Goal: Transaction & Acquisition: Purchase product/service

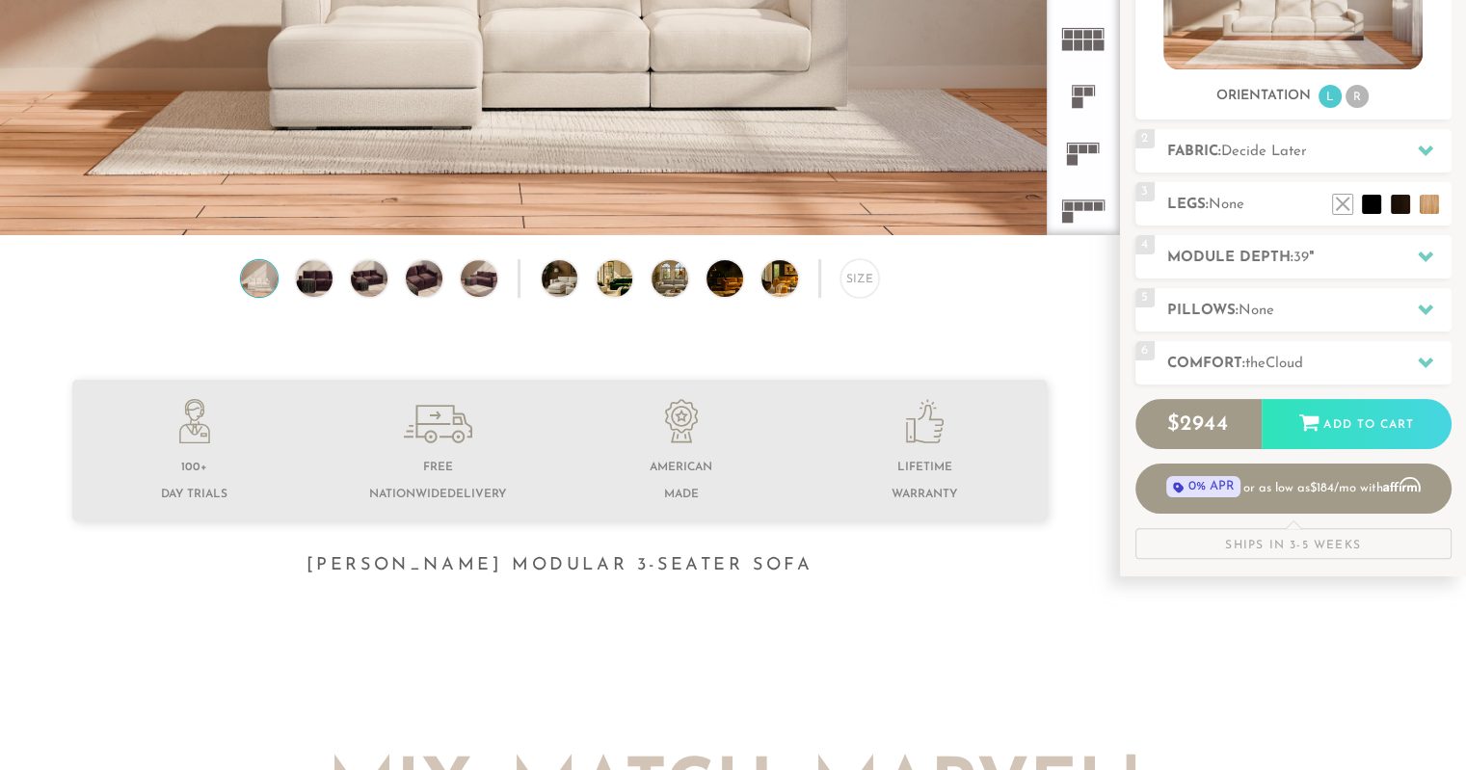
scroll to position [393, 0]
click at [1278, 257] on h2 "Module Depth: 39 "" at bounding box center [1309, 258] width 284 height 22
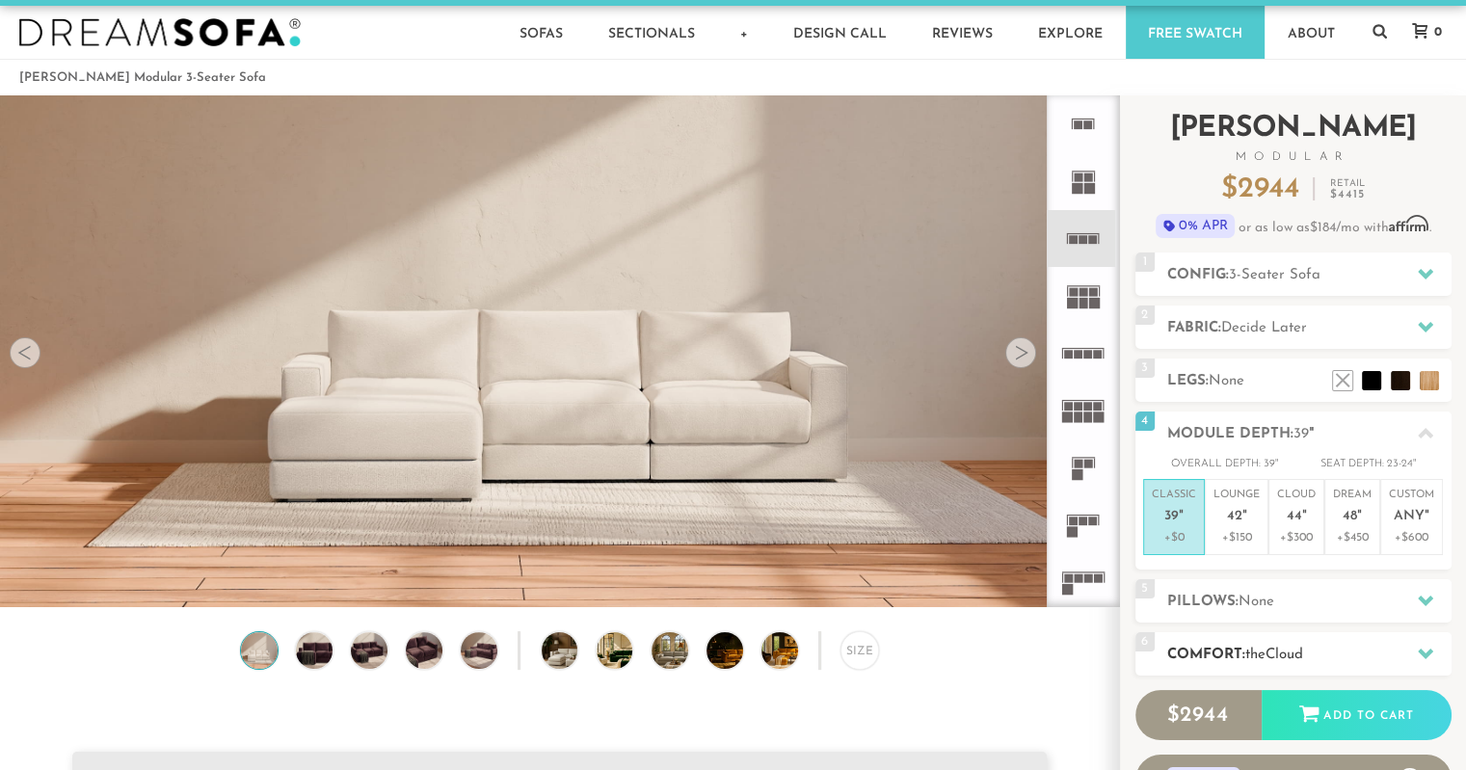
scroll to position [15, 0]
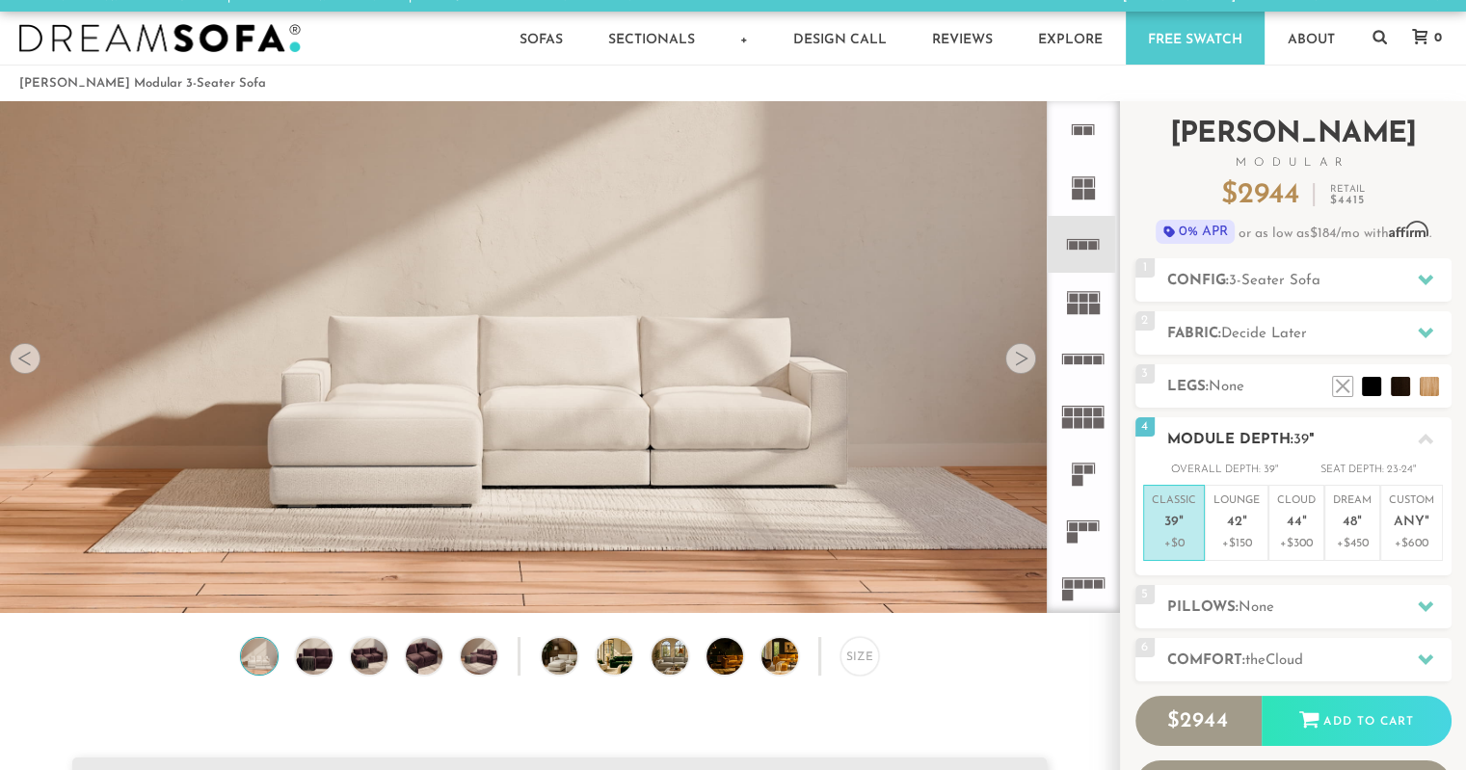
click at [1351, 433] on h2 "Module Depth: 39 "" at bounding box center [1309, 440] width 284 height 22
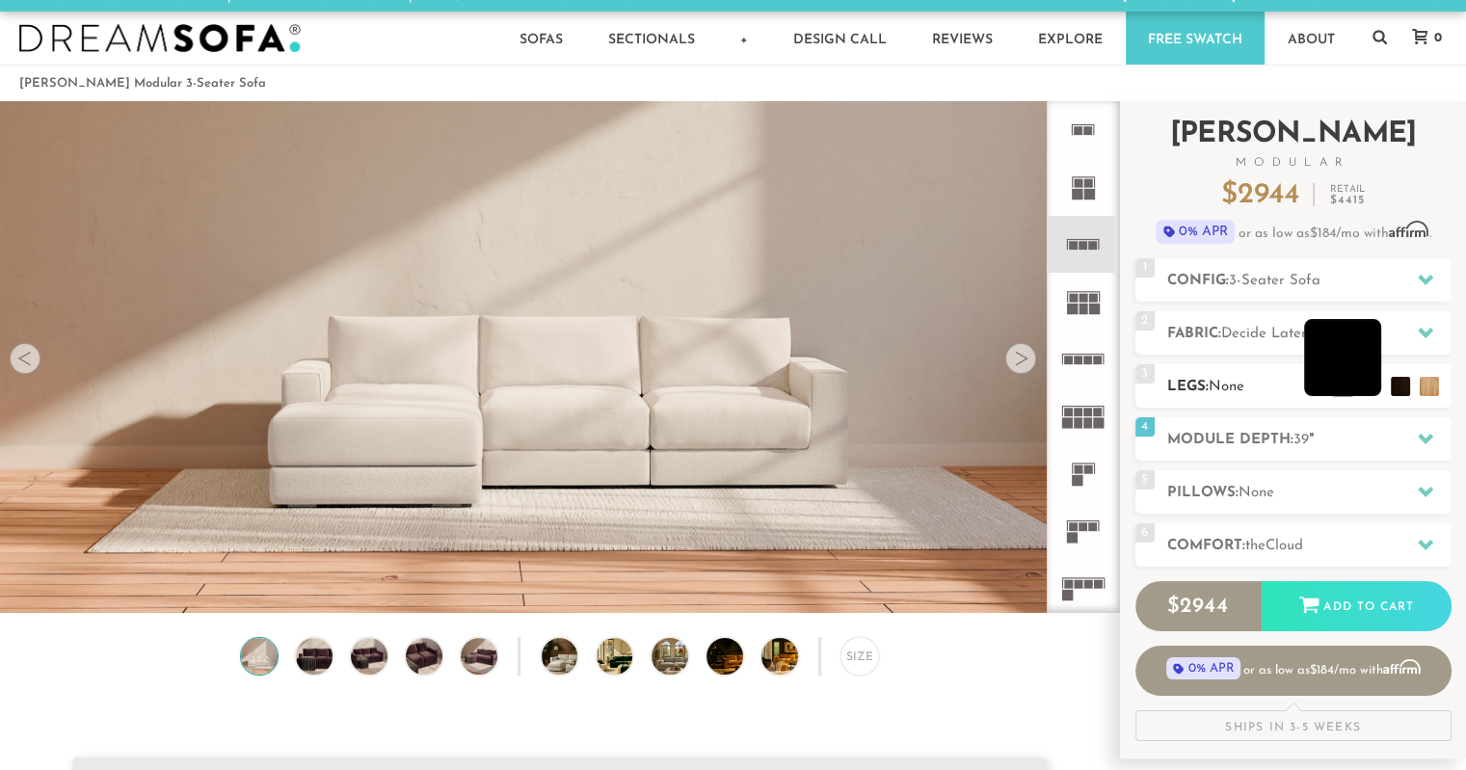
click at [1376, 389] on li at bounding box center [1342, 357] width 77 height 77
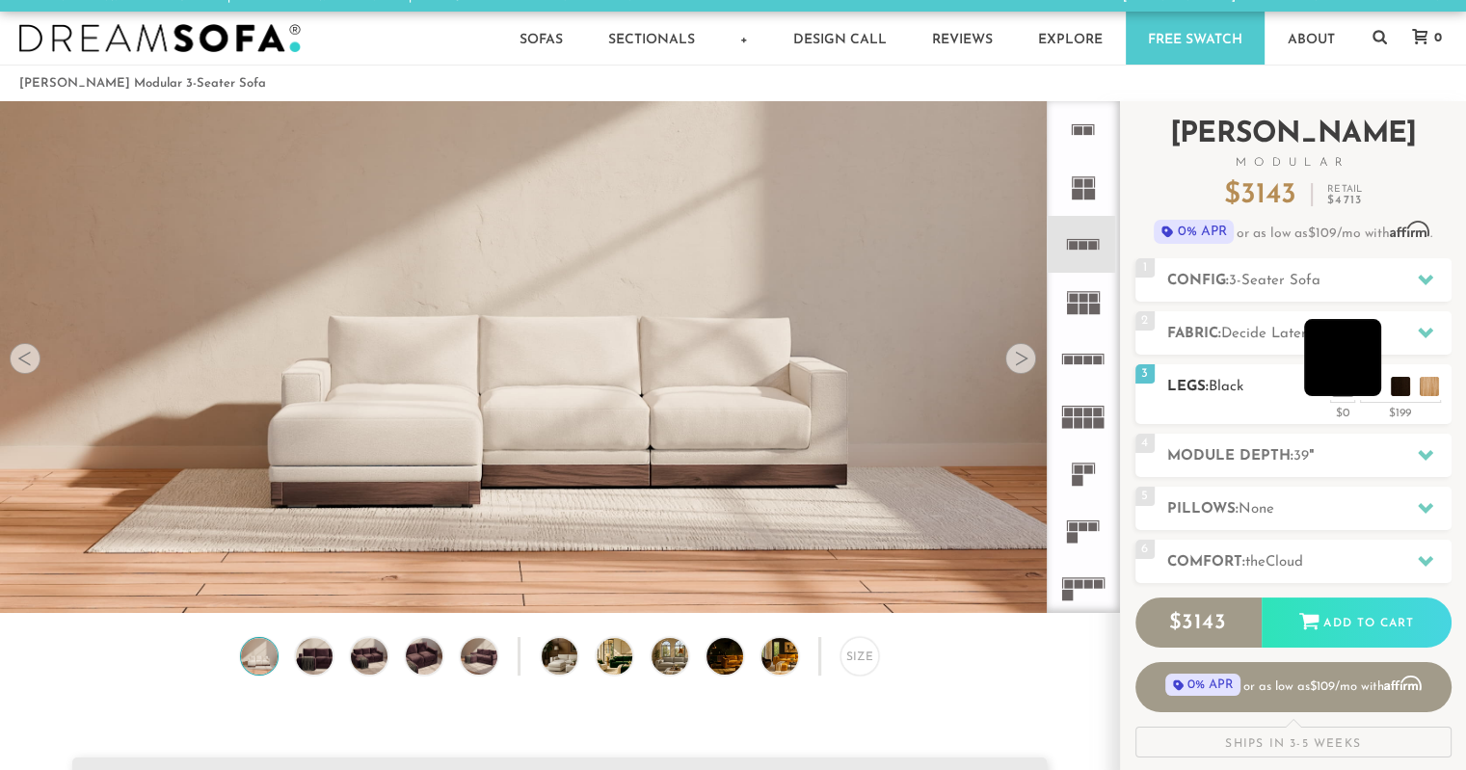
click at [1375, 389] on li at bounding box center [1342, 357] width 77 height 77
drag, startPoint x: 1247, startPoint y: 385, endPoint x: 1308, endPoint y: 388, distance: 60.8
click at [1248, 385] on h2 "Legs: Black" at bounding box center [1309, 387] width 284 height 22
click at [1334, 392] on li at bounding box center [1313, 357] width 77 height 77
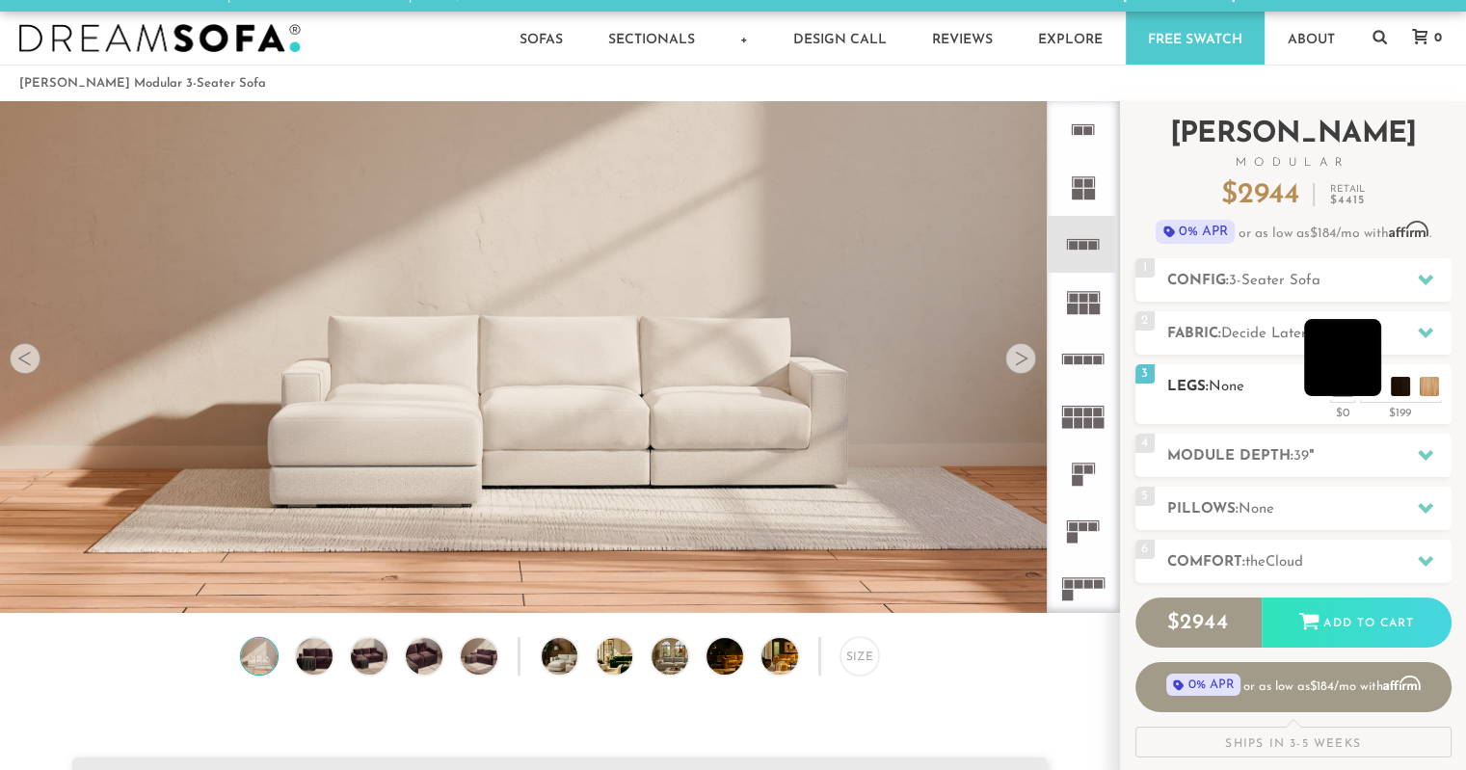
click at [1361, 391] on li at bounding box center [1342, 357] width 77 height 77
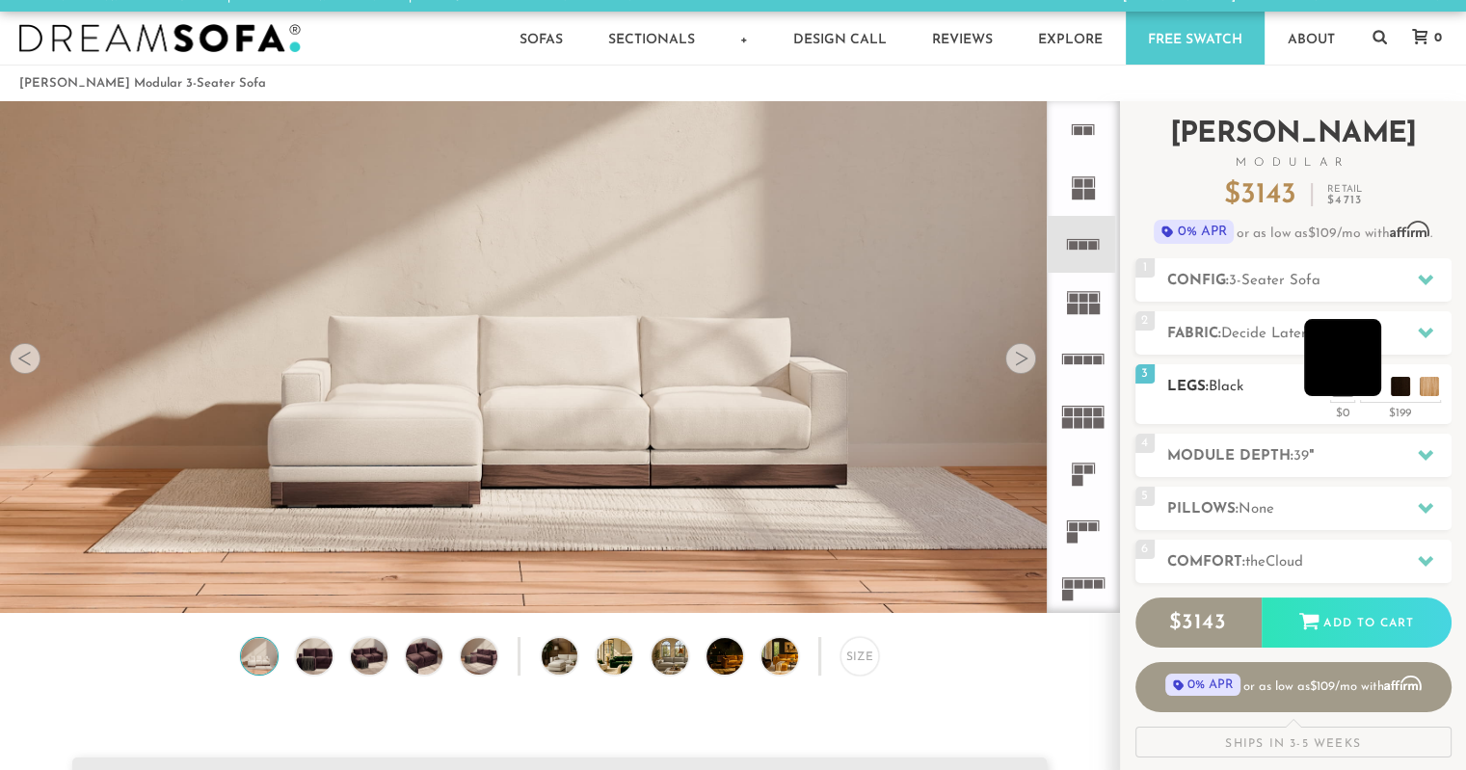
click at [1338, 390] on li at bounding box center [1342, 357] width 77 height 77
click at [1279, 400] on div "3 Legs: Black $0 $199 Nailheads:" at bounding box center [1293, 394] width 316 height 60
click at [1340, 392] on li at bounding box center [1313, 357] width 77 height 77
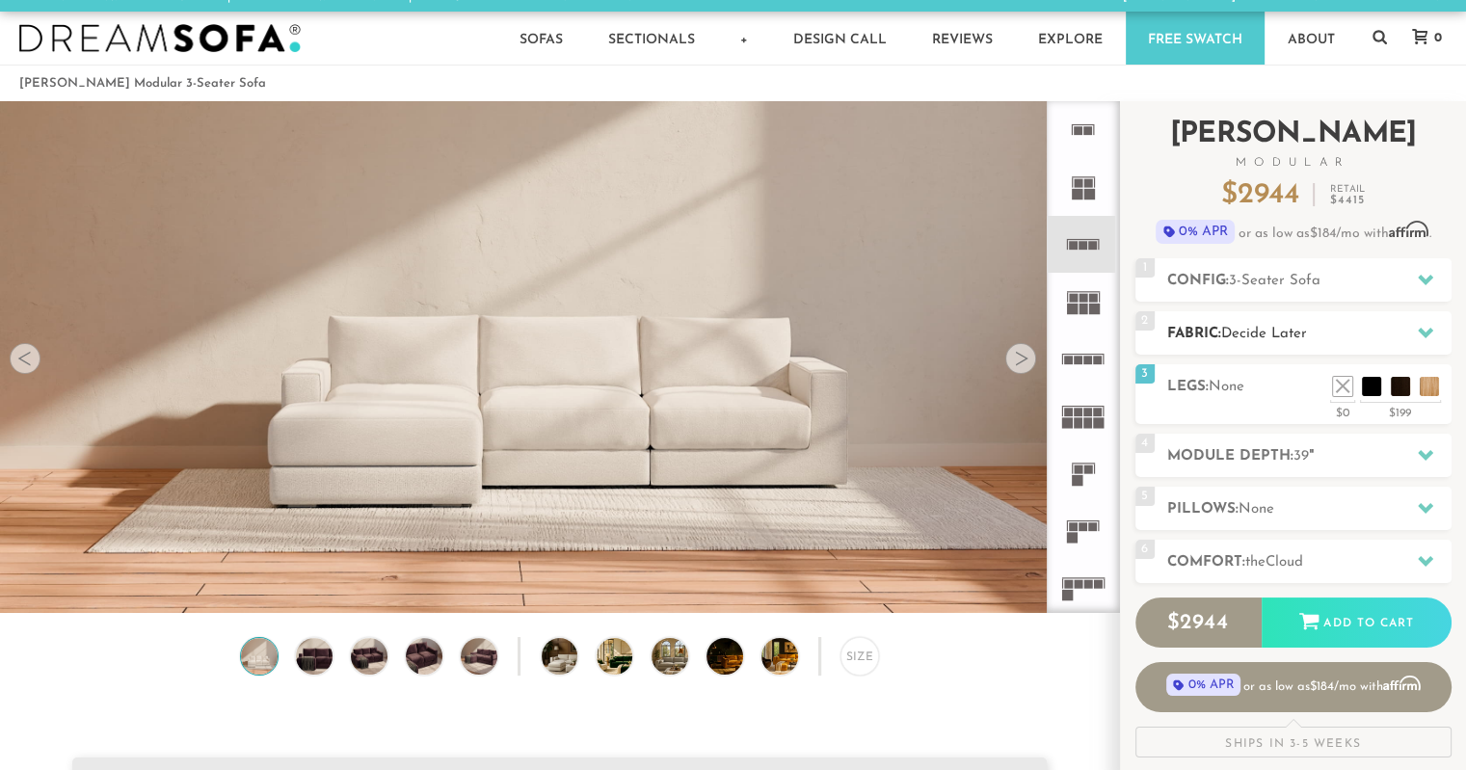
click at [1327, 334] on h2 "Fabric: Decide Later" at bounding box center [1309, 334] width 284 height 22
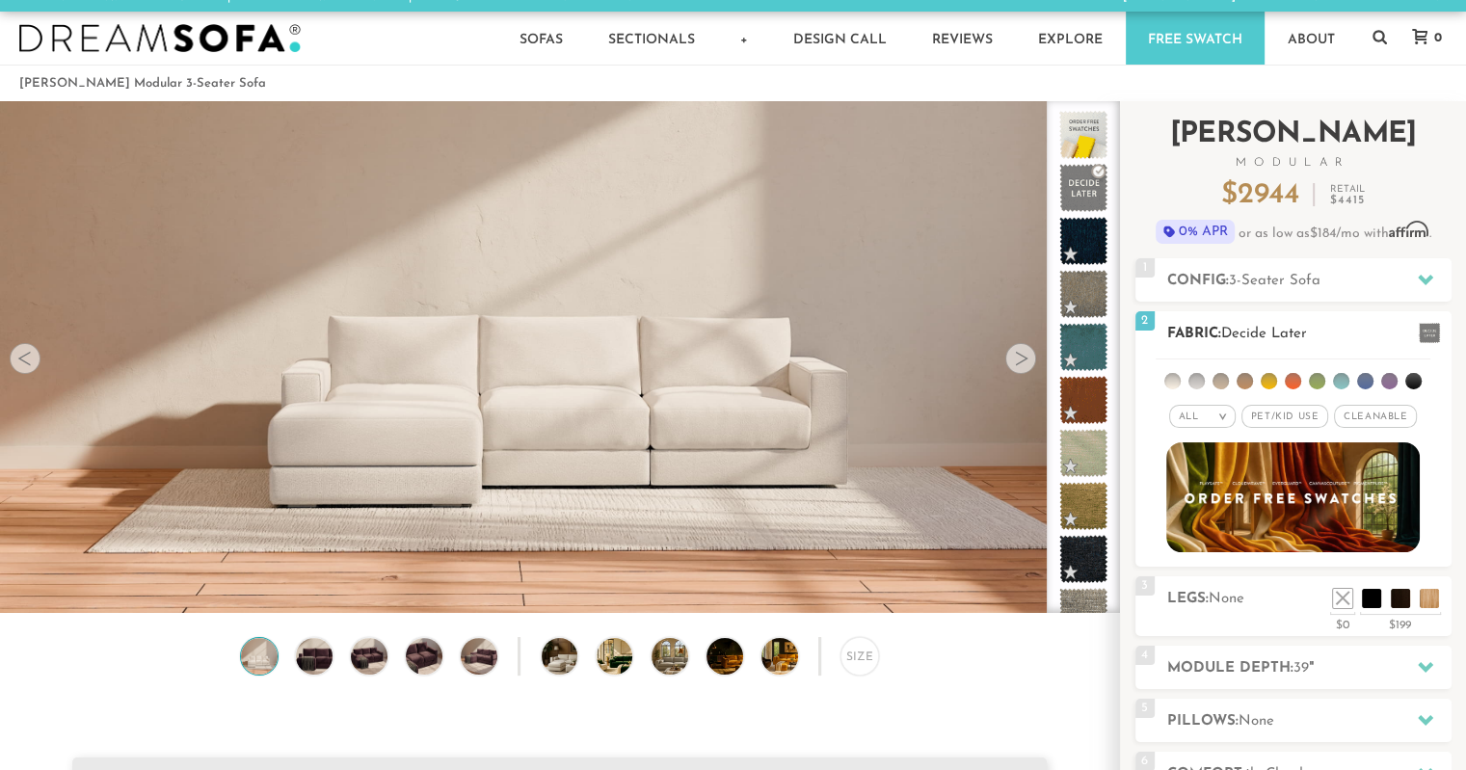
click at [1327, 334] on h2 "Fabric: Decide Later" at bounding box center [1309, 334] width 284 height 22
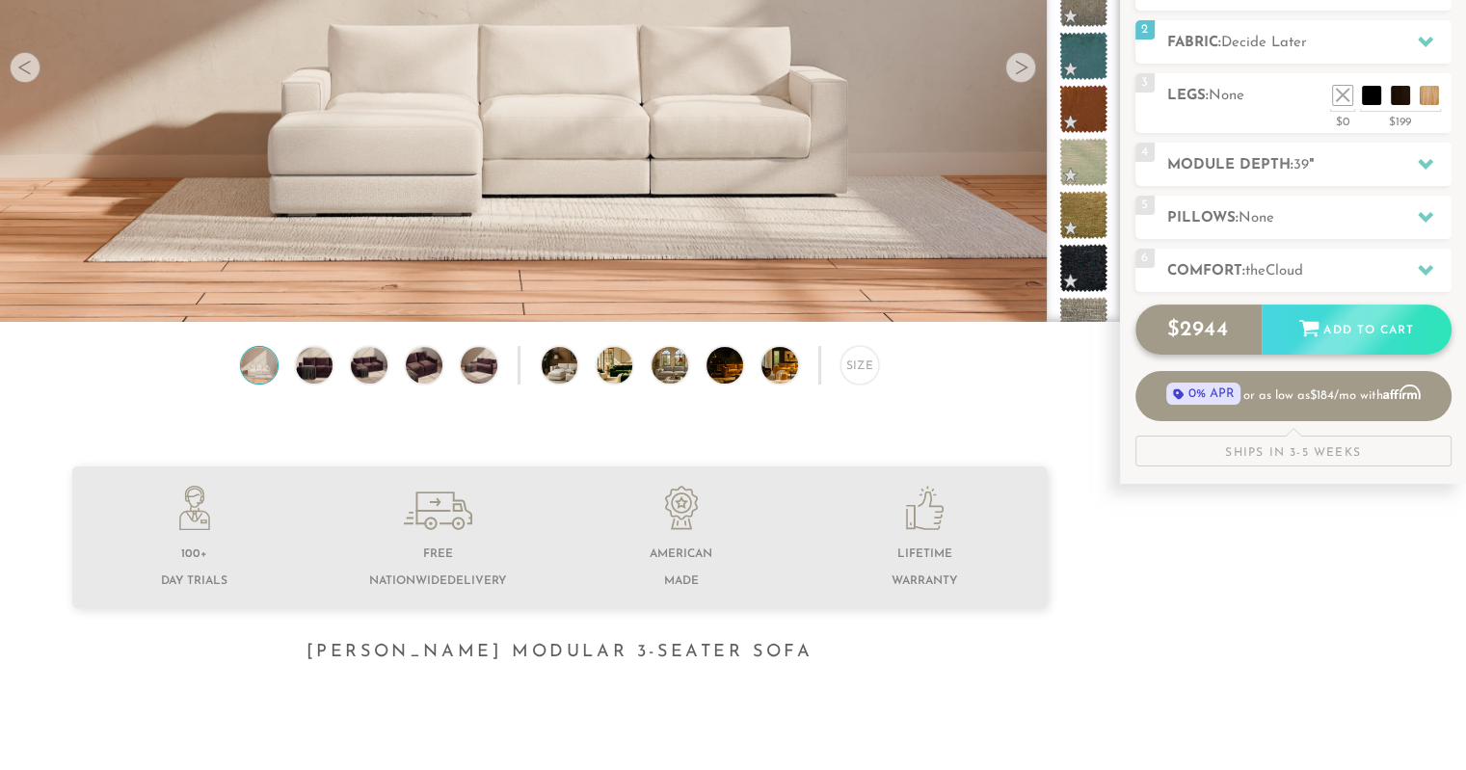
scroll to position [307, 0]
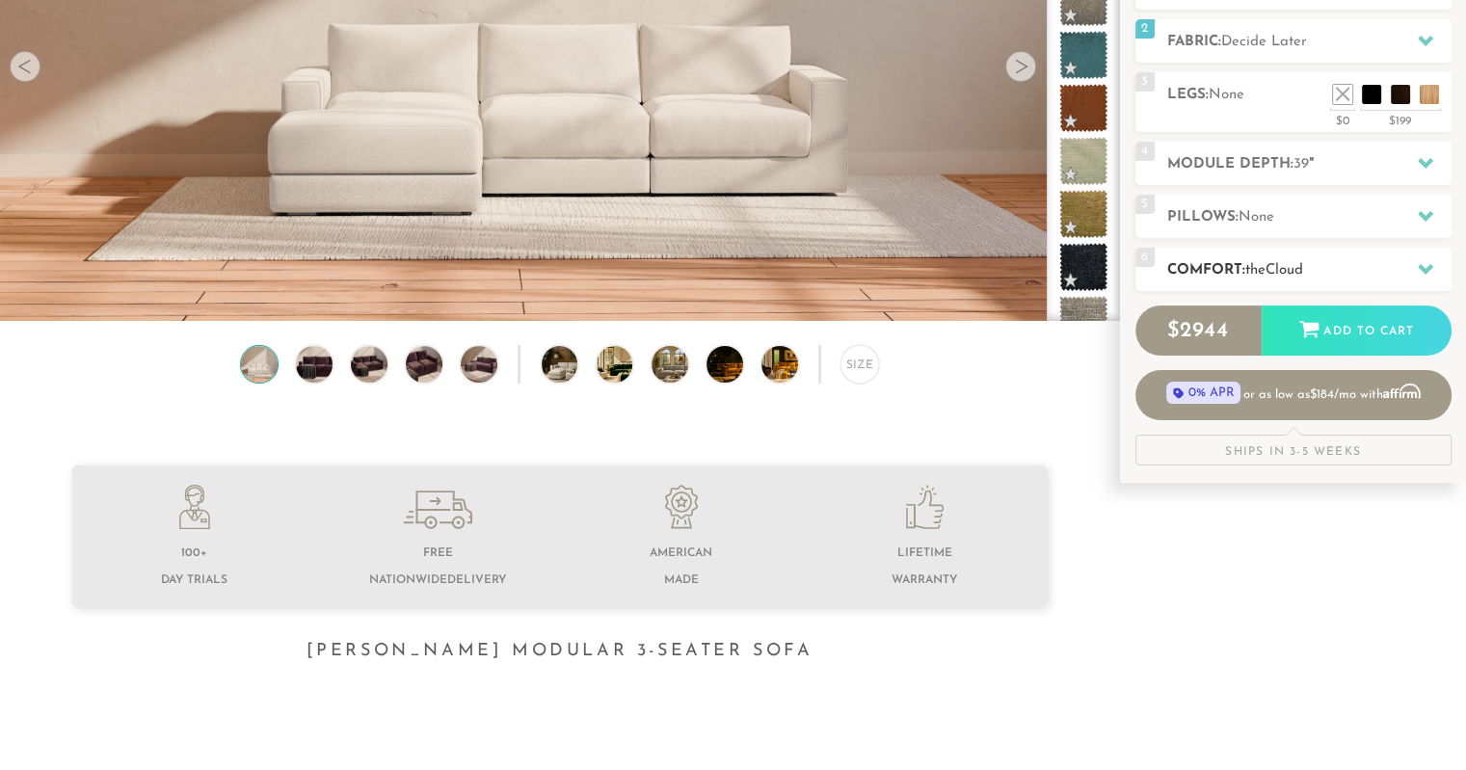
click at [1275, 278] on h2 "Comfort: the Cloud" at bounding box center [1309, 270] width 284 height 22
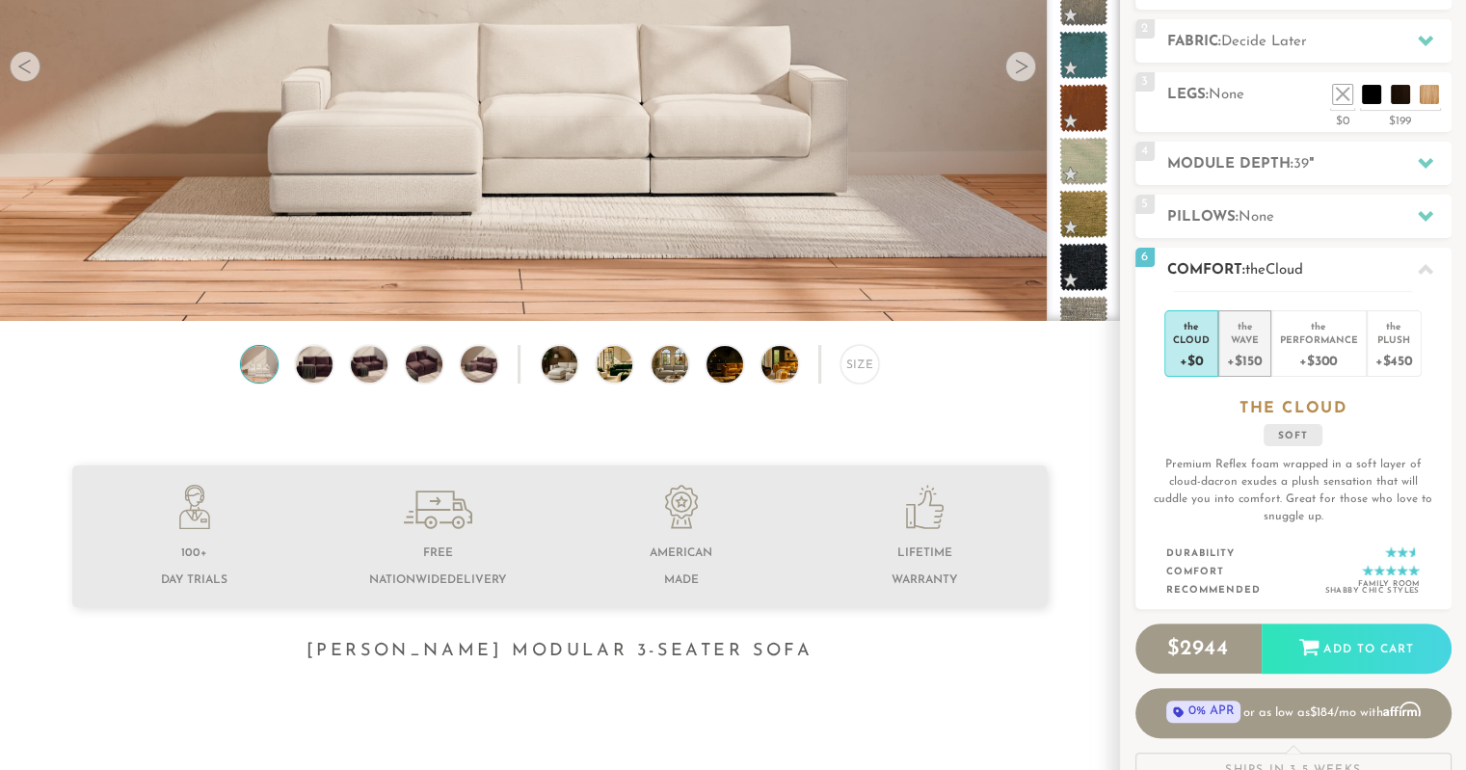
click at [1264, 345] on li "the Wave +$150" at bounding box center [1244, 343] width 52 height 67
click at [1387, 347] on div "+$450" at bounding box center [1394, 360] width 38 height 28
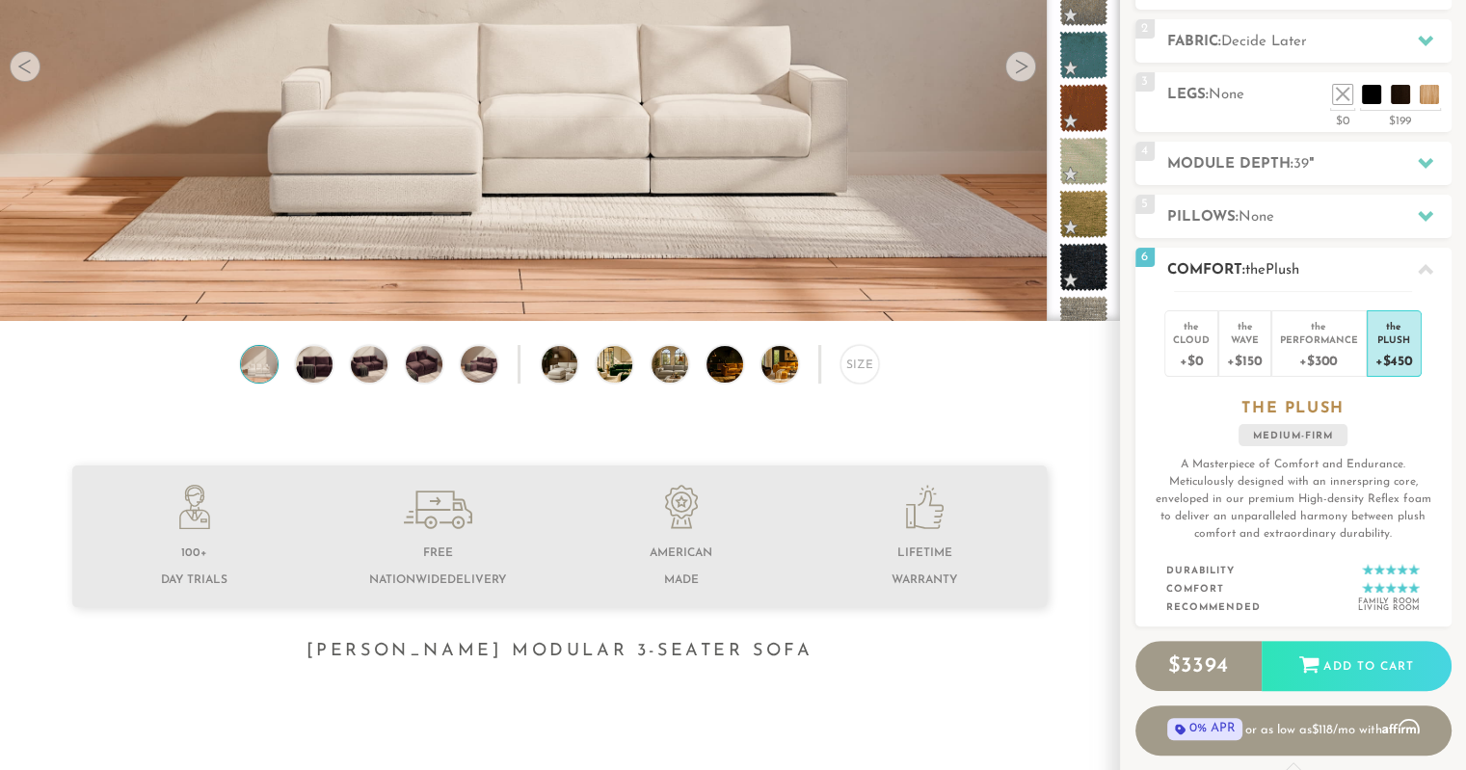
click at [1264, 269] on span "the" at bounding box center [1255, 270] width 20 height 14
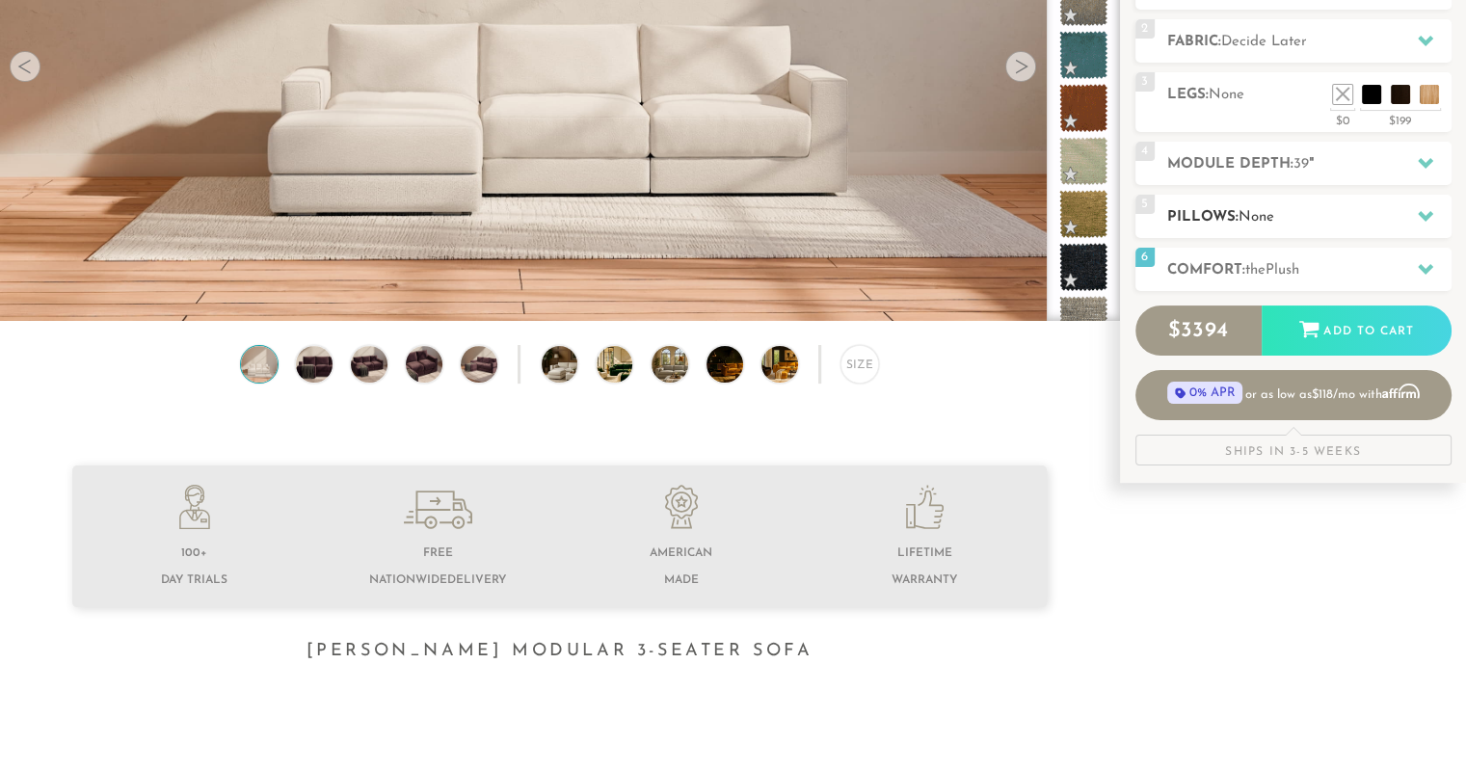
click at [1268, 219] on span "None" at bounding box center [1256, 217] width 36 height 14
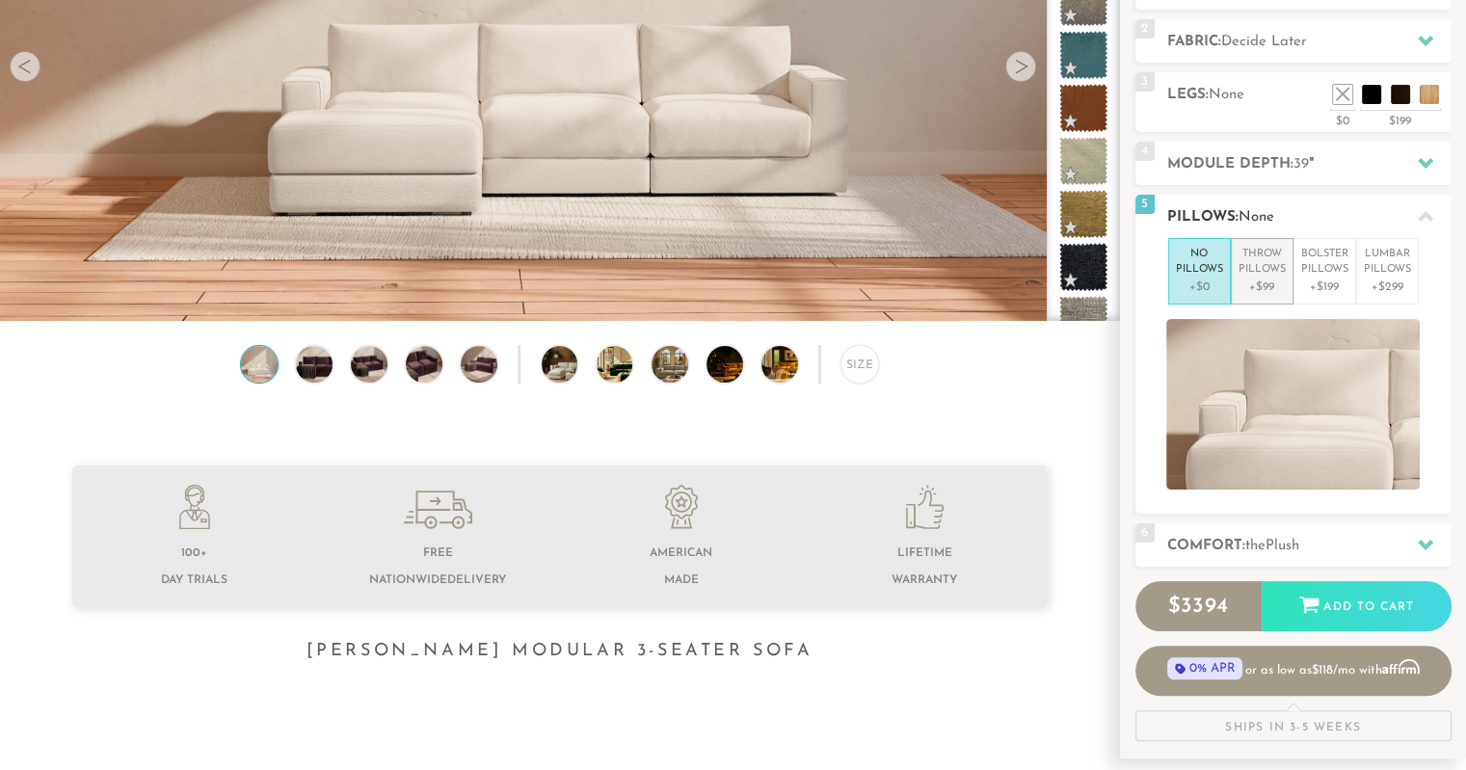
click at [1282, 295] on li "Throw Pillows +$99" at bounding box center [1262, 271] width 63 height 67
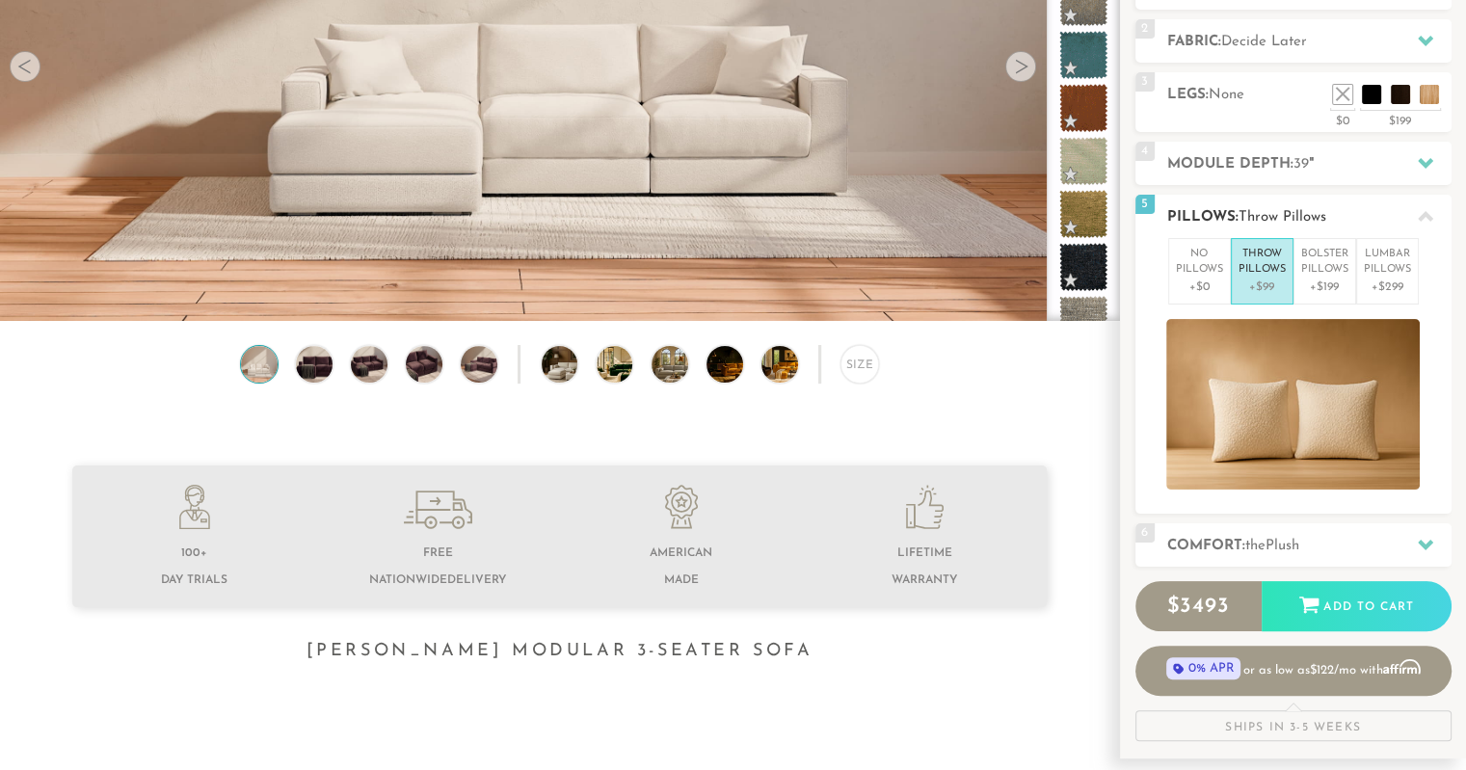
click at [1280, 228] on div "5 Pillows: Throw Pillows" at bounding box center [1293, 216] width 316 height 43
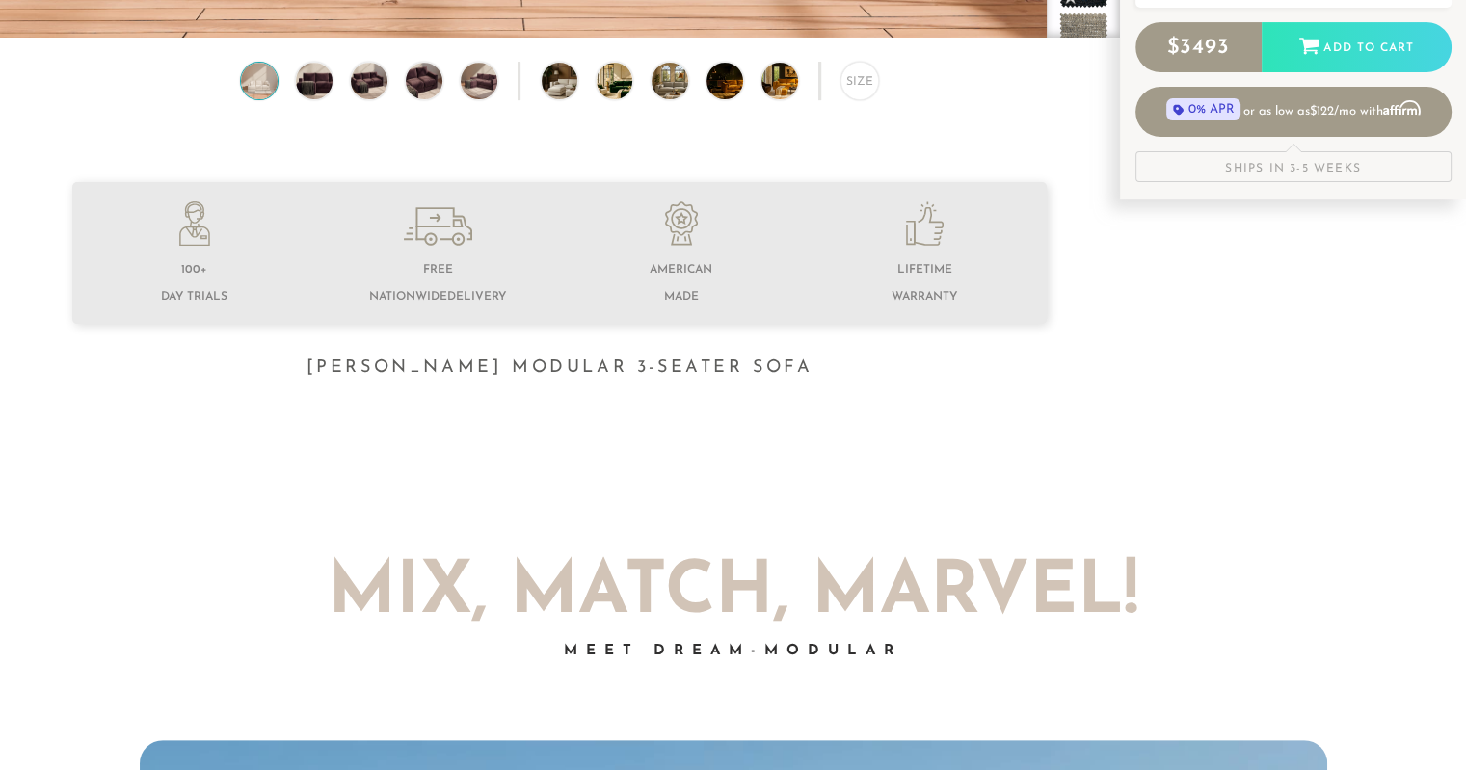
scroll to position [601, 0]
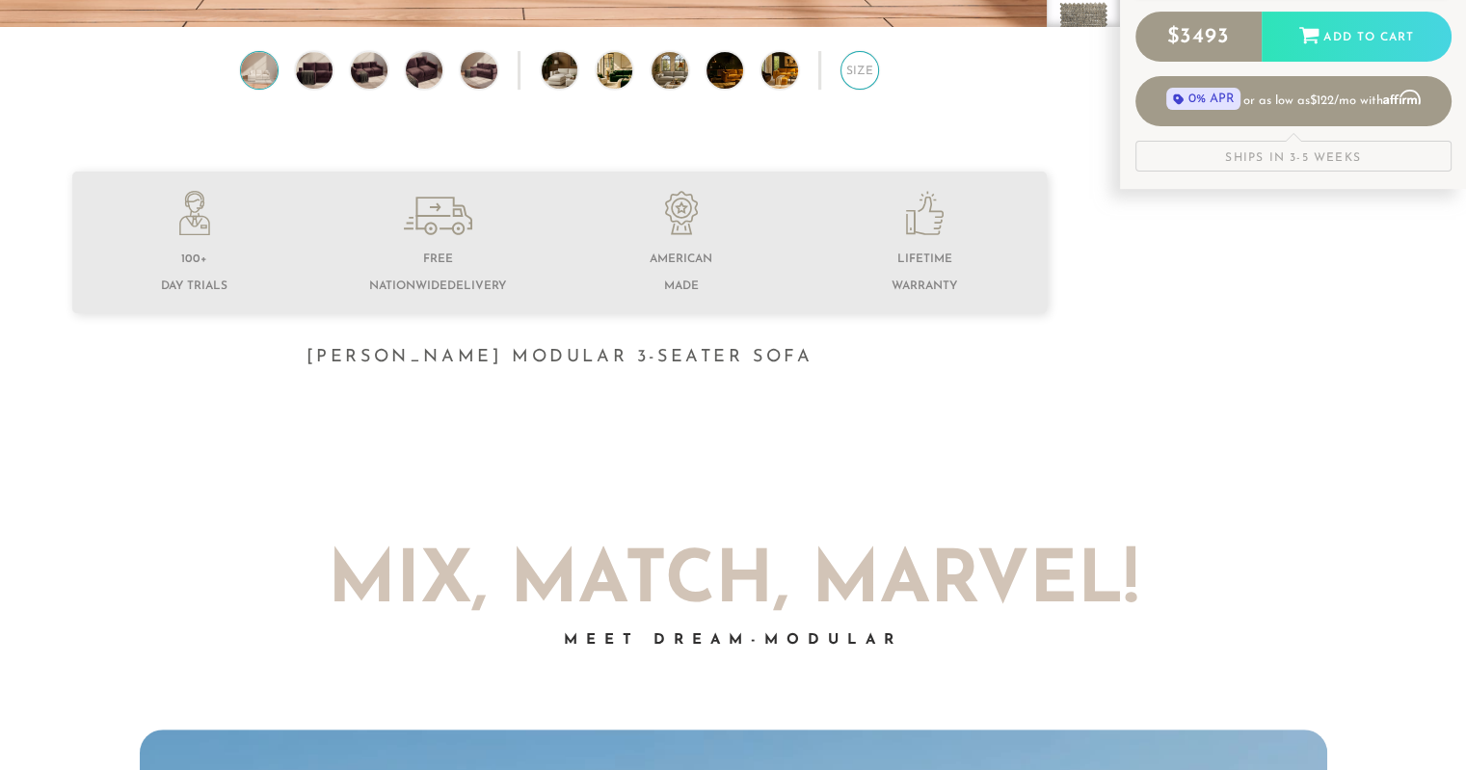
click at [853, 79] on div "Size" at bounding box center [859, 70] width 39 height 39
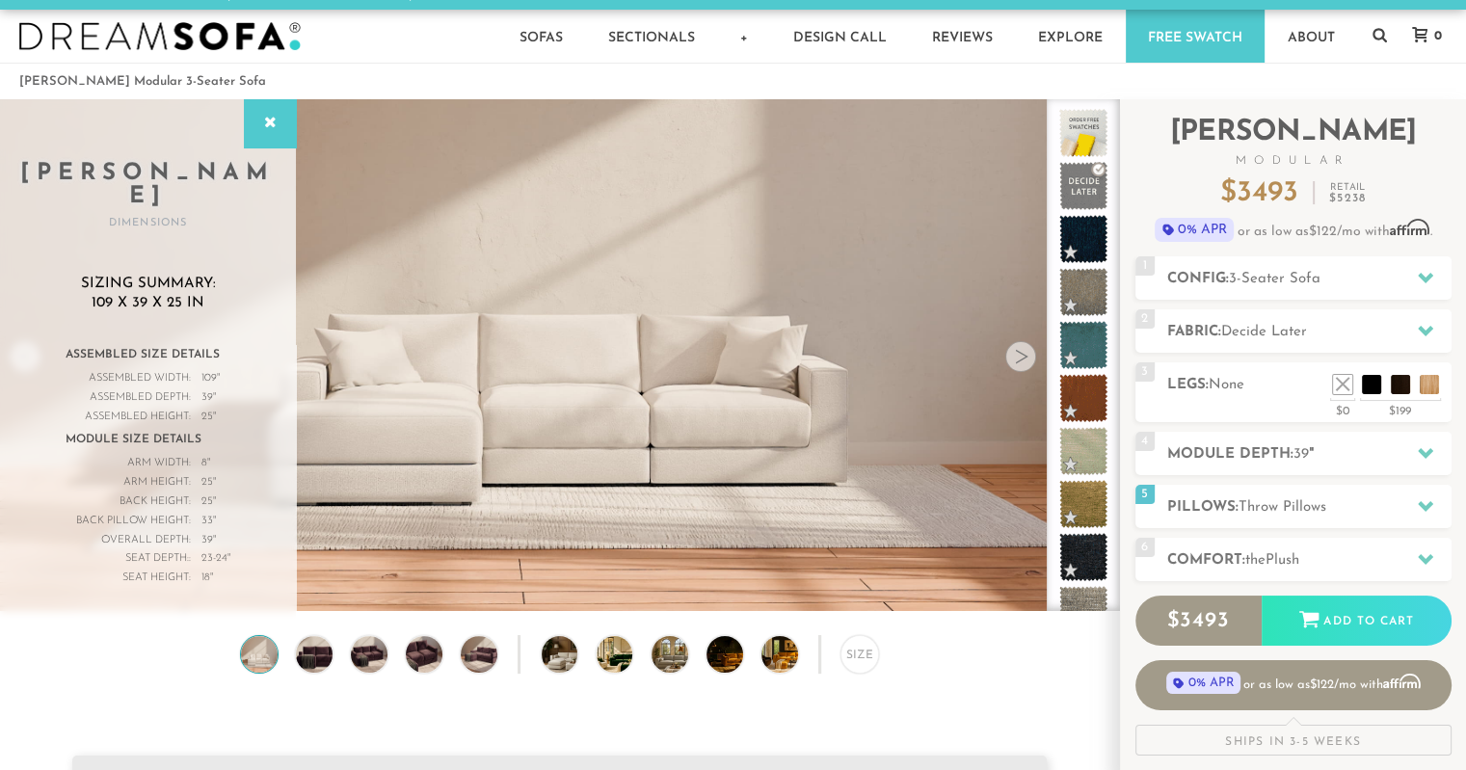
scroll to position [15, 0]
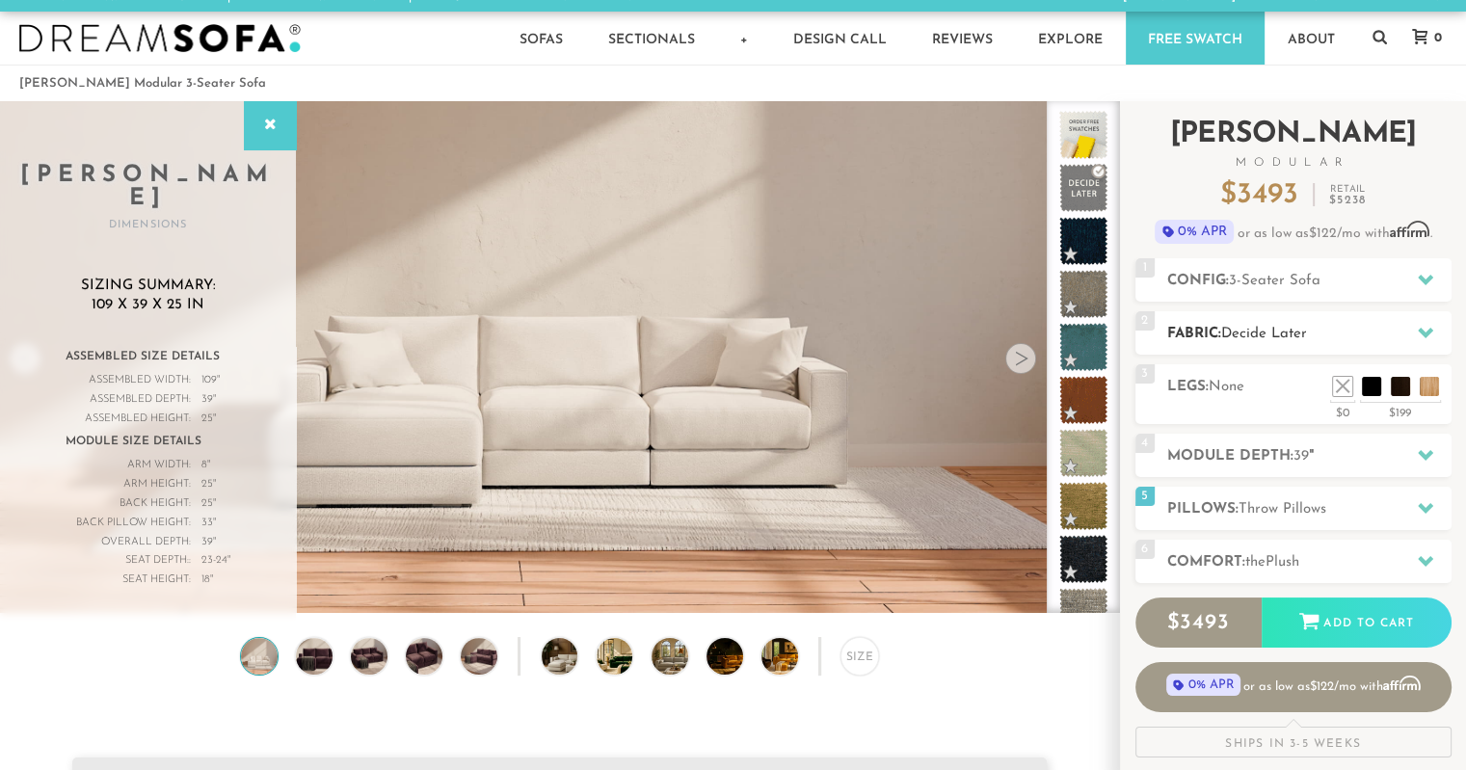
click at [1238, 327] on span "Decide Later" at bounding box center [1264, 334] width 86 height 14
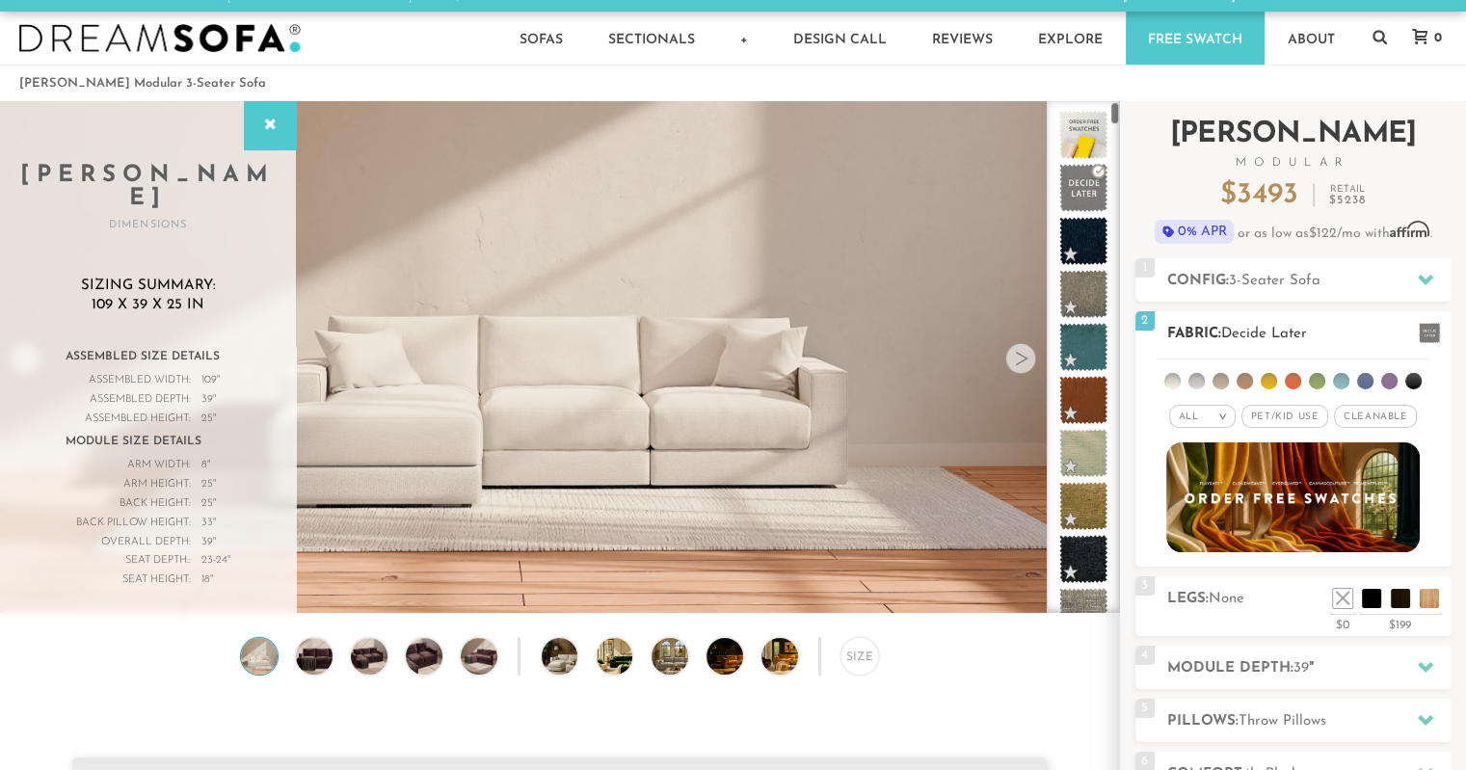
click at [1317, 380] on li at bounding box center [1317, 381] width 16 height 16
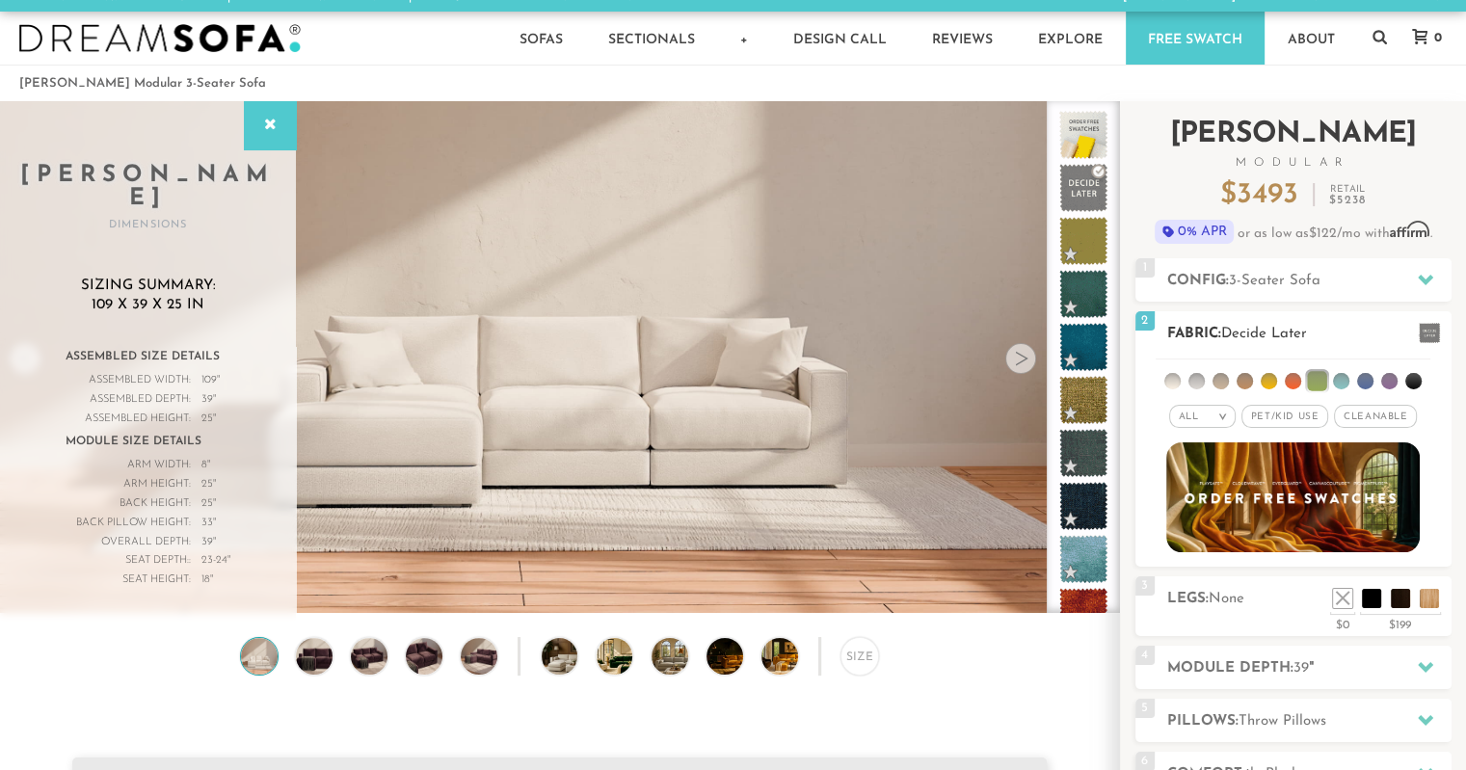
click at [1338, 380] on li at bounding box center [1341, 381] width 16 height 16
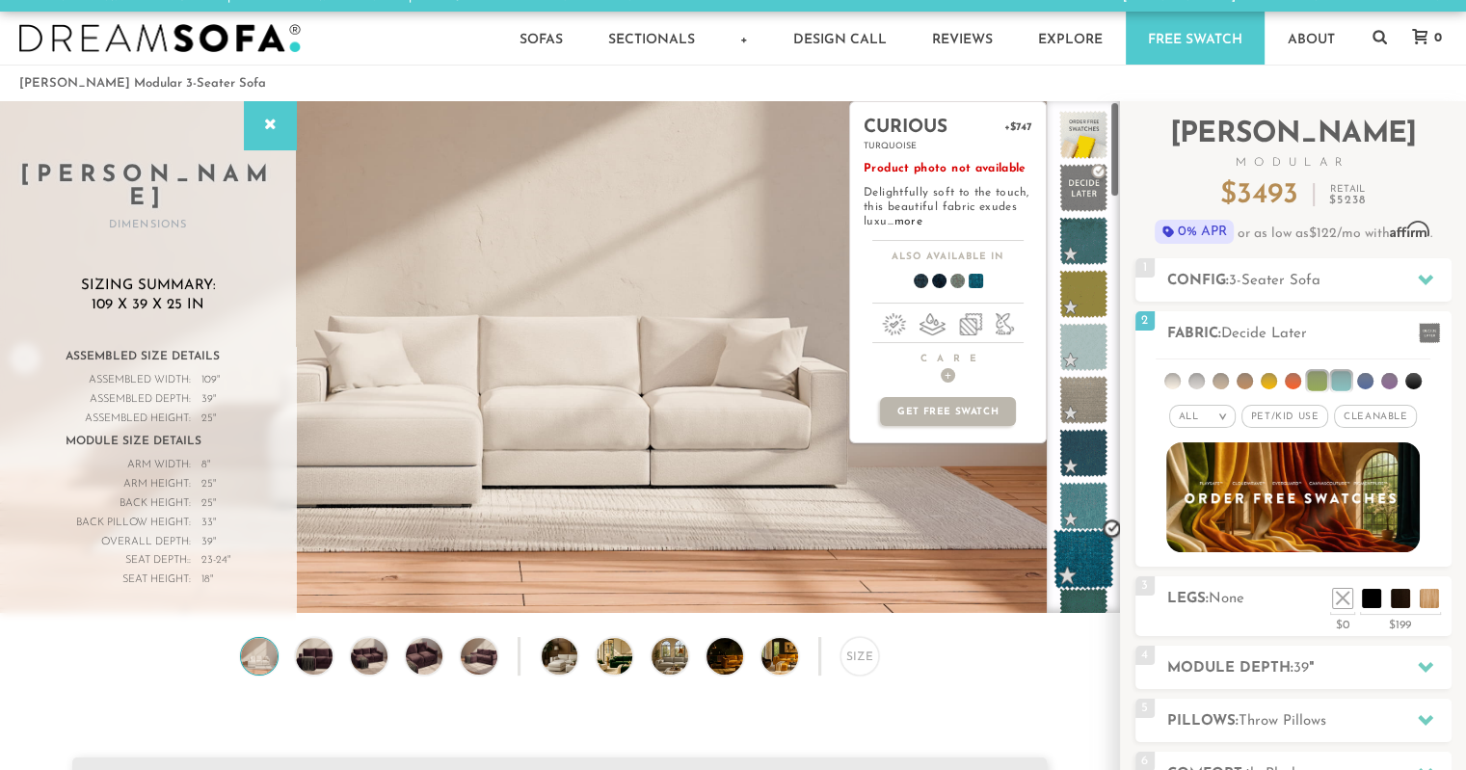
click at [1076, 560] on span at bounding box center [1083, 559] width 61 height 61
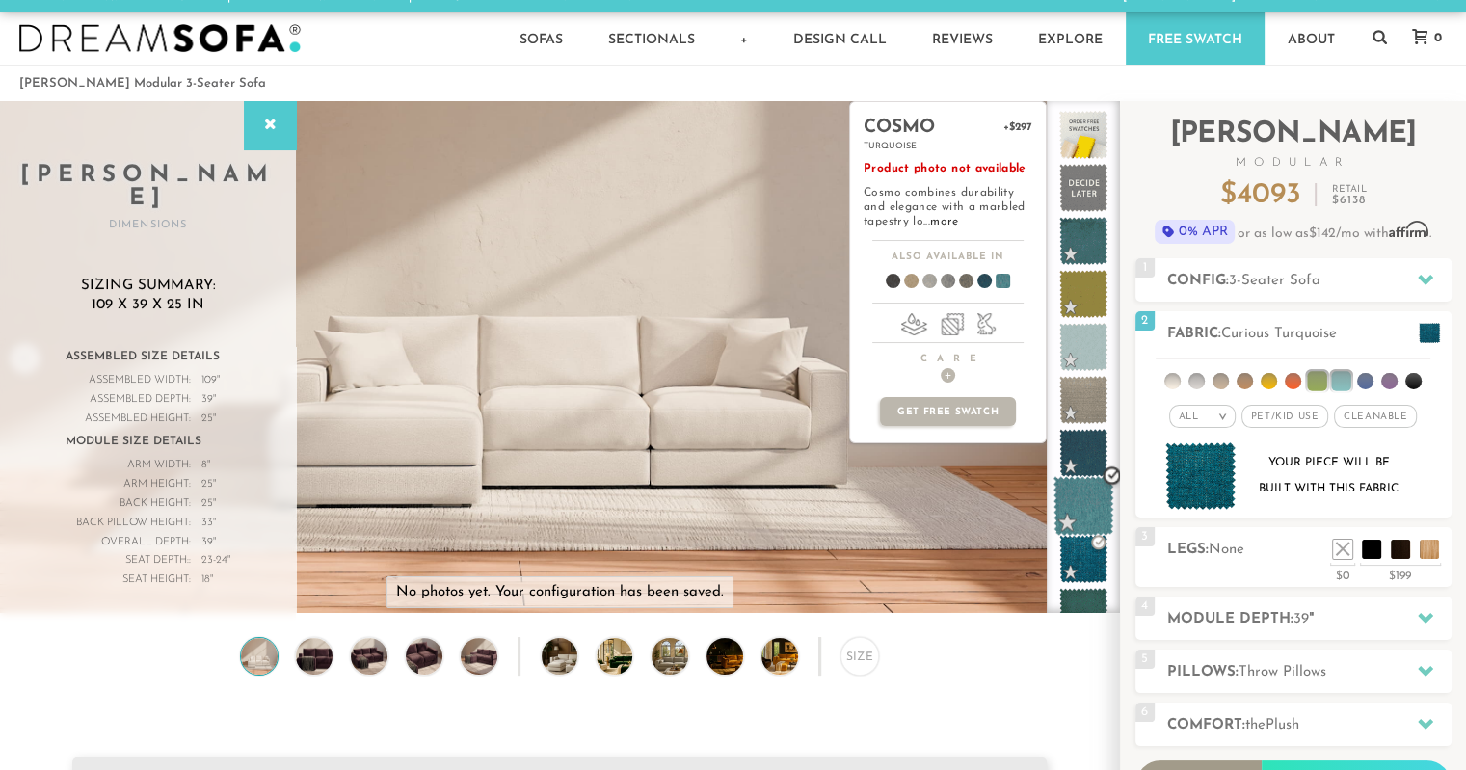
click at [1083, 504] on span at bounding box center [1083, 506] width 61 height 61
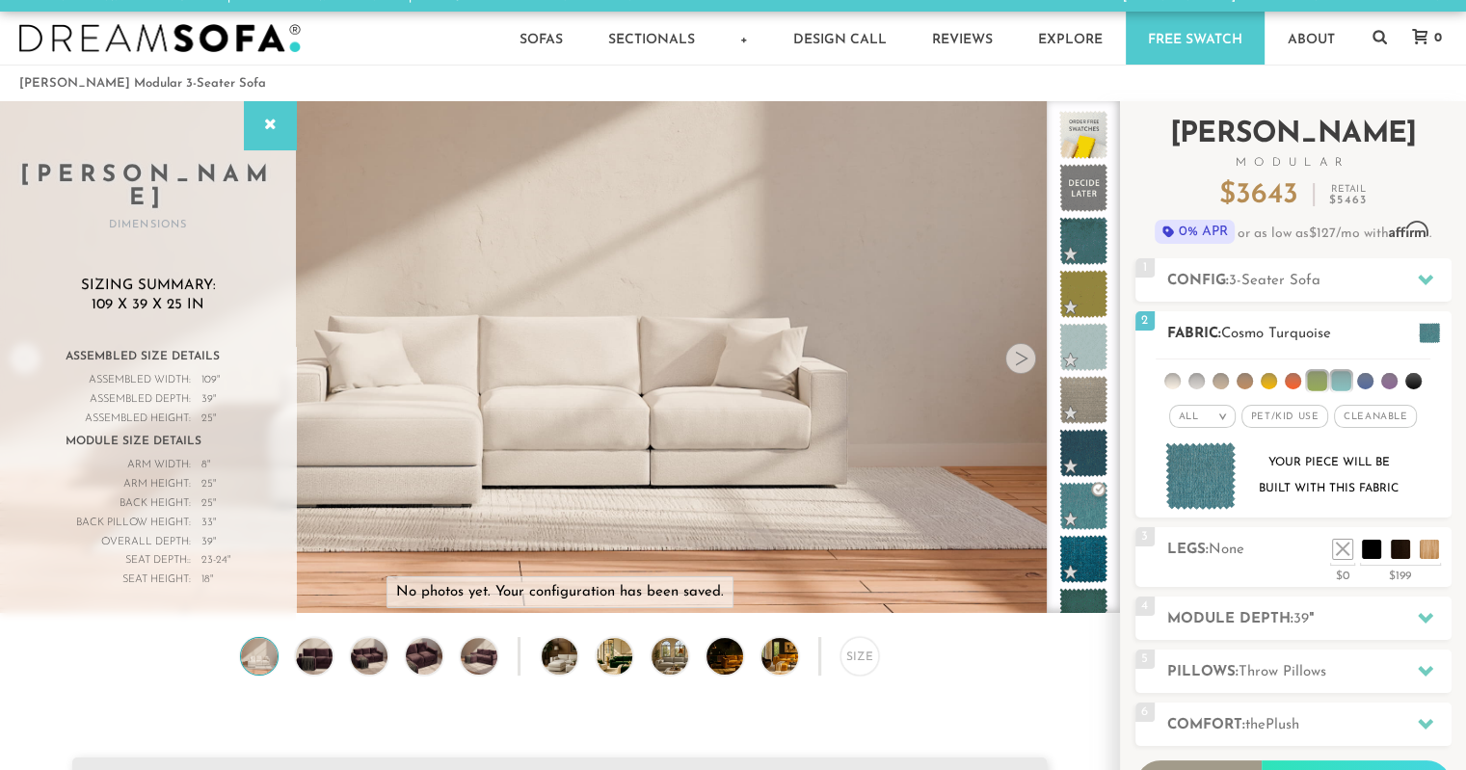
click at [1287, 333] on span "Cosmo Turquoise" at bounding box center [1276, 334] width 110 height 14
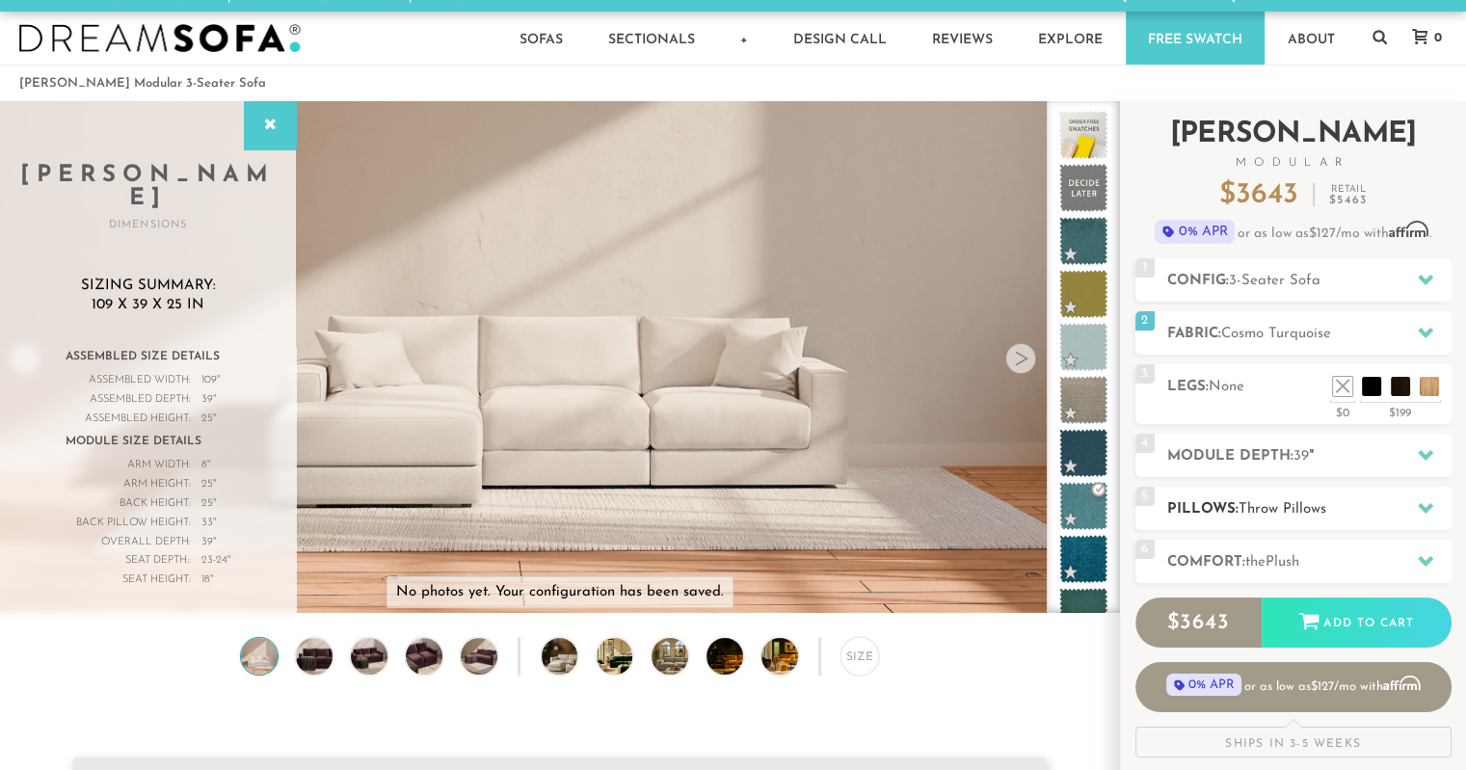
click at [1265, 498] on h2 "Pillows: Throw Pillows" at bounding box center [1309, 509] width 284 height 22
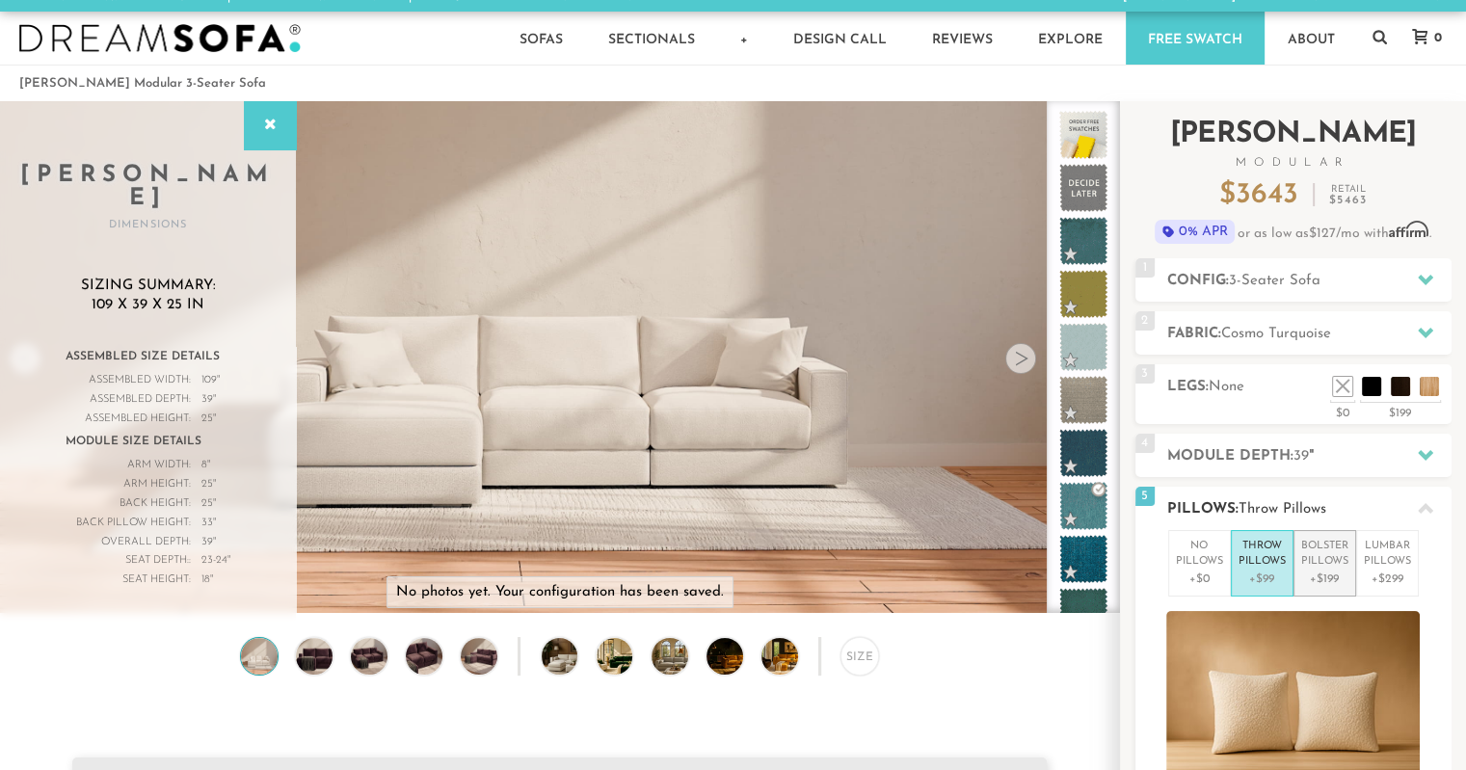
click at [1319, 549] on p "Bolster Pillows" at bounding box center [1324, 555] width 47 height 32
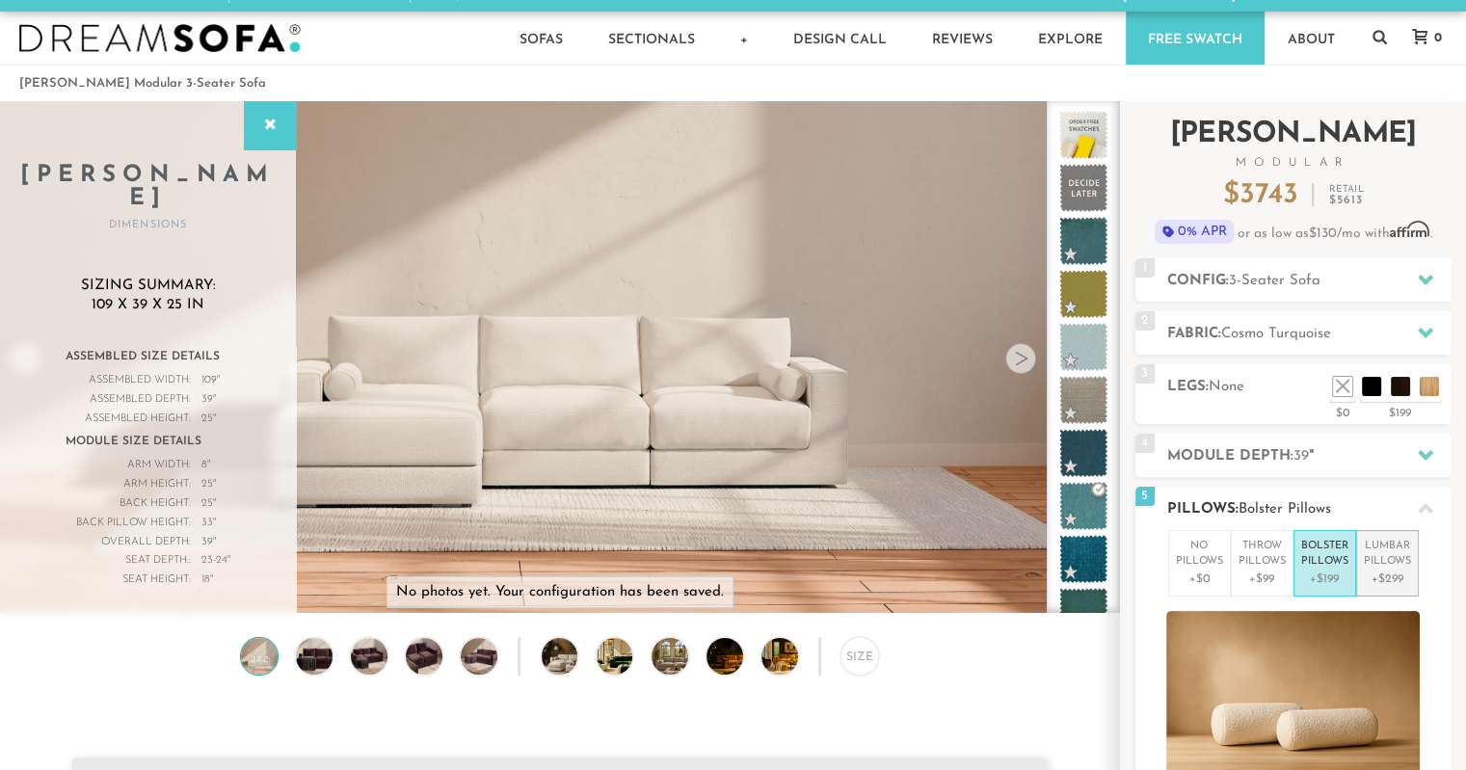
click at [1390, 561] on p "Lumbar Pillows" at bounding box center [1387, 555] width 47 height 32
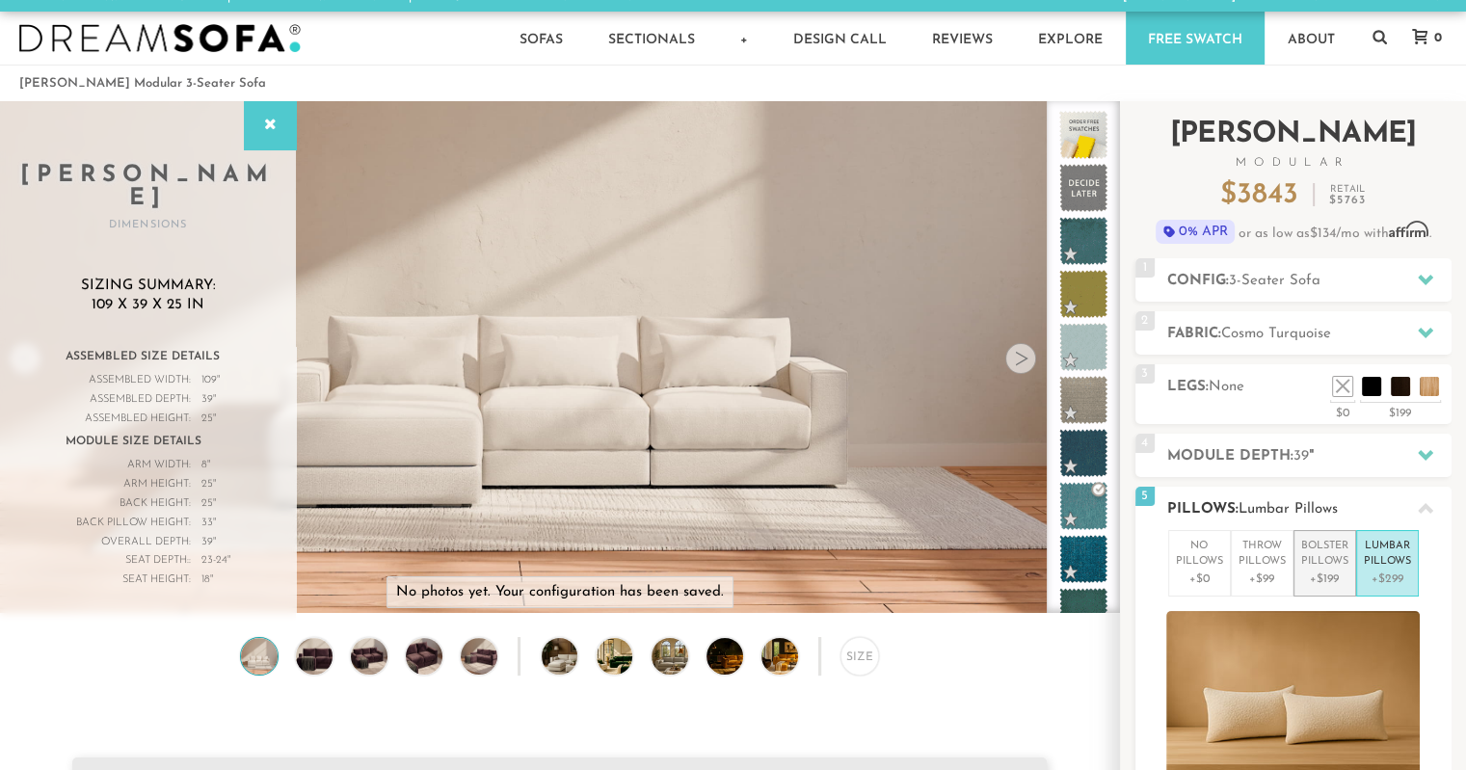
click at [1322, 562] on p "Bolster Pillows" at bounding box center [1324, 555] width 47 height 32
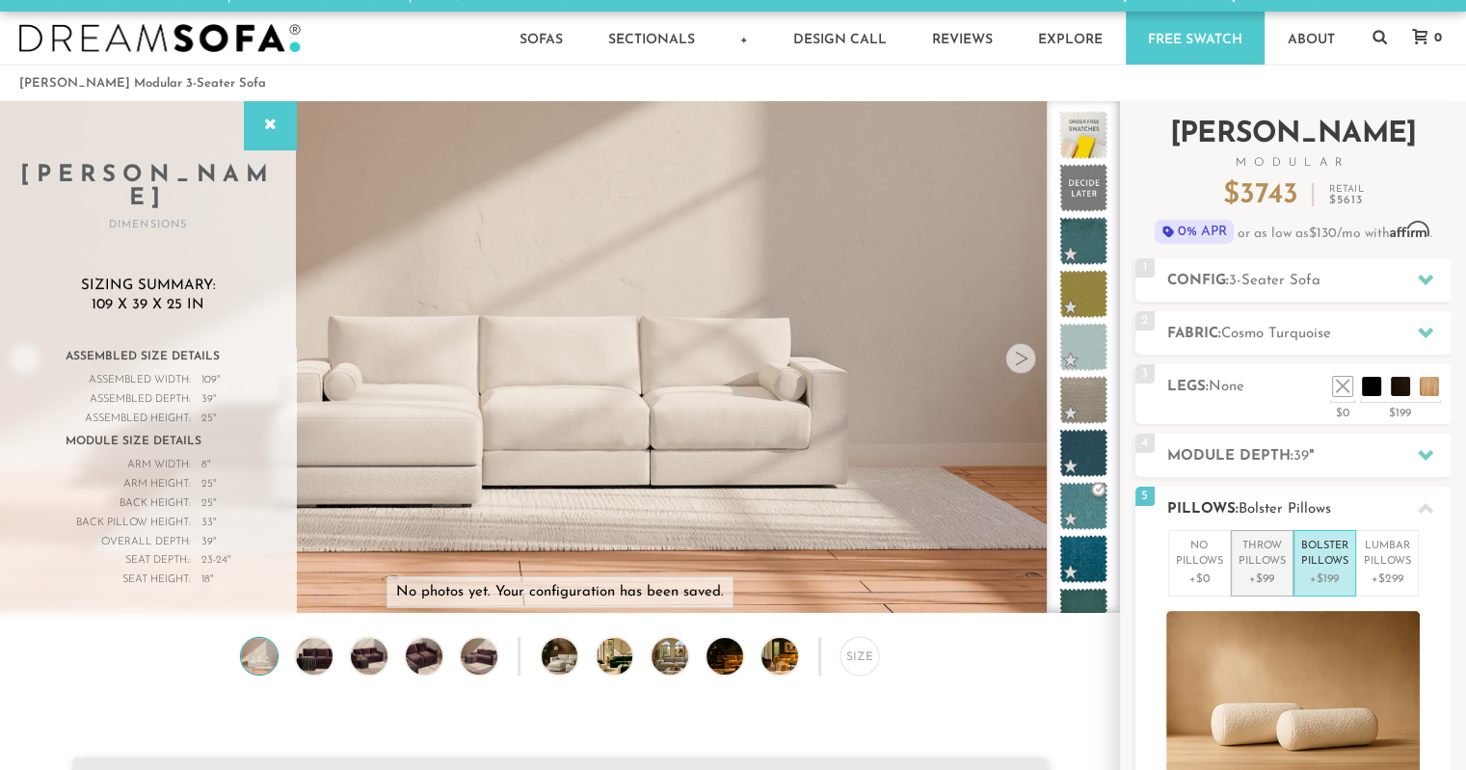
click at [1270, 562] on p "Throw Pillows" at bounding box center [1261, 555] width 47 height 32
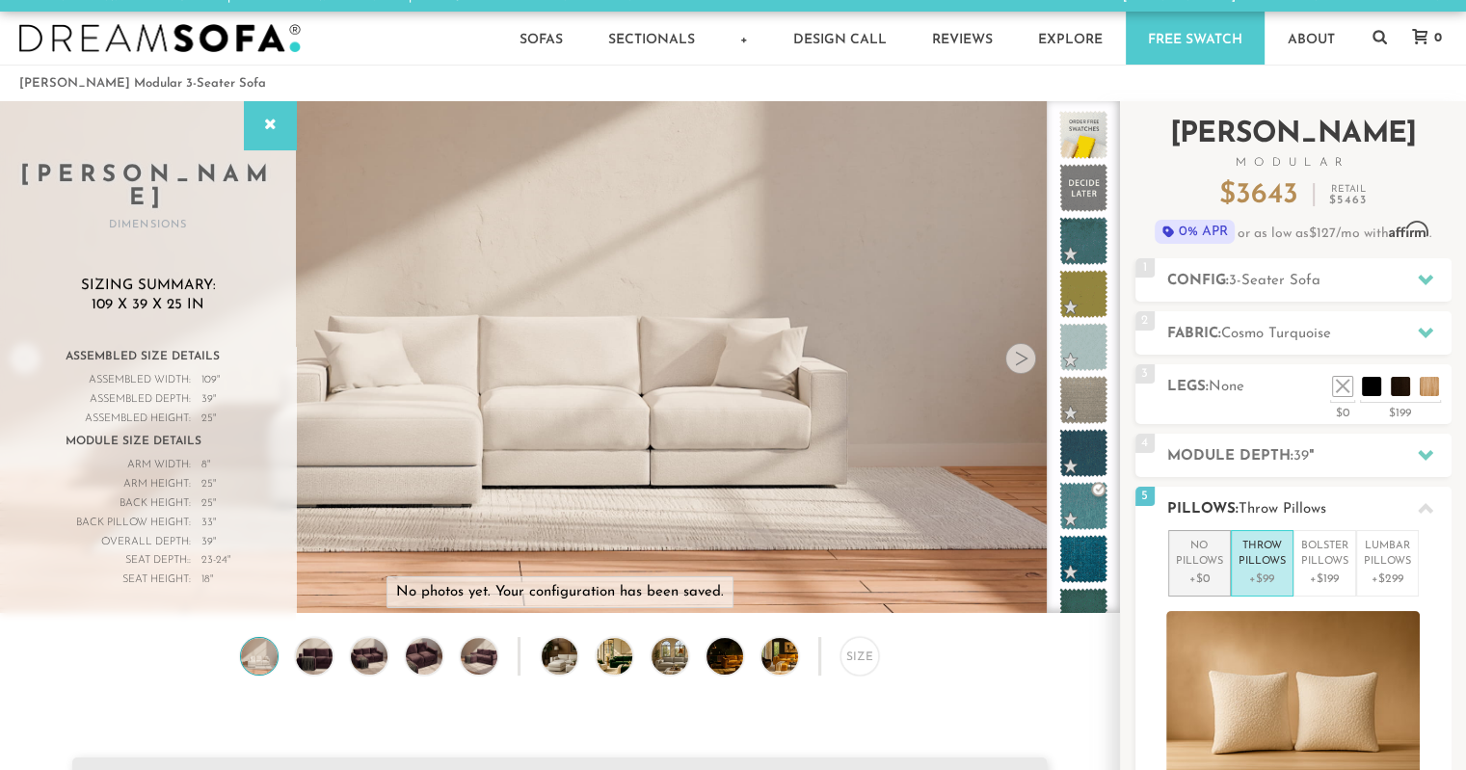
click at [1193, 563] on p "No Pillows" at bounding box center [1199, 555] width 47 height 32
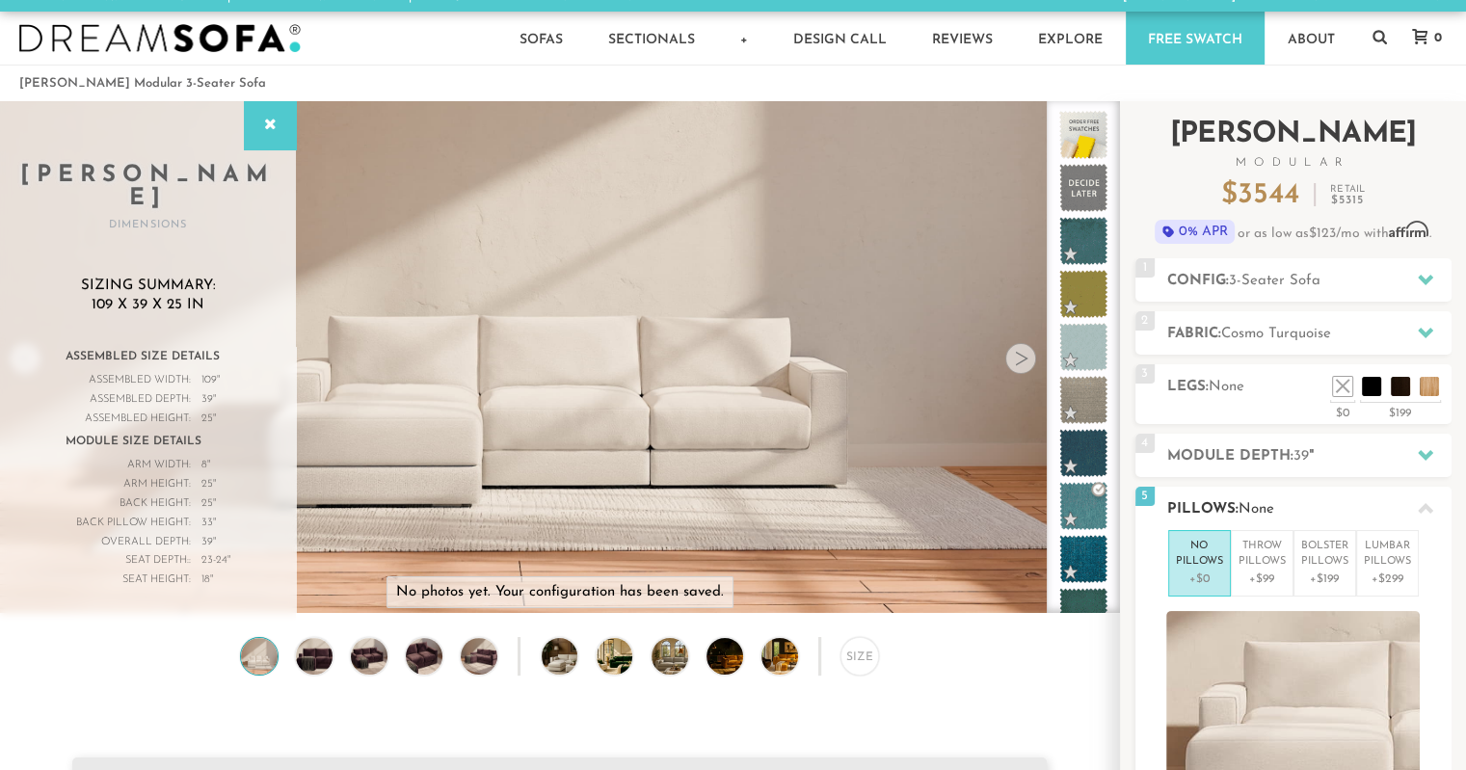
click at [1249, 508] on span "None" at bounding box center [1256, 509] width 36 height 14
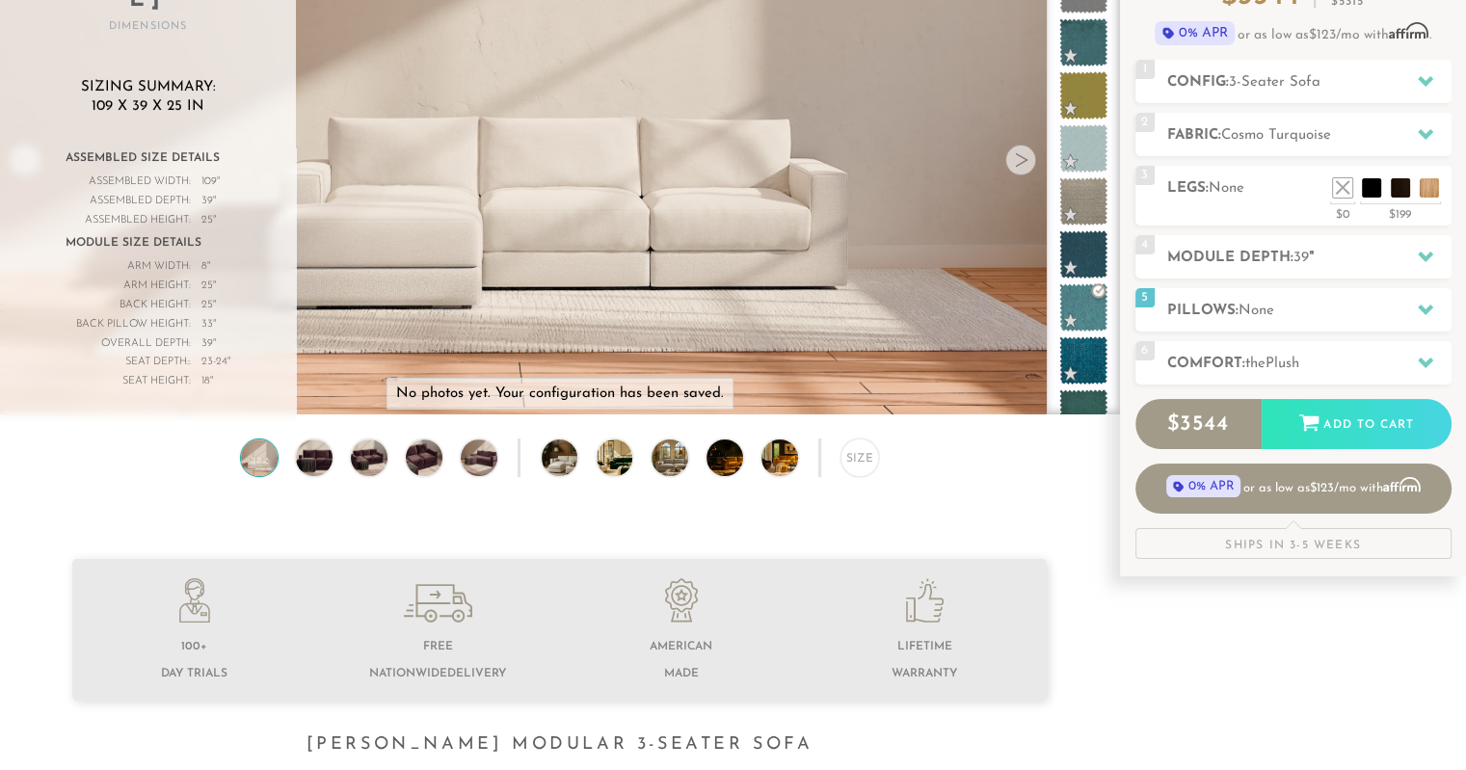
scroll to position [212, 0]
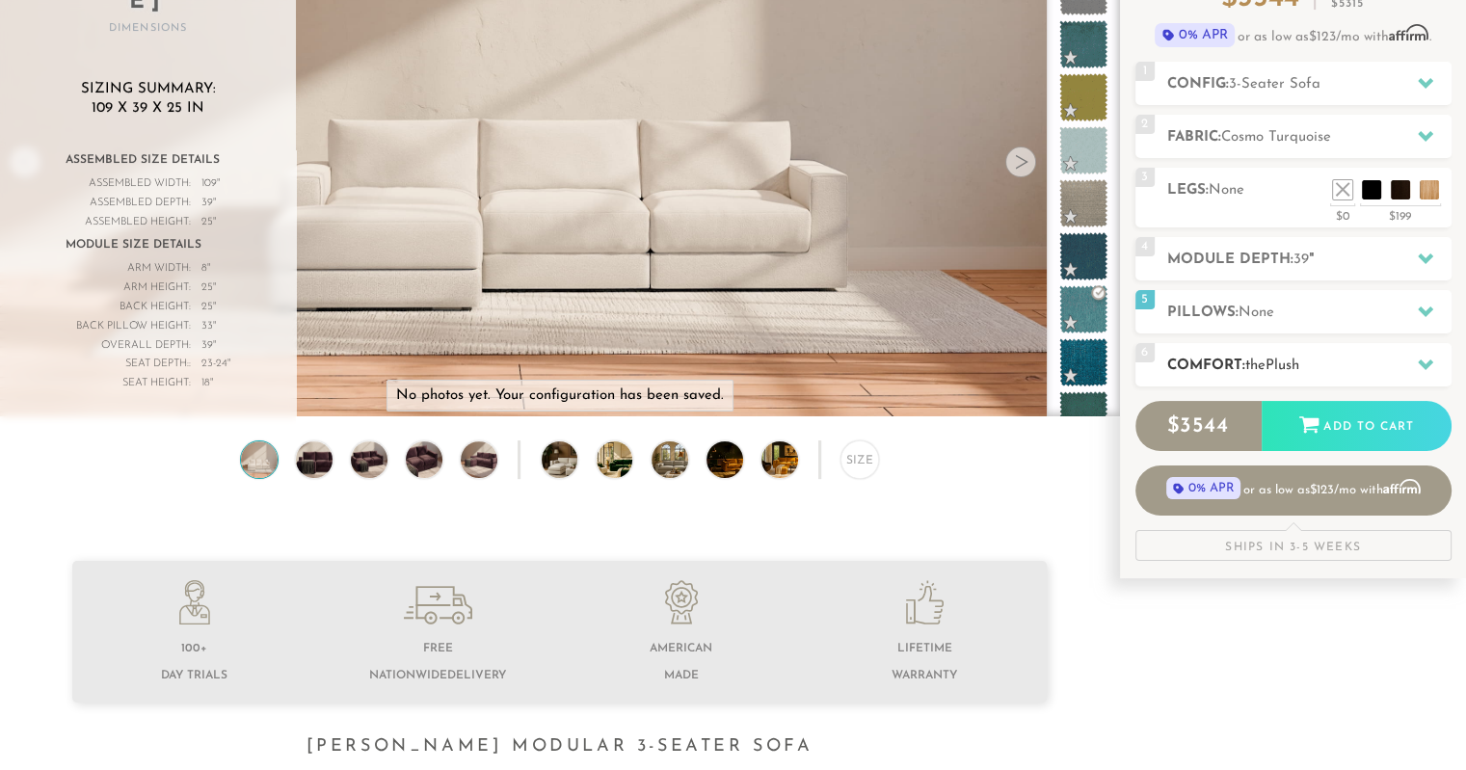
click at [1211, 369] on h2 "Comfort: the Plush" at bounding box center [1309, 366] width 284 height 22
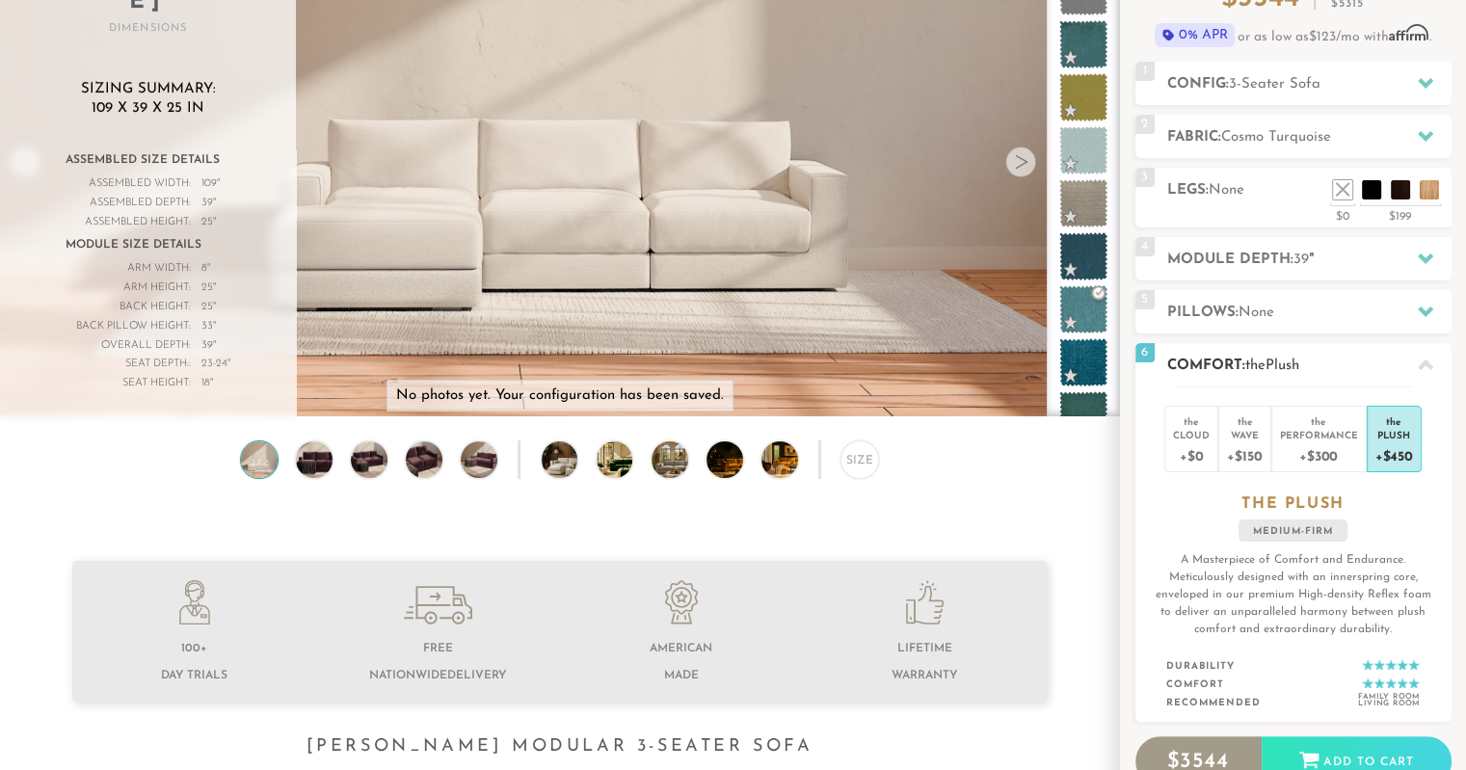
click at [1213, 369] on h2 "Comfort: the Plush" at bounding box center [1309, 366] width 284 height 22
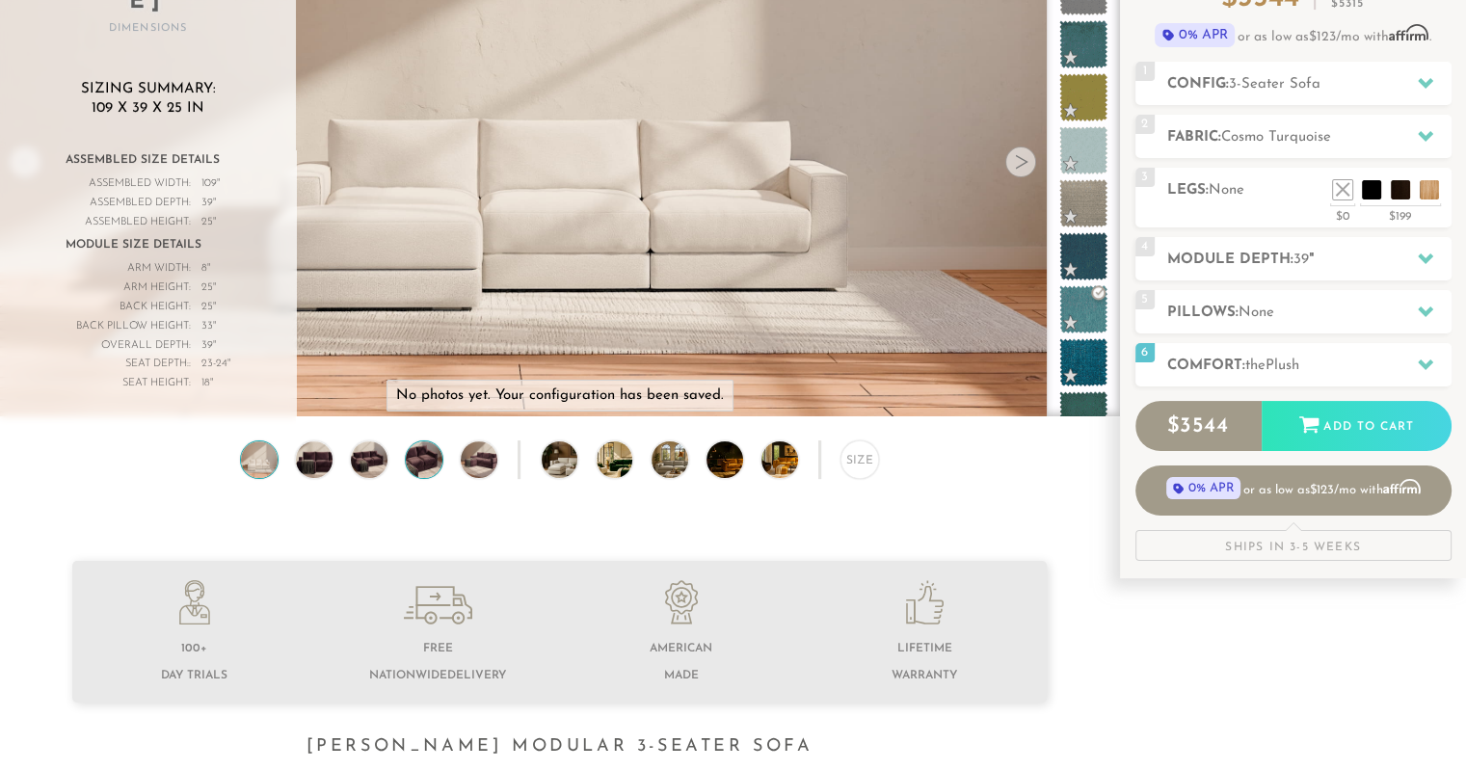
click at [440, 469] on img at bounding box center [423, 459] width 43 height 37
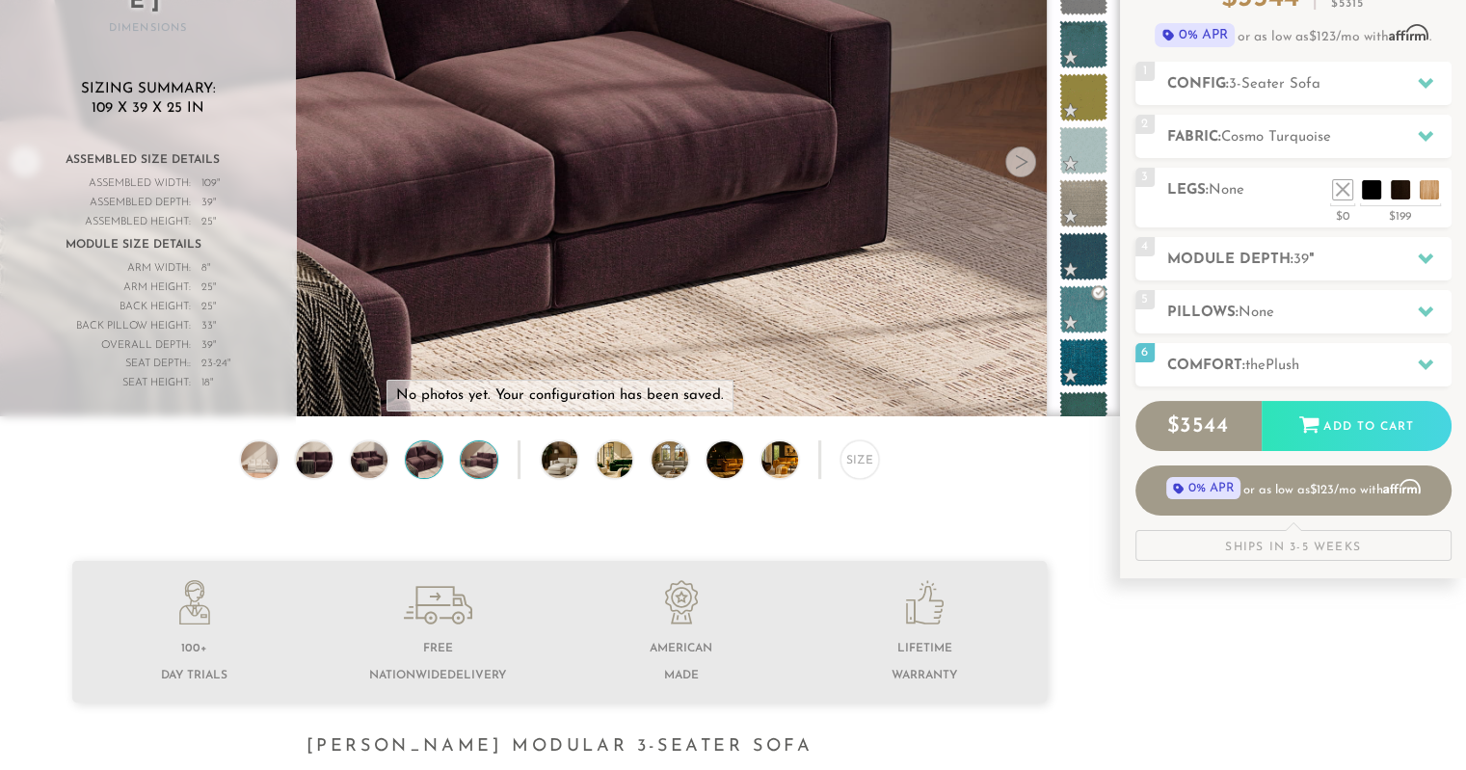
click at [465, 472] on img at bounding box center [479, 459] width 43 height 37
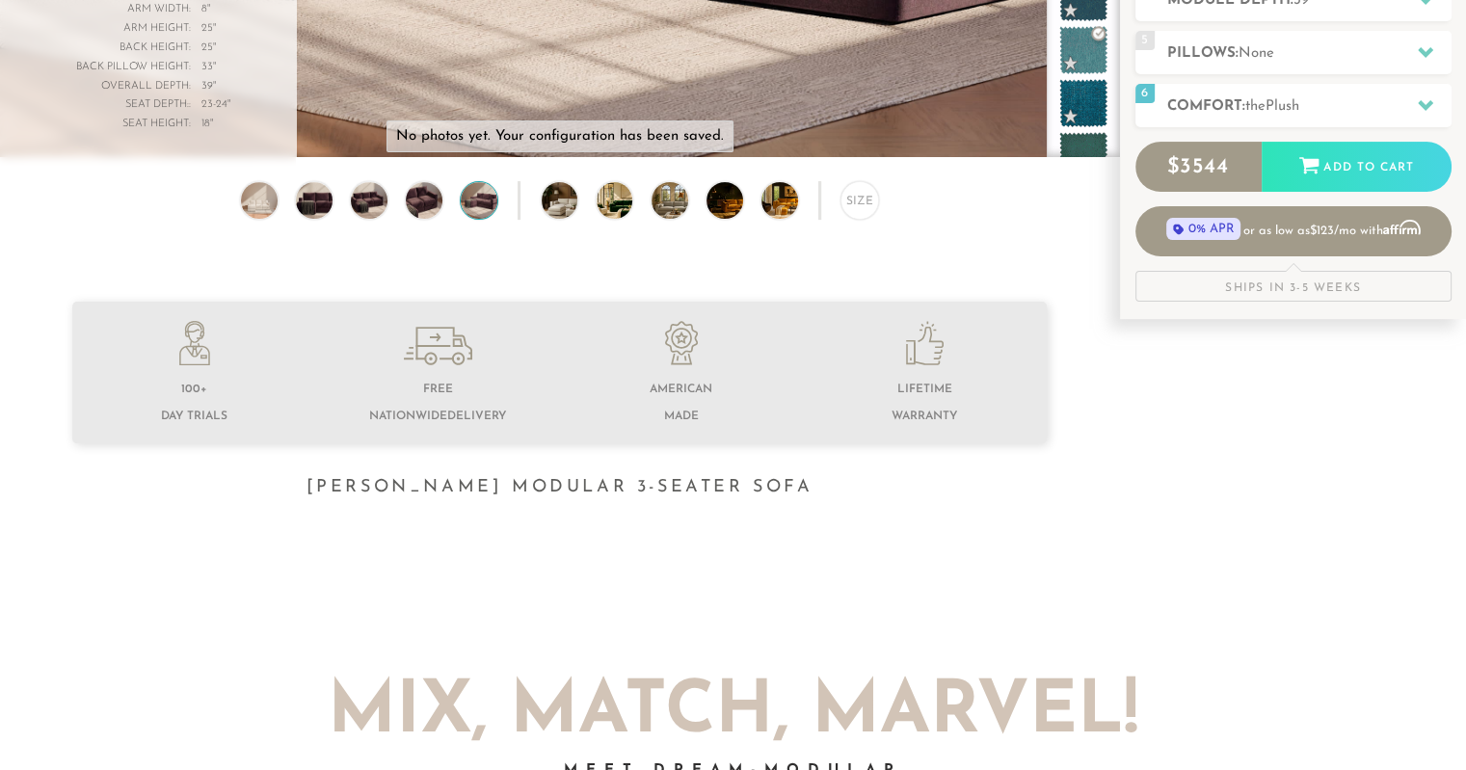
scroll to position [0, 0]
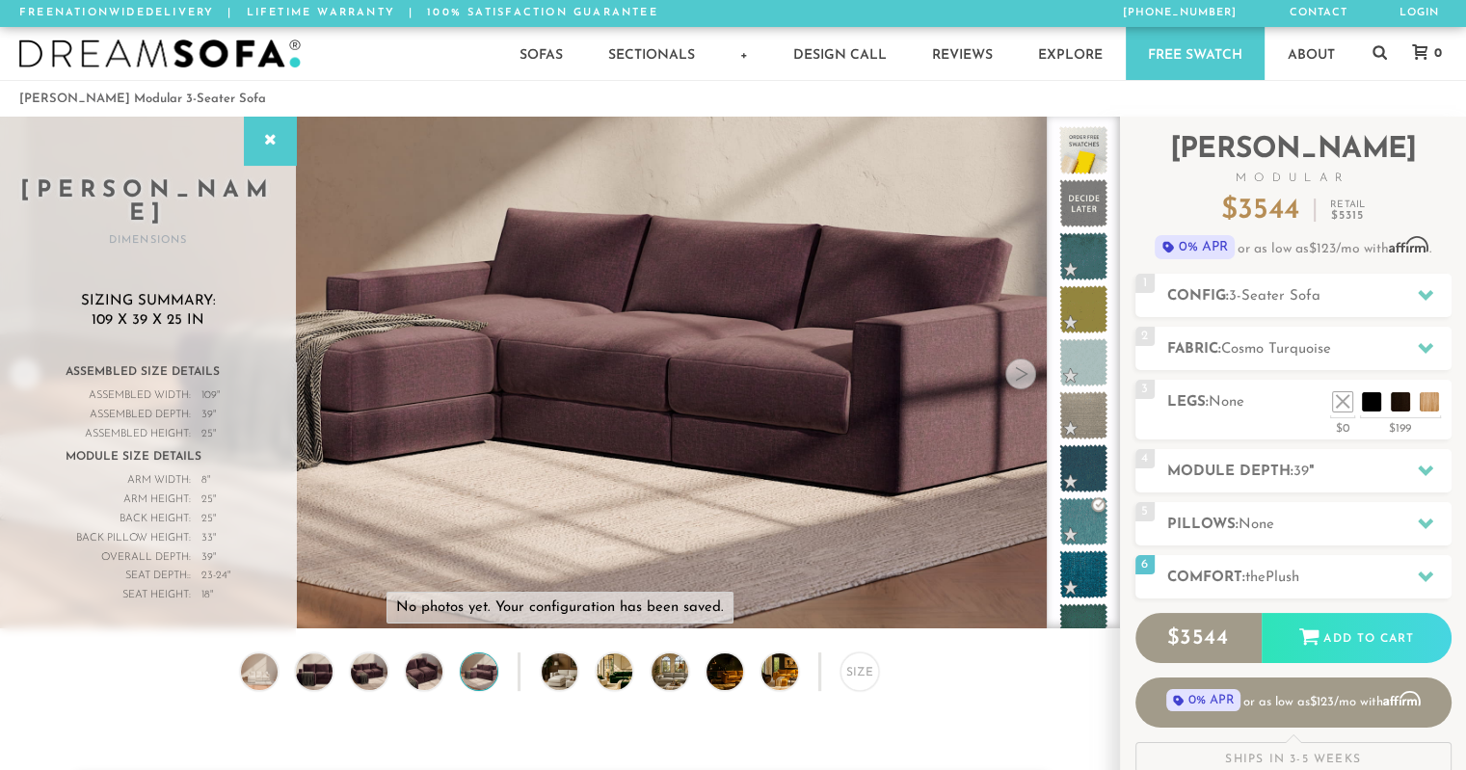
click at [1035, 95] on ol "[PERSON_NAME] Modular 3-Seater Sofa" at bounding box center [732, 99] width 1427 height 26
click at [946, 701] on div "Size" at bounding box center [559, 676] width 1119 height 48
click at [1252, 349] on span "Cosmo Turquoise" at bounding box center [1276, 349] width 110 height 14
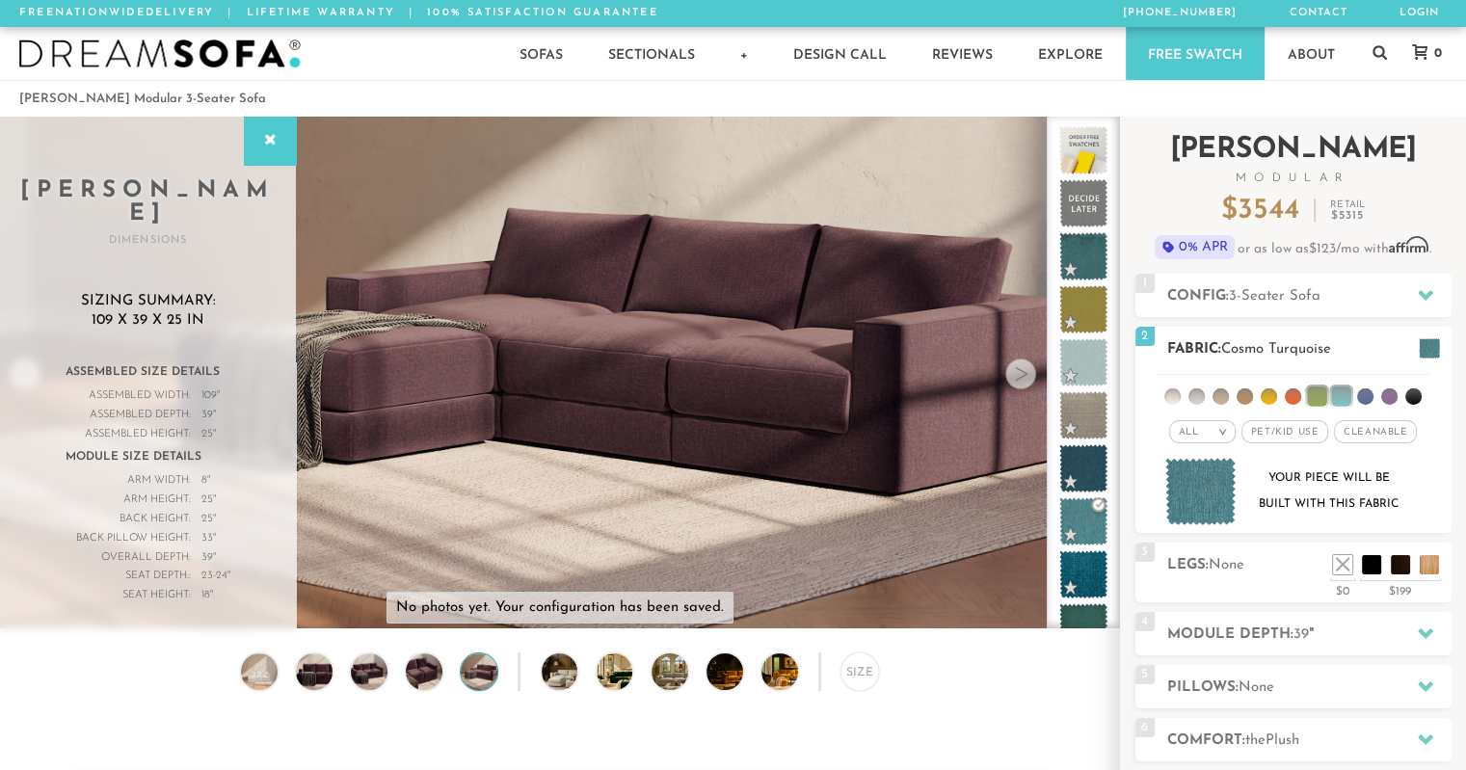
click at [1252, 349] on span "Cosmo Turquoise" at bounding box center [1276, 349] width 110 height 14
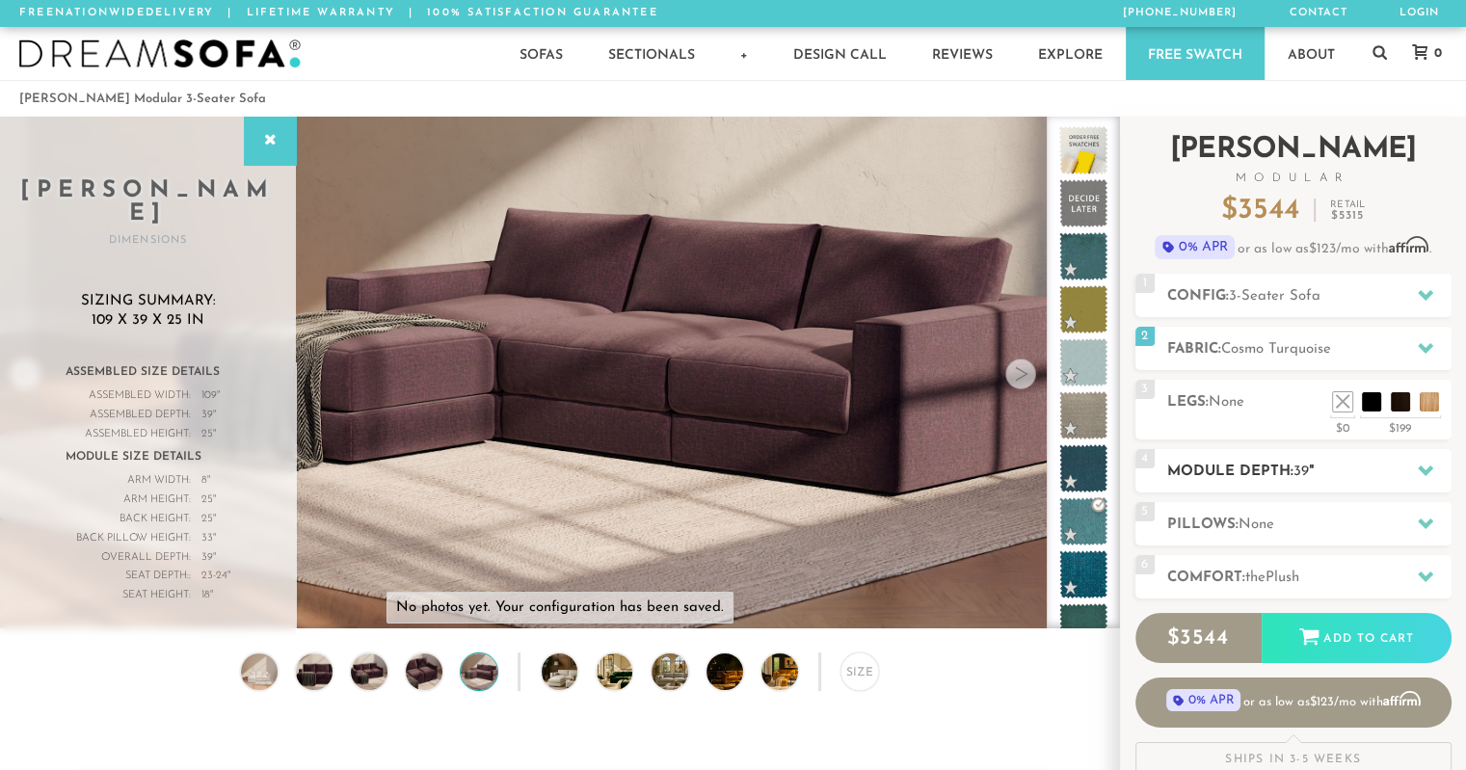
click at [1288, 470] on h2 "Module Depth: 39 "" at bounding box center [1309, 472] width 284 height 22
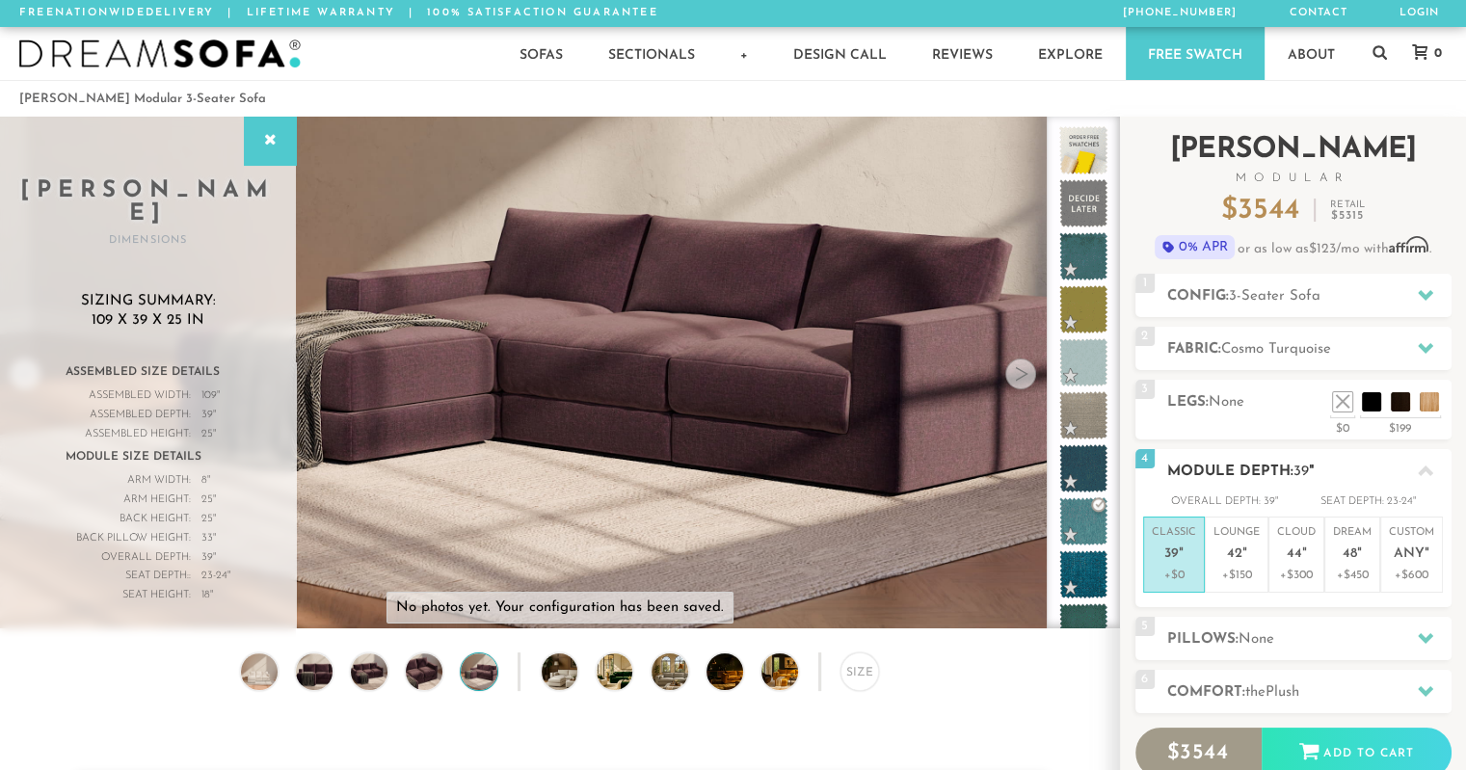
click at [1288, 470] on h2 "Module Depth: 39 "" at bounding box center [1309, 472] width 284 height 22
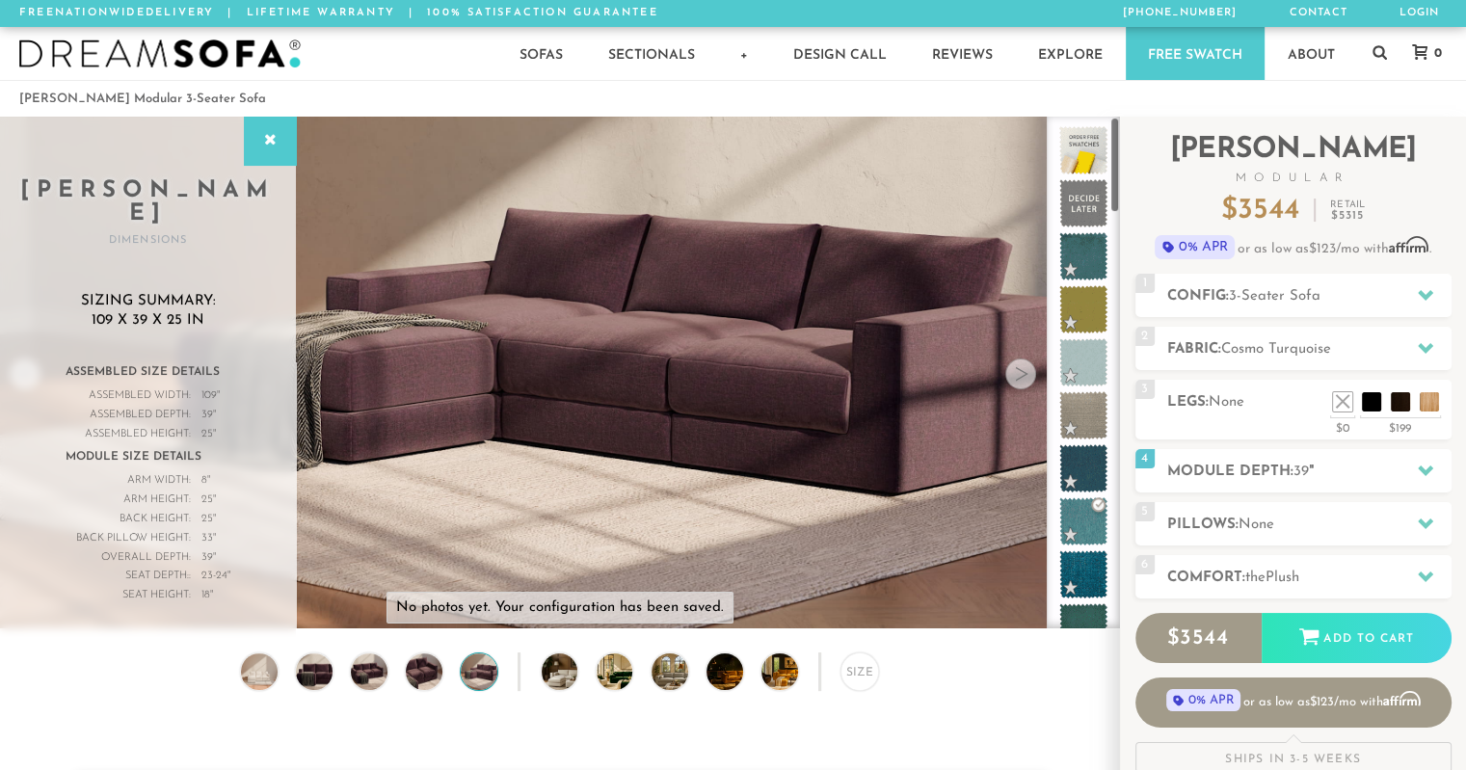
click at [1025, 388] on div at bounding box center [1020, 374] width 31 height 31
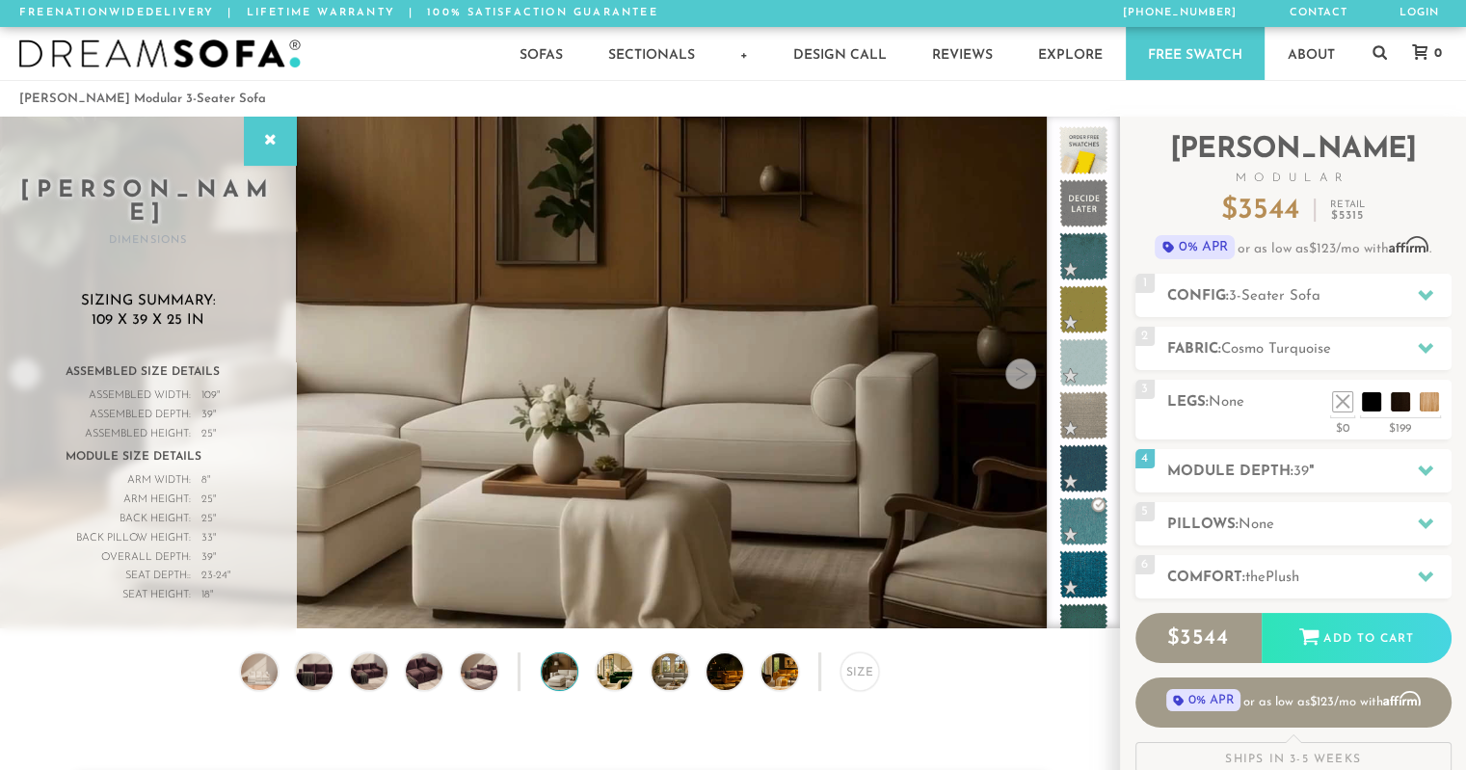
click at [1025, 388] on div at bounding box center [1020, 374] width 31 height 31
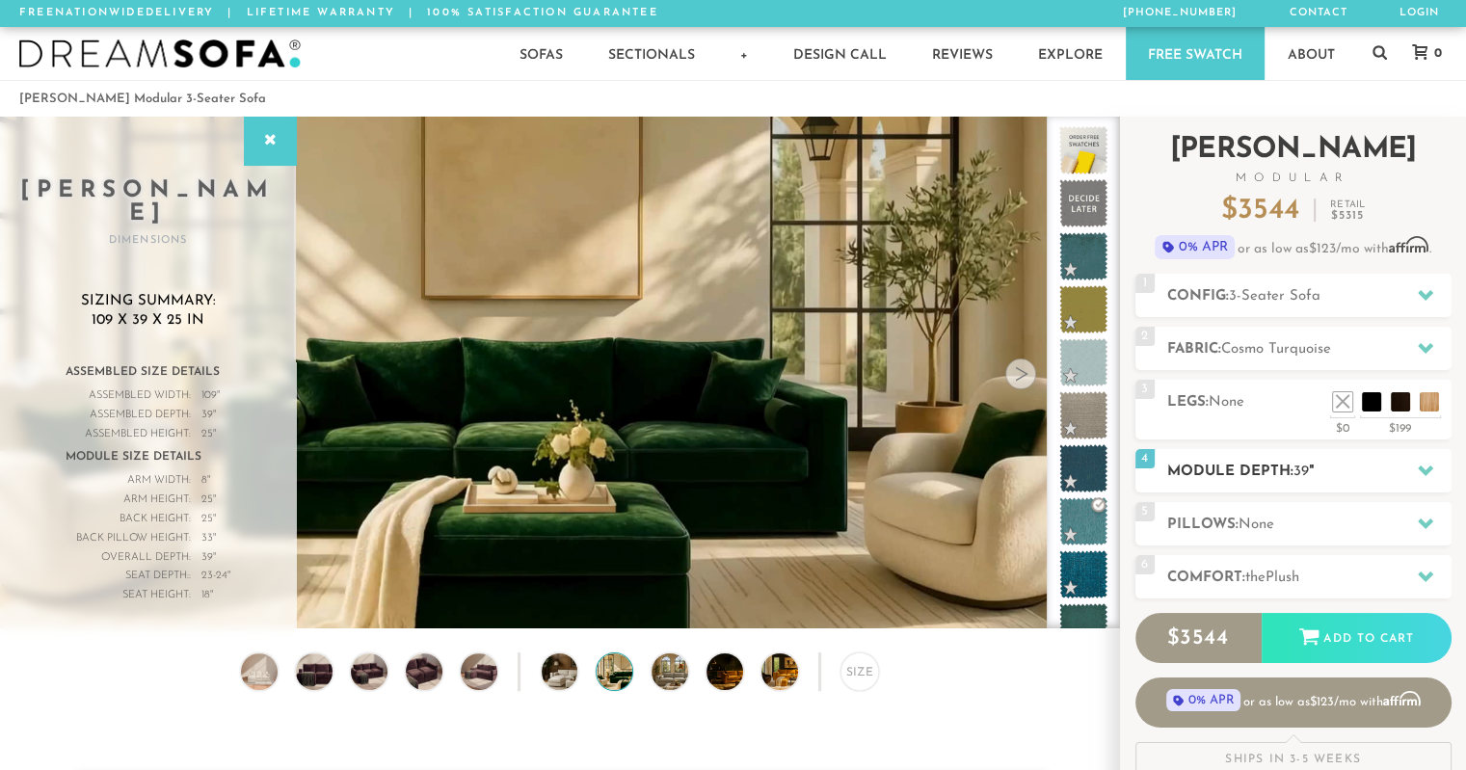
click at [1261, 472] on h2 "Module Depth: 39 "" at bounding box center [1309, 472] width 284 height 22
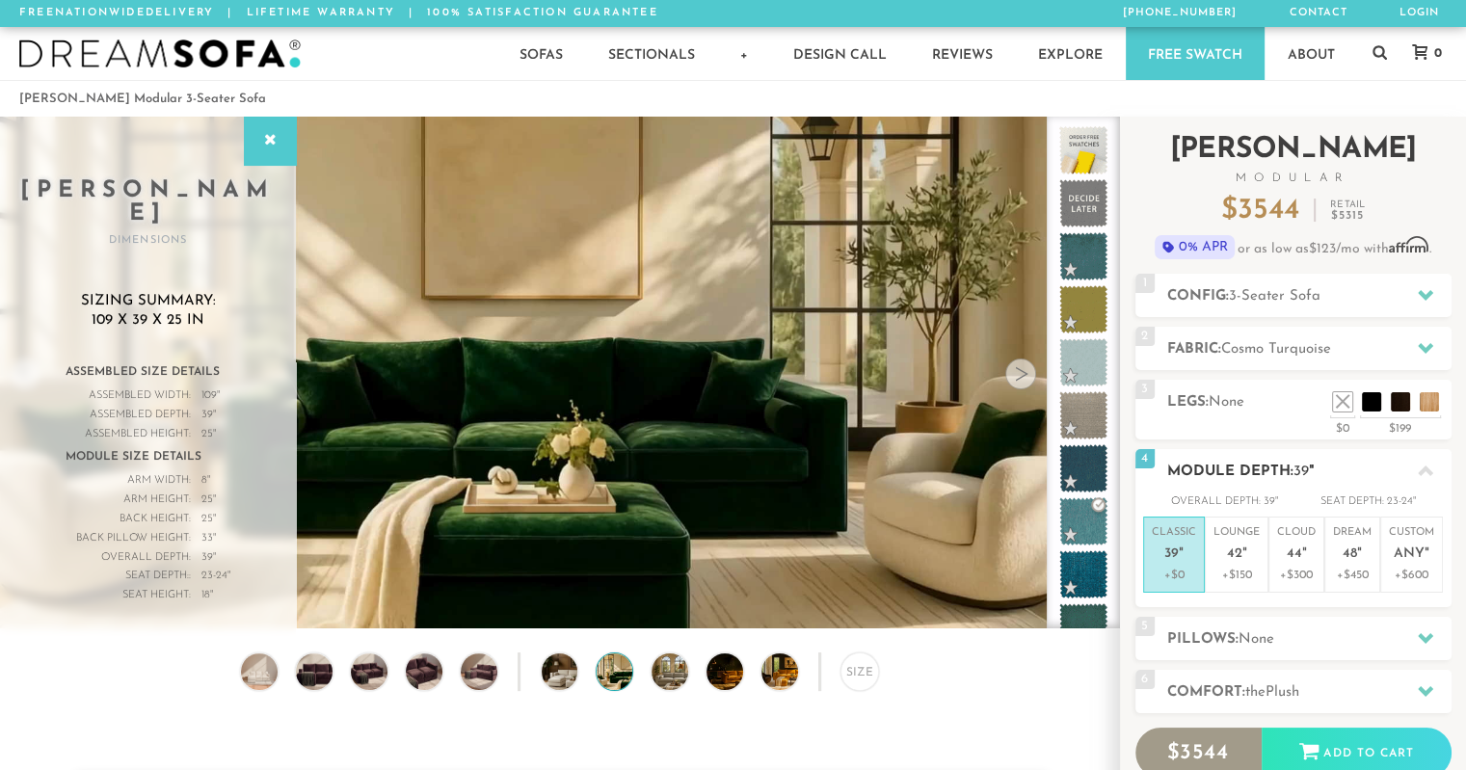
click at [1260, 472] on h2 "Module Depth: 39 "" at bounding box center [1309, 472] width 284 height 22
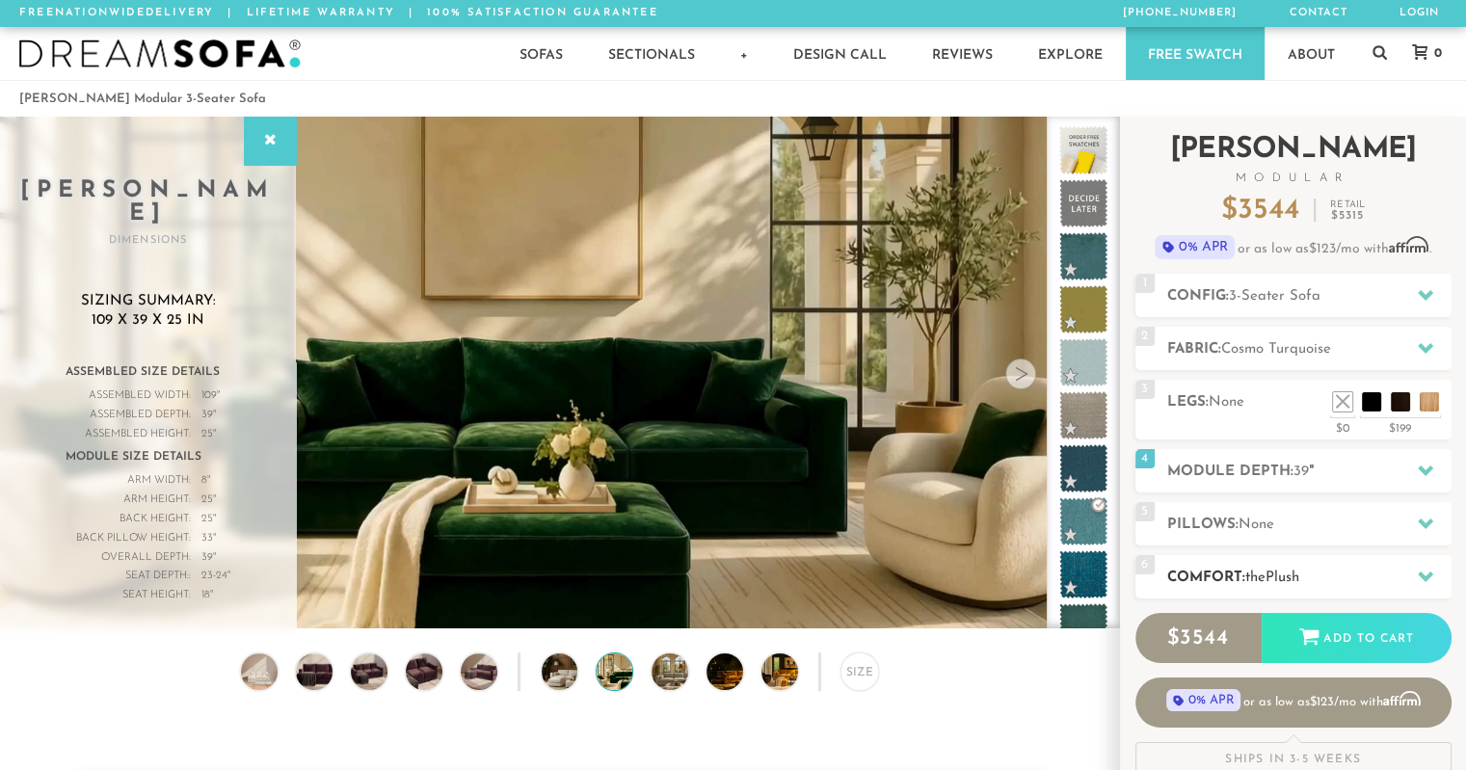
click at [1311, 584] on h2 "Comfort: the Plush" at bounding box center [1309, 578] width 284 height 22
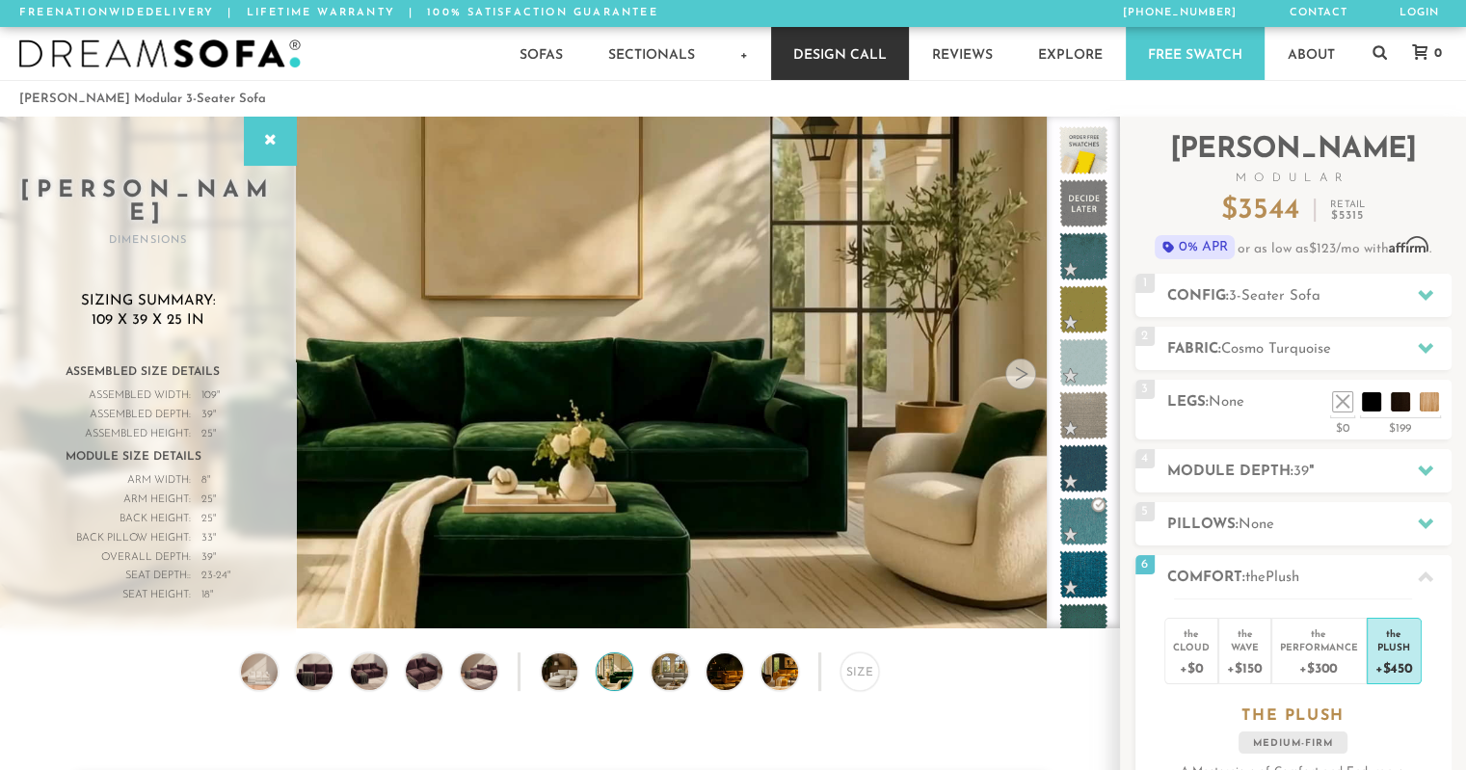
click at [825, 50] on link "Design Call" at bounding box center [840, 53] width 138 height 53
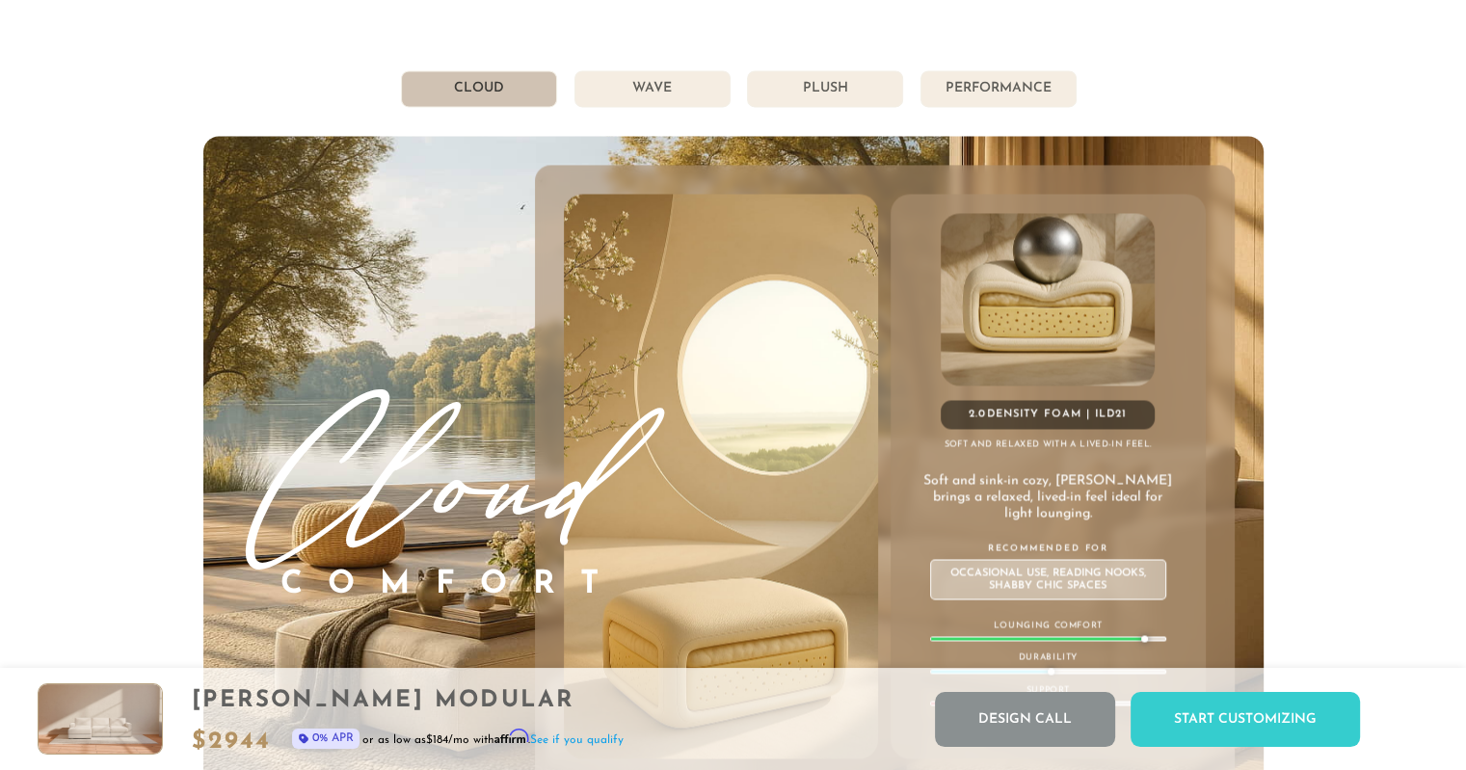
scroll to position [21589, 1450]
click at [775, 92] on li "Plush" at bounding box center [825, 88] width 156 height 37
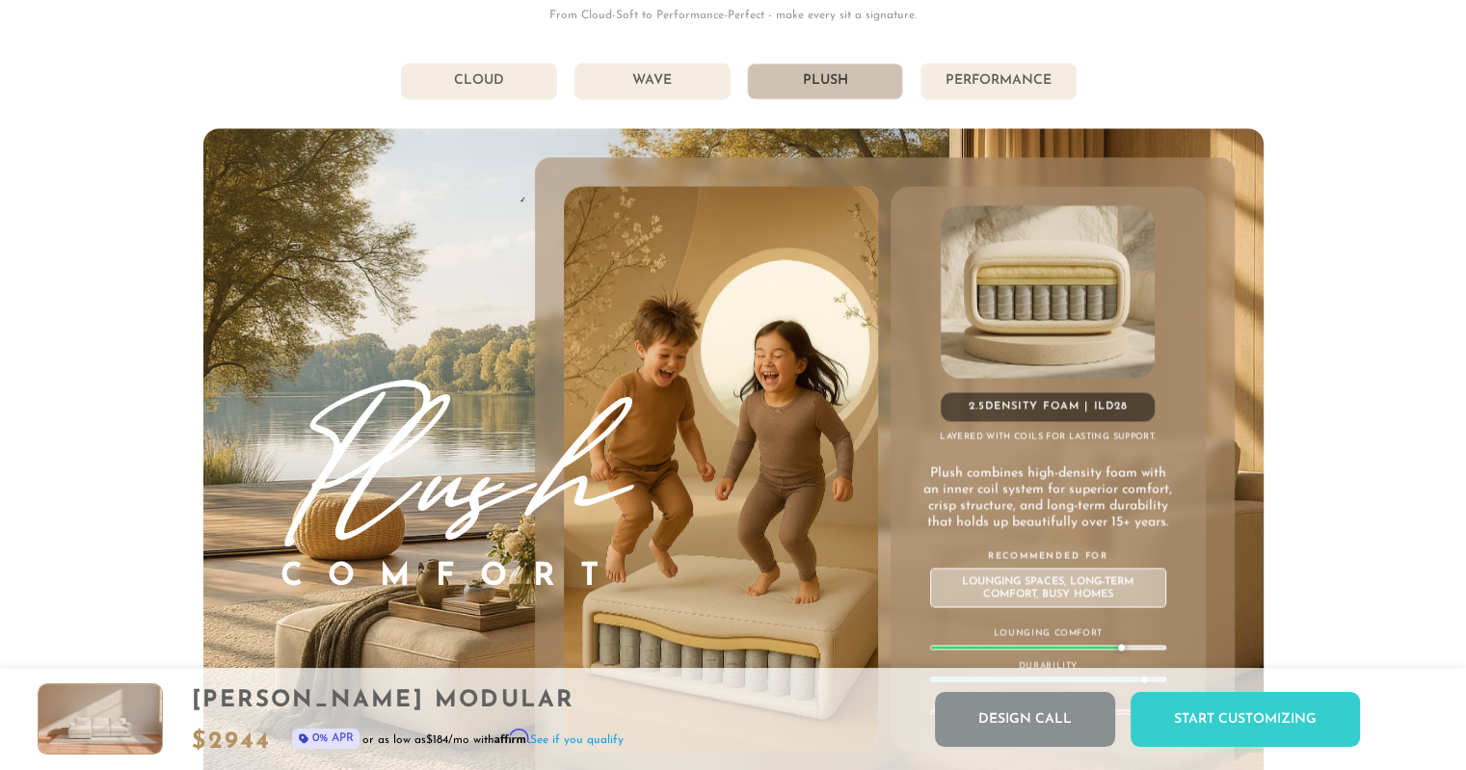
scroll to position [10453, 0]
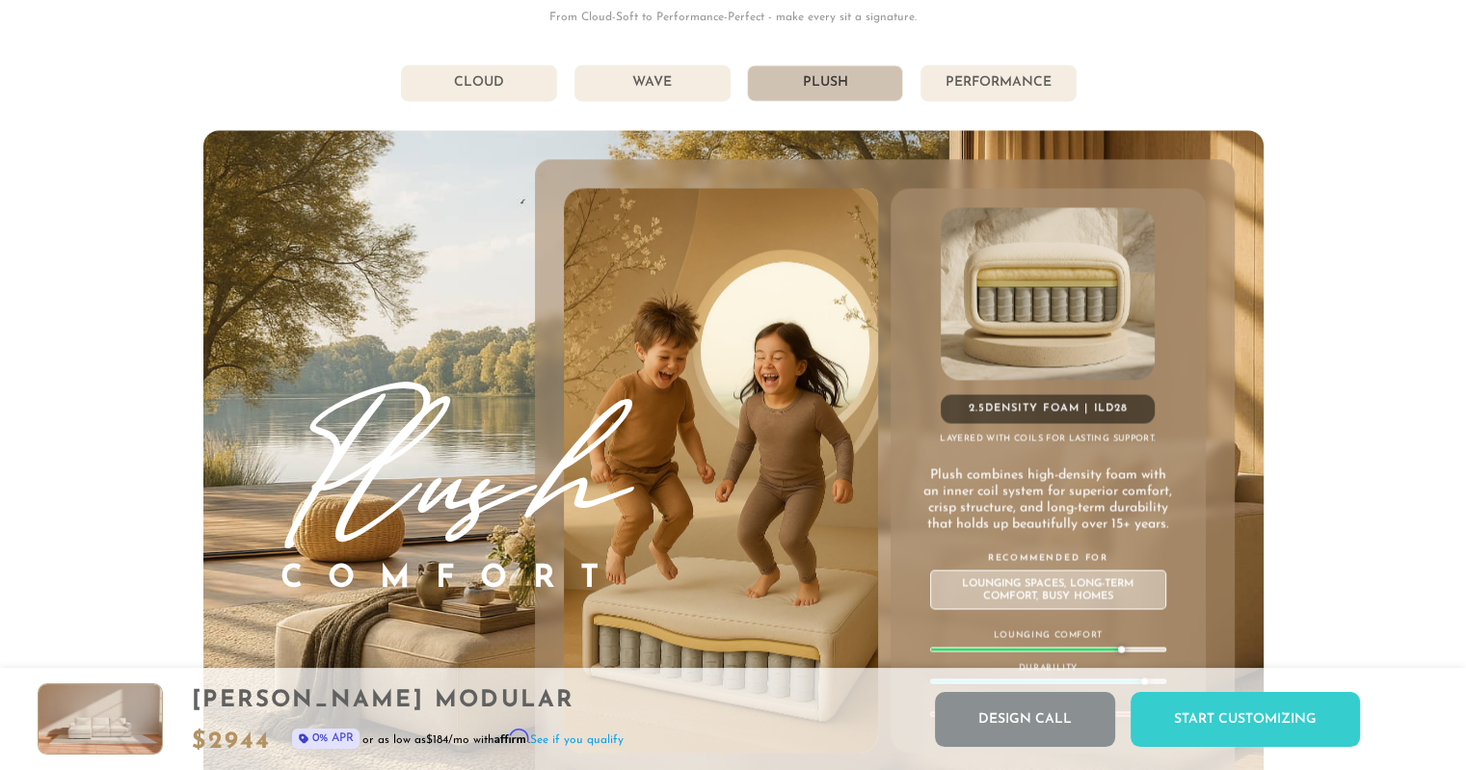
click at [685, 94] on li "Wave" at bounding box center [652, 83] width 156 height 37
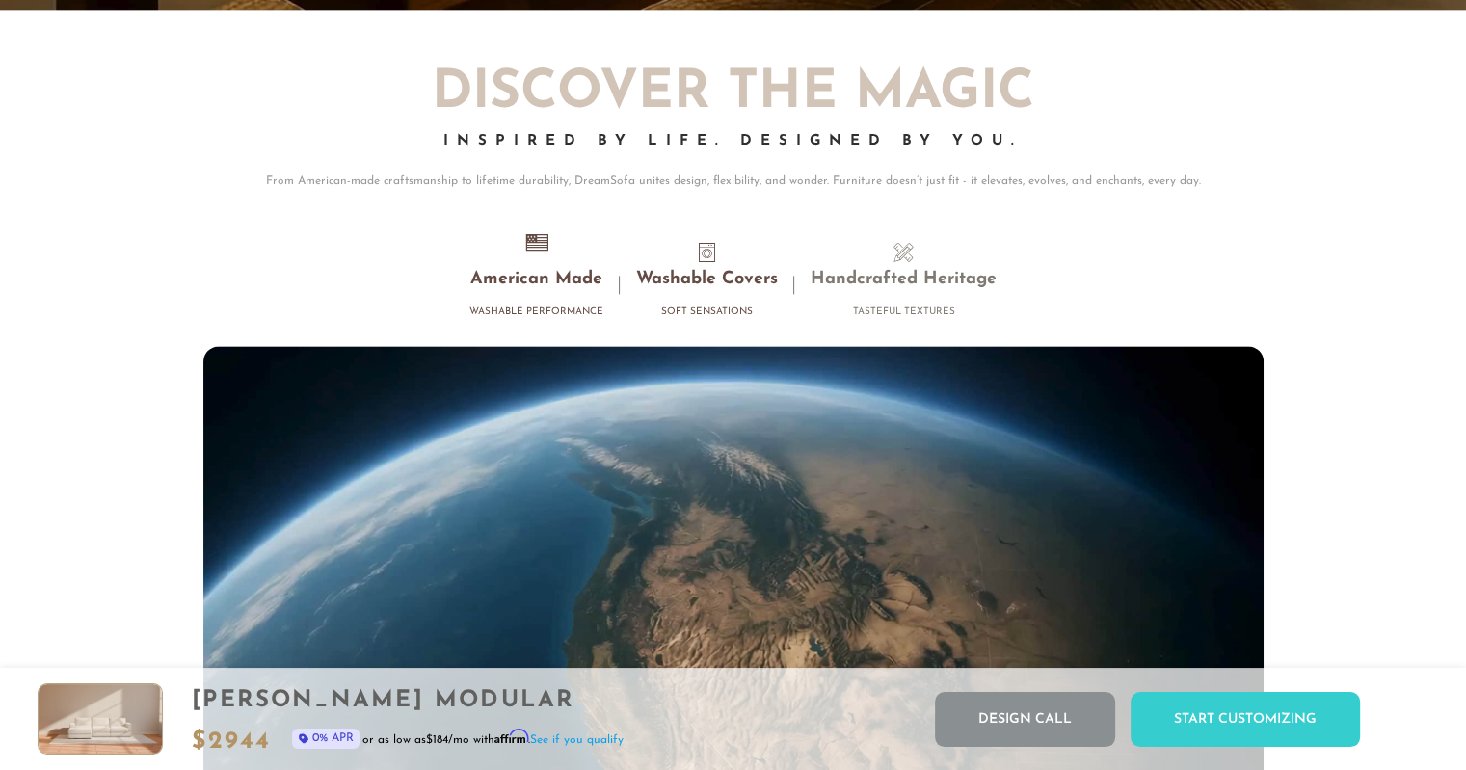
click at [715, 285] on h3 "Washable Covers" at bounding box center [707, 280] width 142 height 22
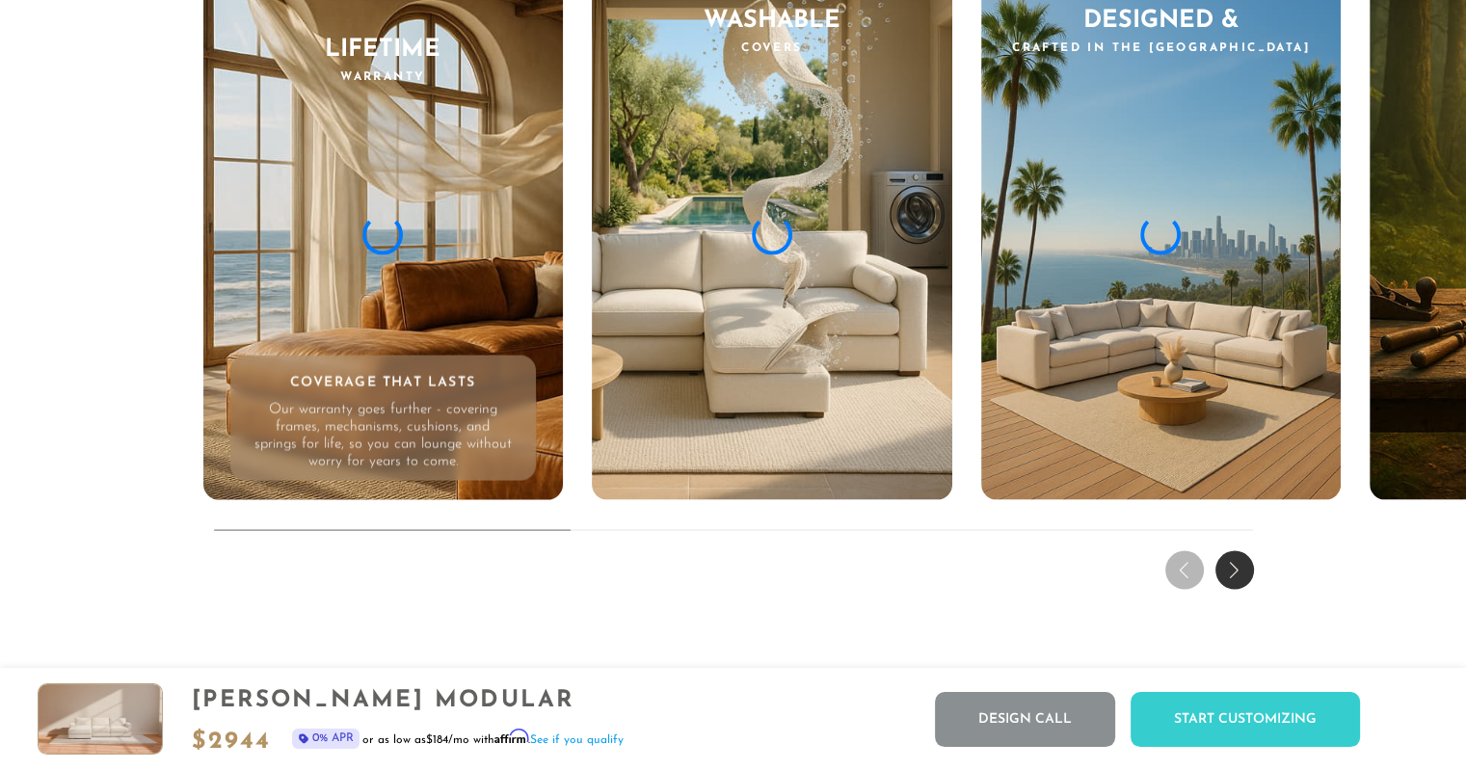
click at [428, 497] on div "Lifetime Warranty Coverage That Lasts Our warranty goes further - covering fram…" at bounding box center [383, 230] width 360 height 540
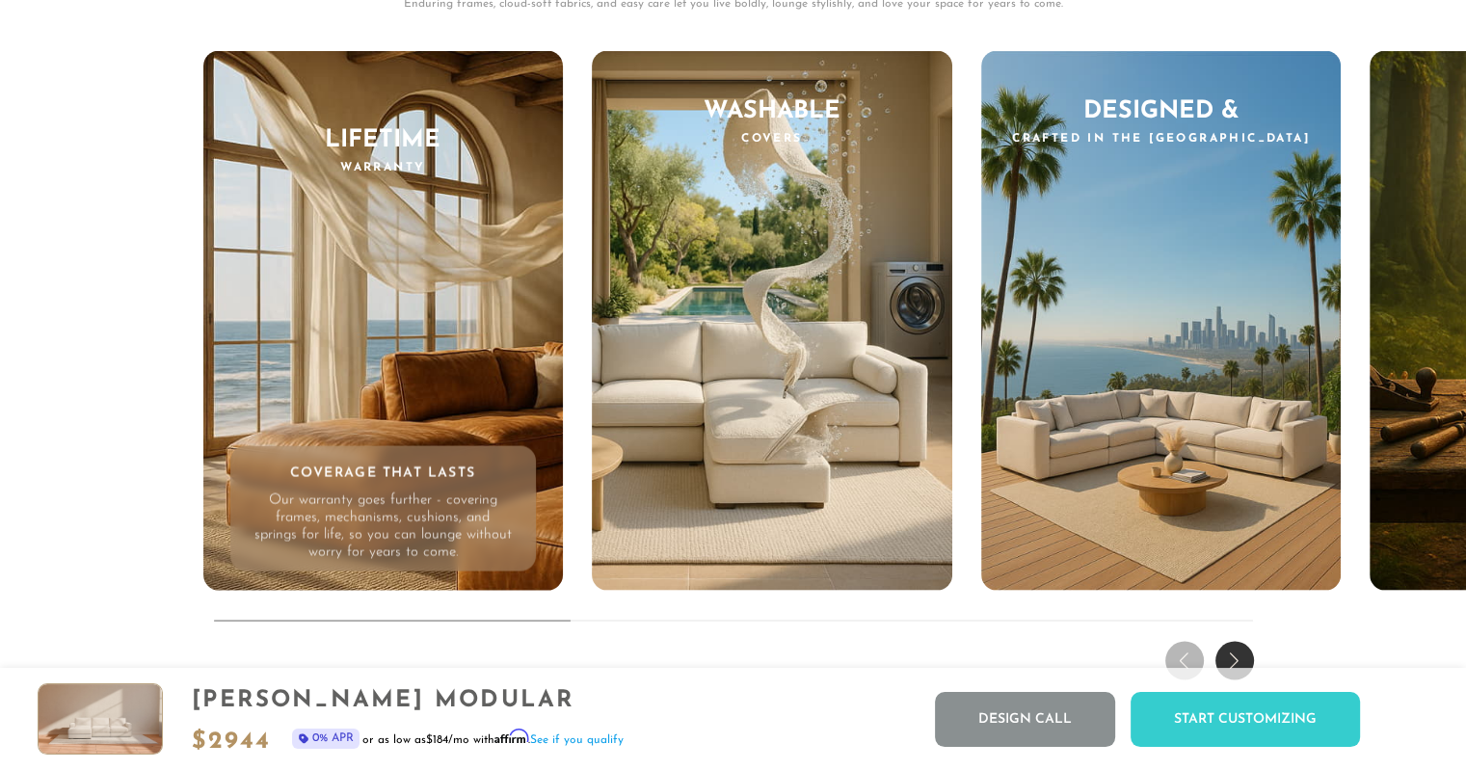
click at [1245, 660] on div "Next slide" at bounding box center [1234, 661] width 39 height 39
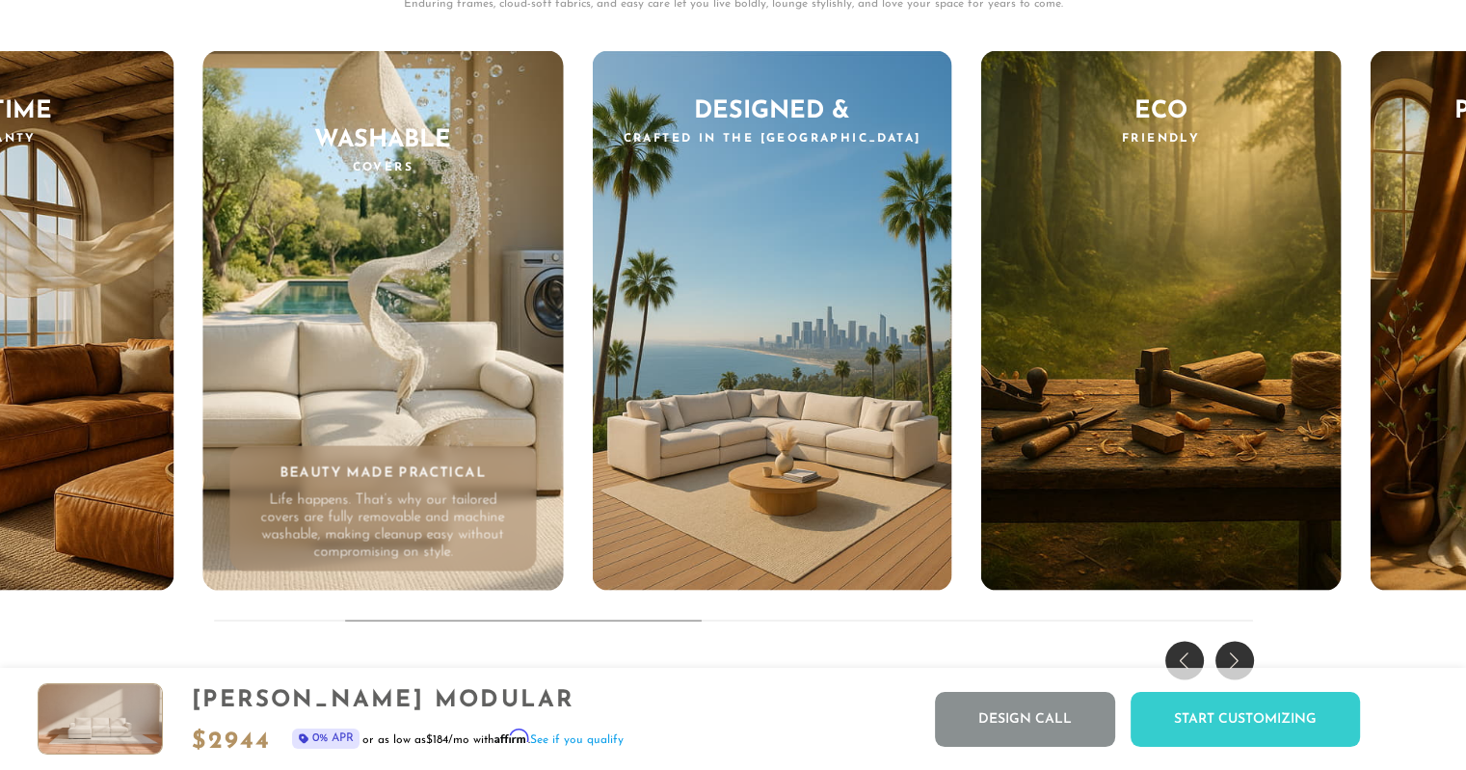
click at [1245, 660] on div "Next slide" at bounding box center [1234, 661] width 39 height 39
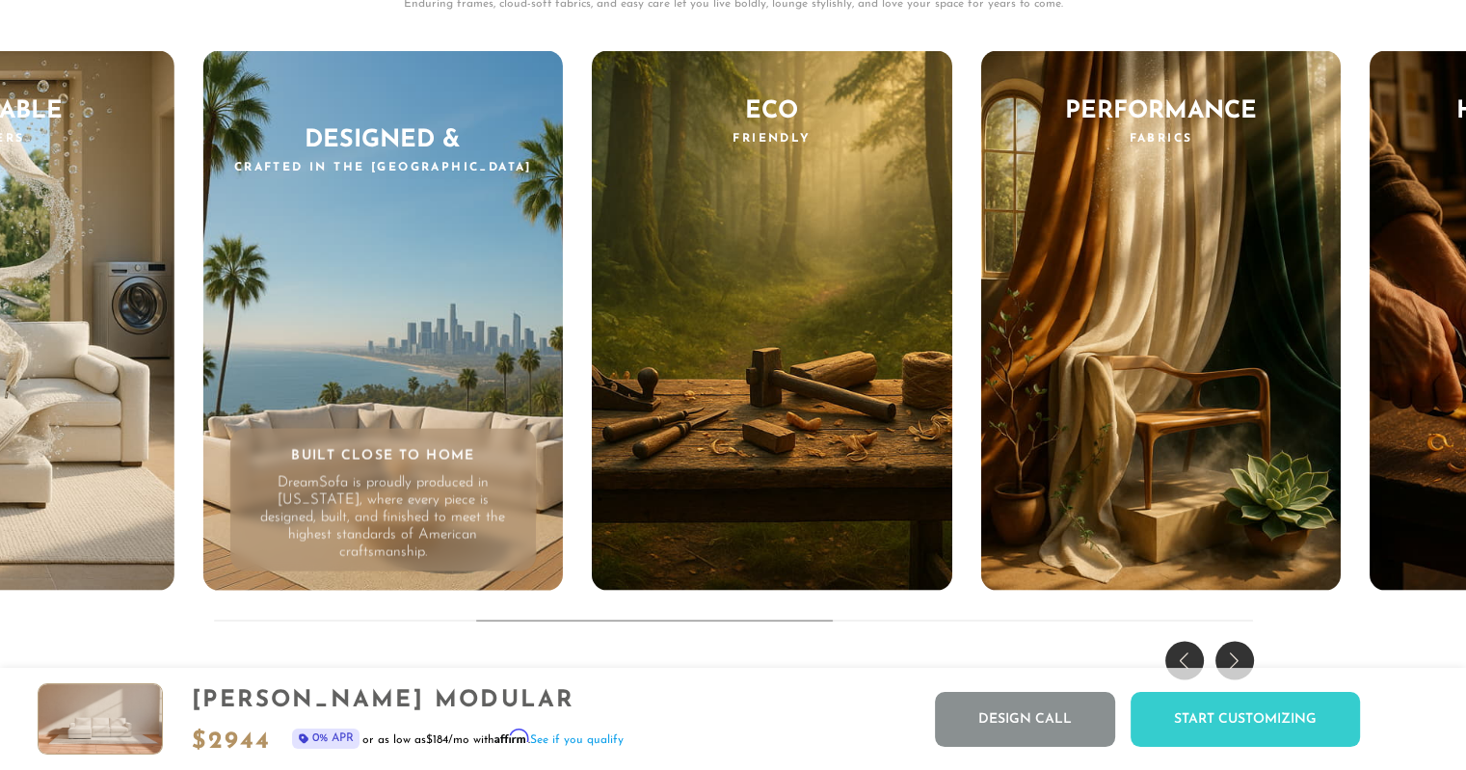
click at [1245, 660] on div "Next slide" at bounding box center [1234, 661] width 39 height 39
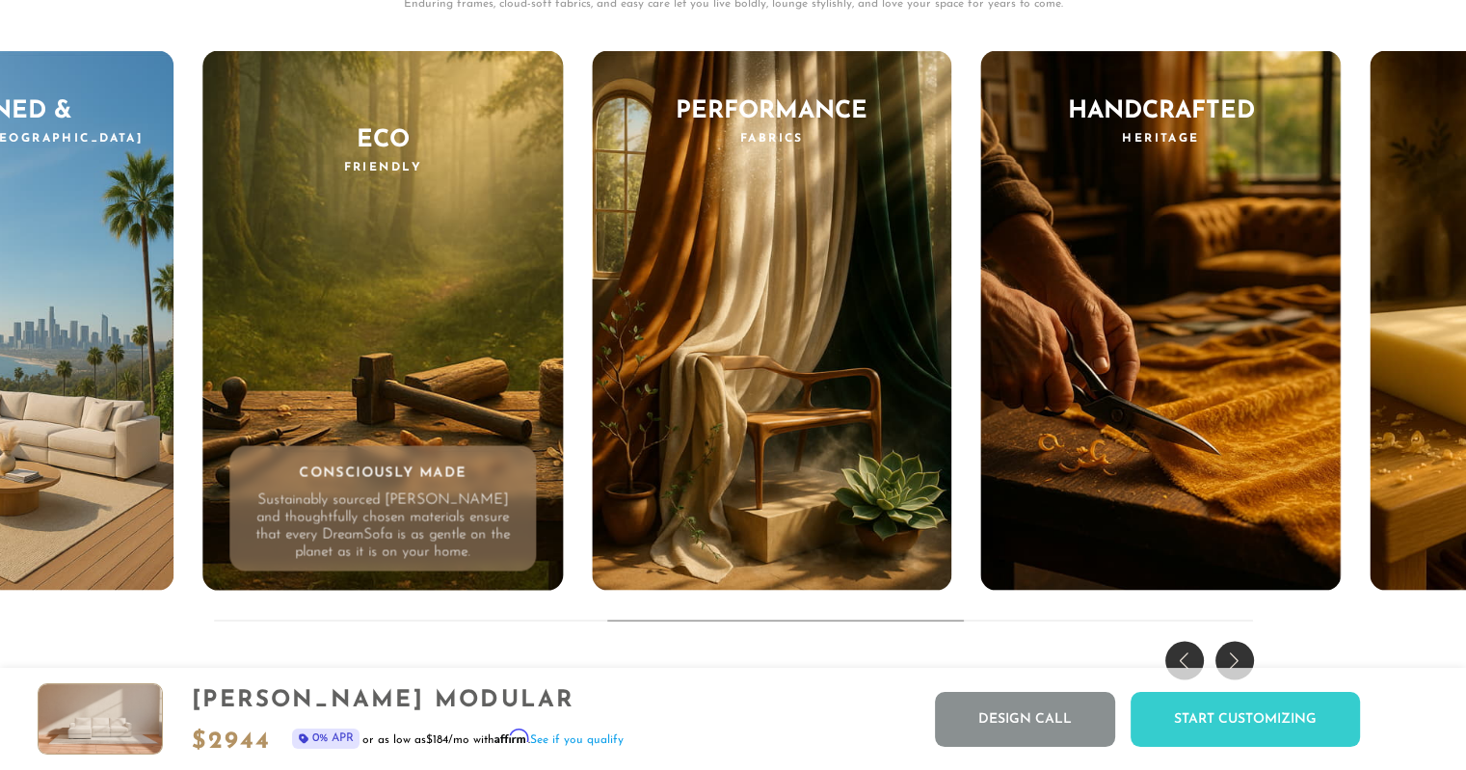
click at [1245, 660] on div "Next slide" at bounding box center [1234, 661] width 39 height 39
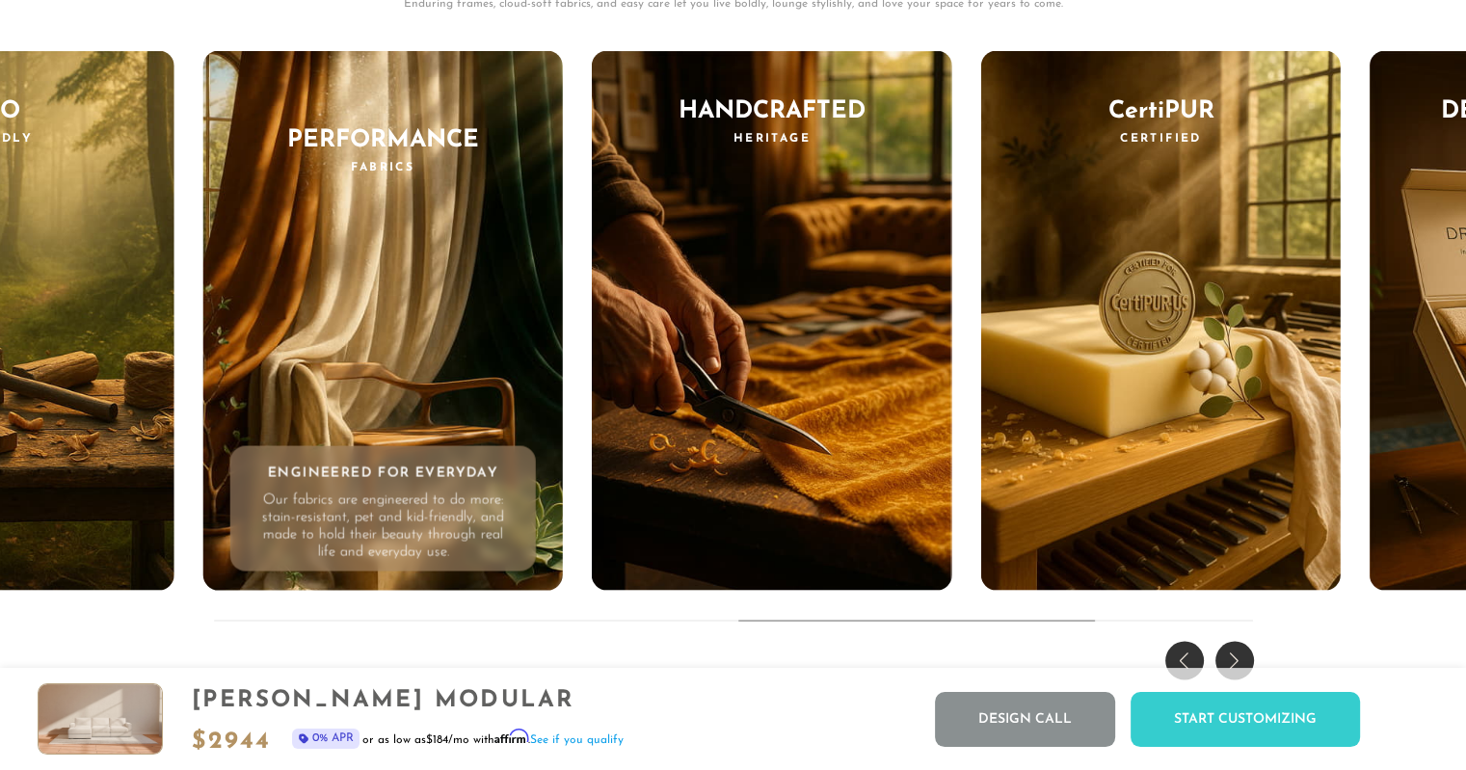
click at [1182, 664] on div "Previous slide" at bounding box center [1184, 661] width 39 height 39
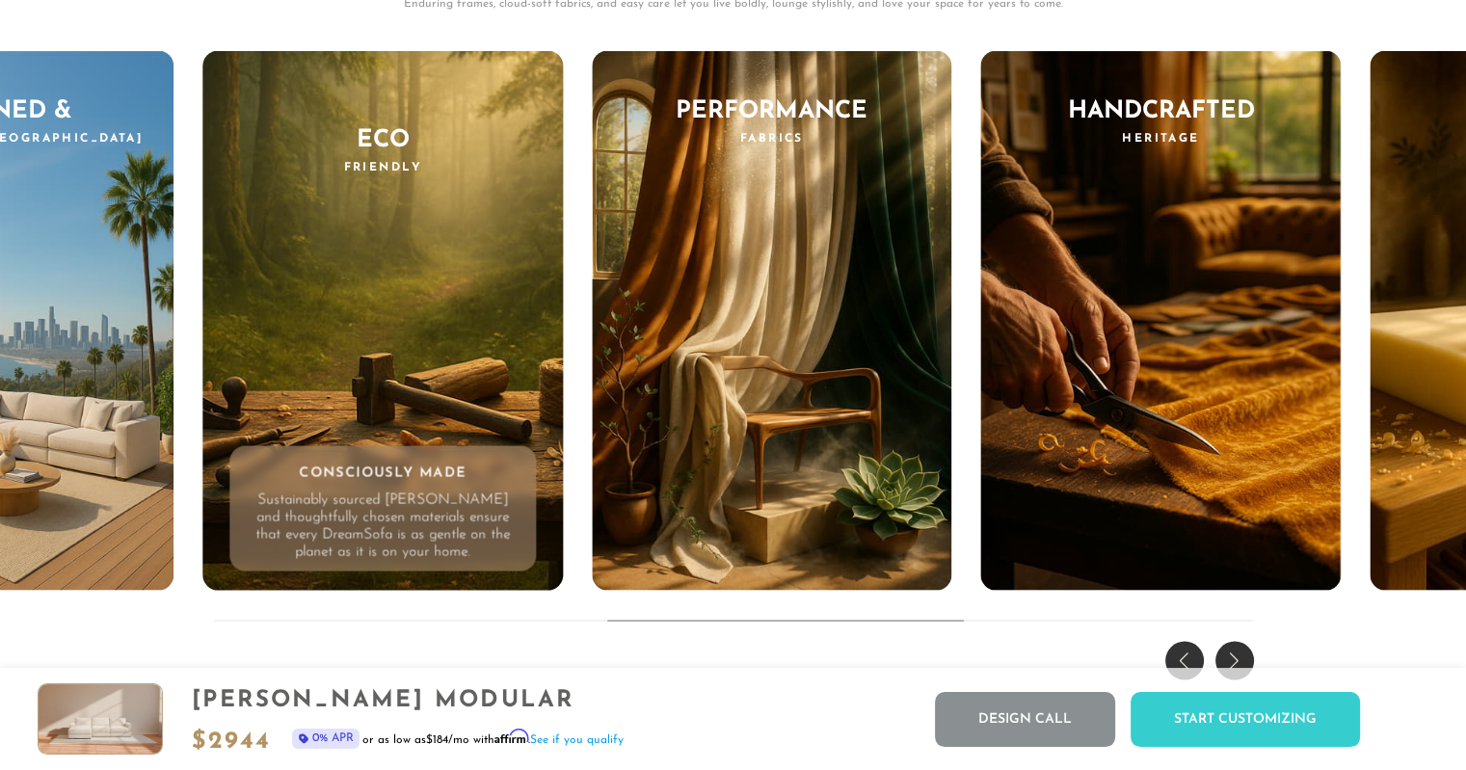
click at [1182, 664] on div "Previous slide" at bounding box center [1184, 661] width 39 height 39
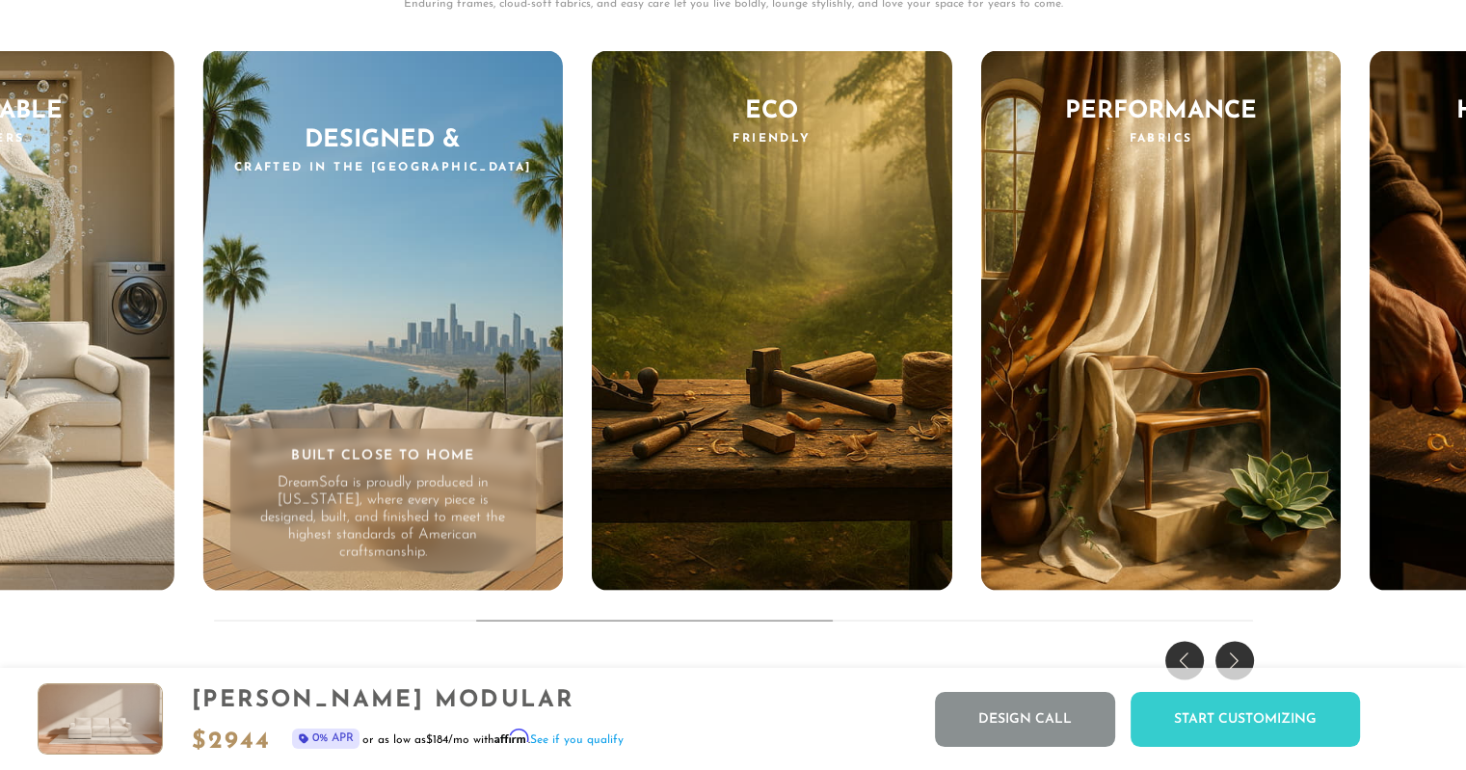
click at [1182, 664] on div "Previous slide" at bounding box center [1184, 661] width 39 height 39
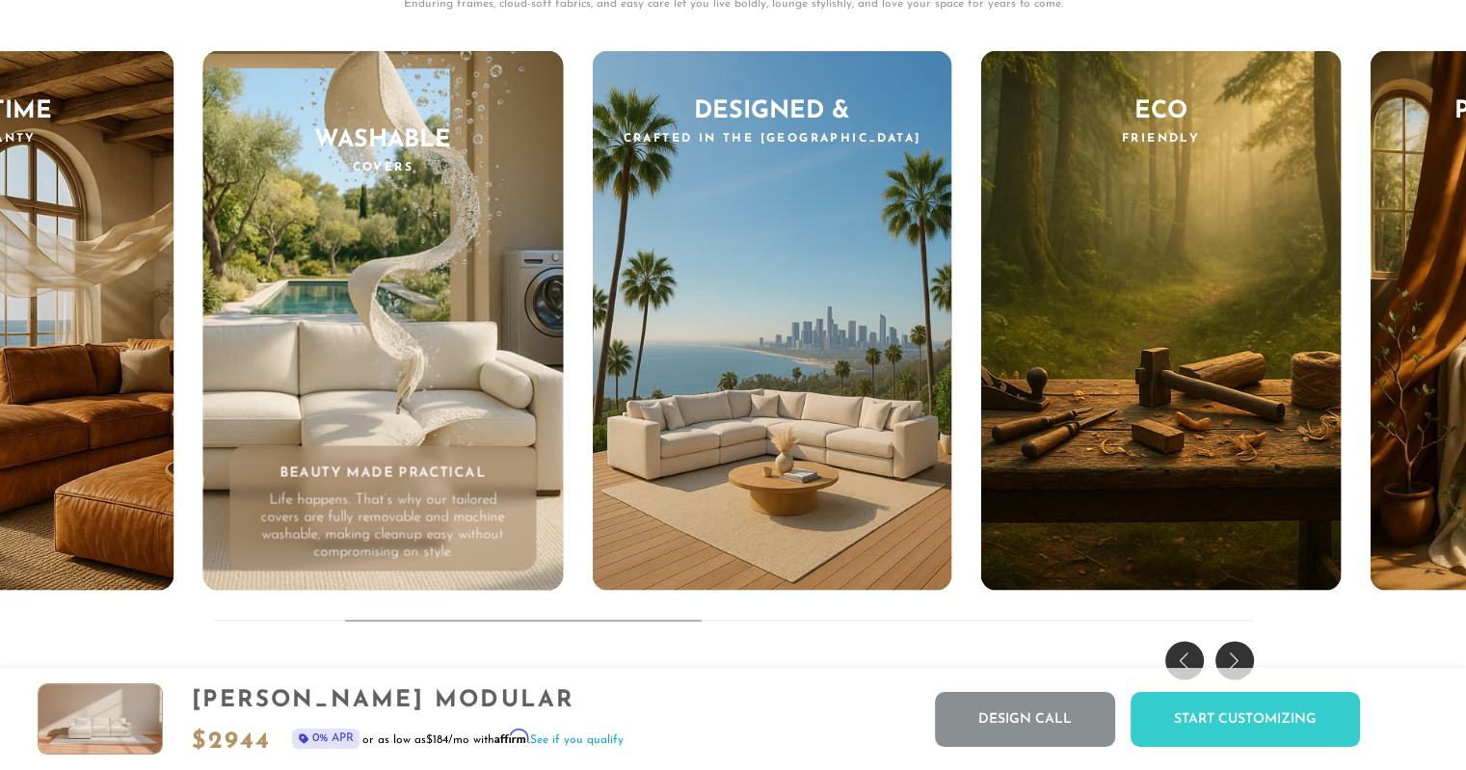
click at [1230, 664] on div "Next slide" at bounding box center [1234, 661] width 39 height 39
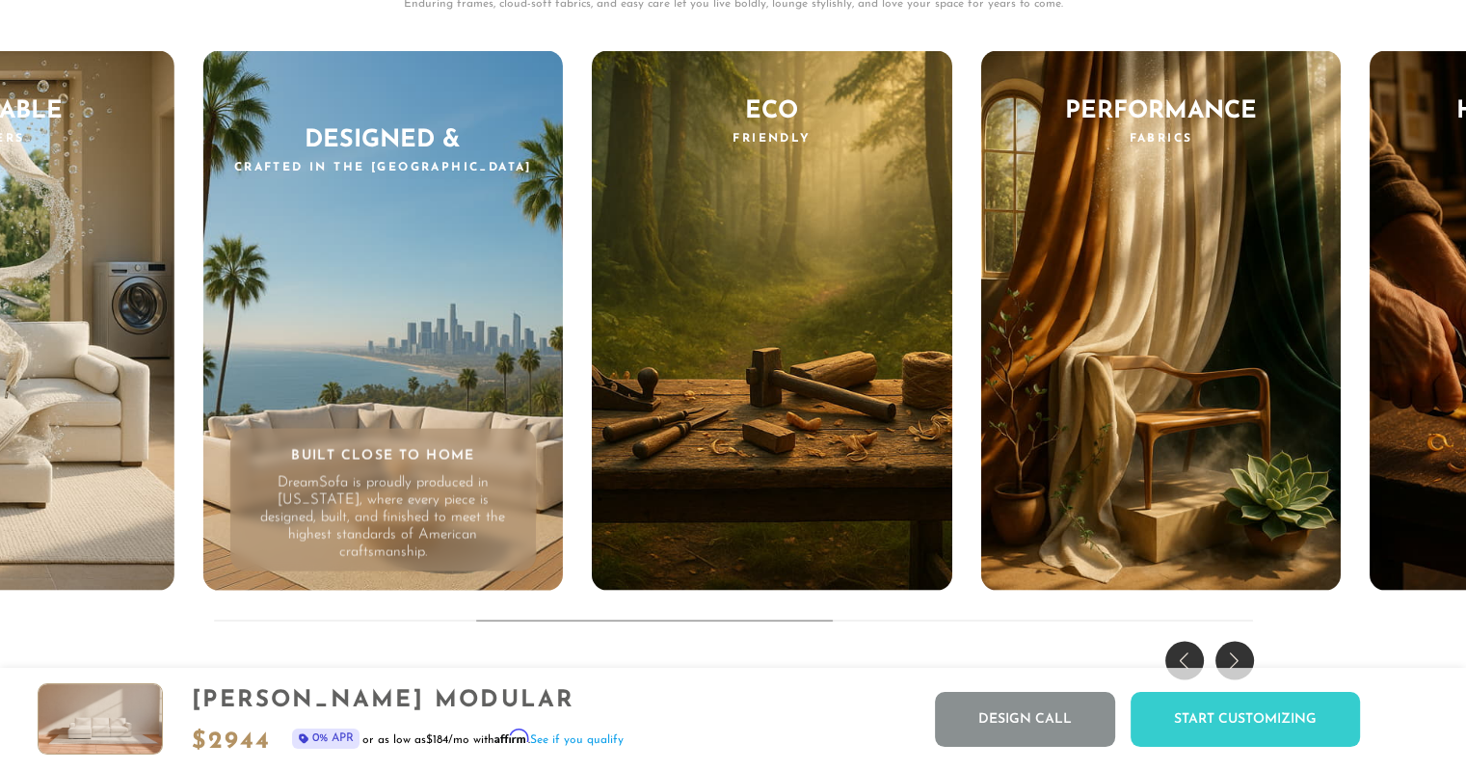
click at [1230, 663] on div "Next slide" at bounding box center [1234, 661] width 39 height 39
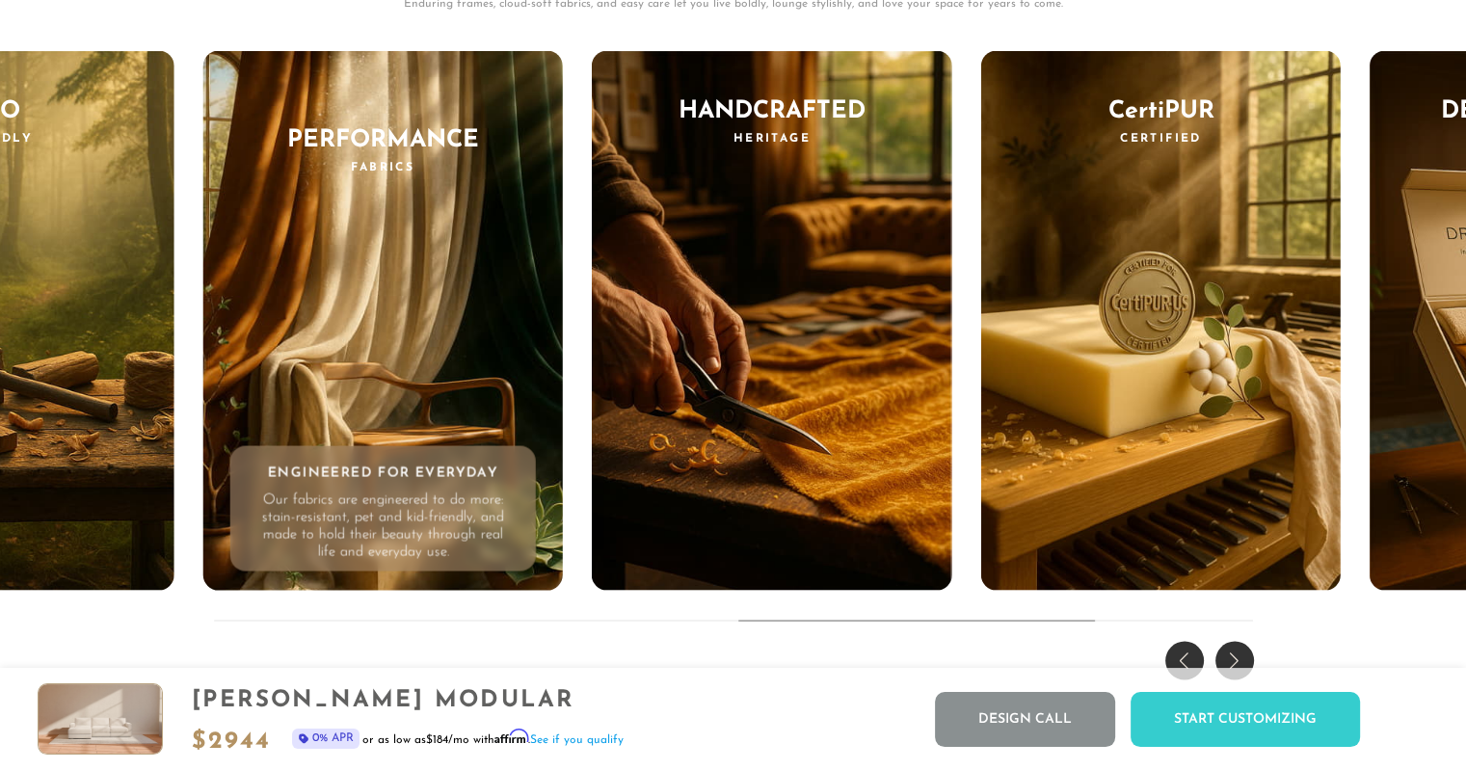
click at [1230, 663] on div "Next slide" at bounding box center [1234, 661] width 39 height 39
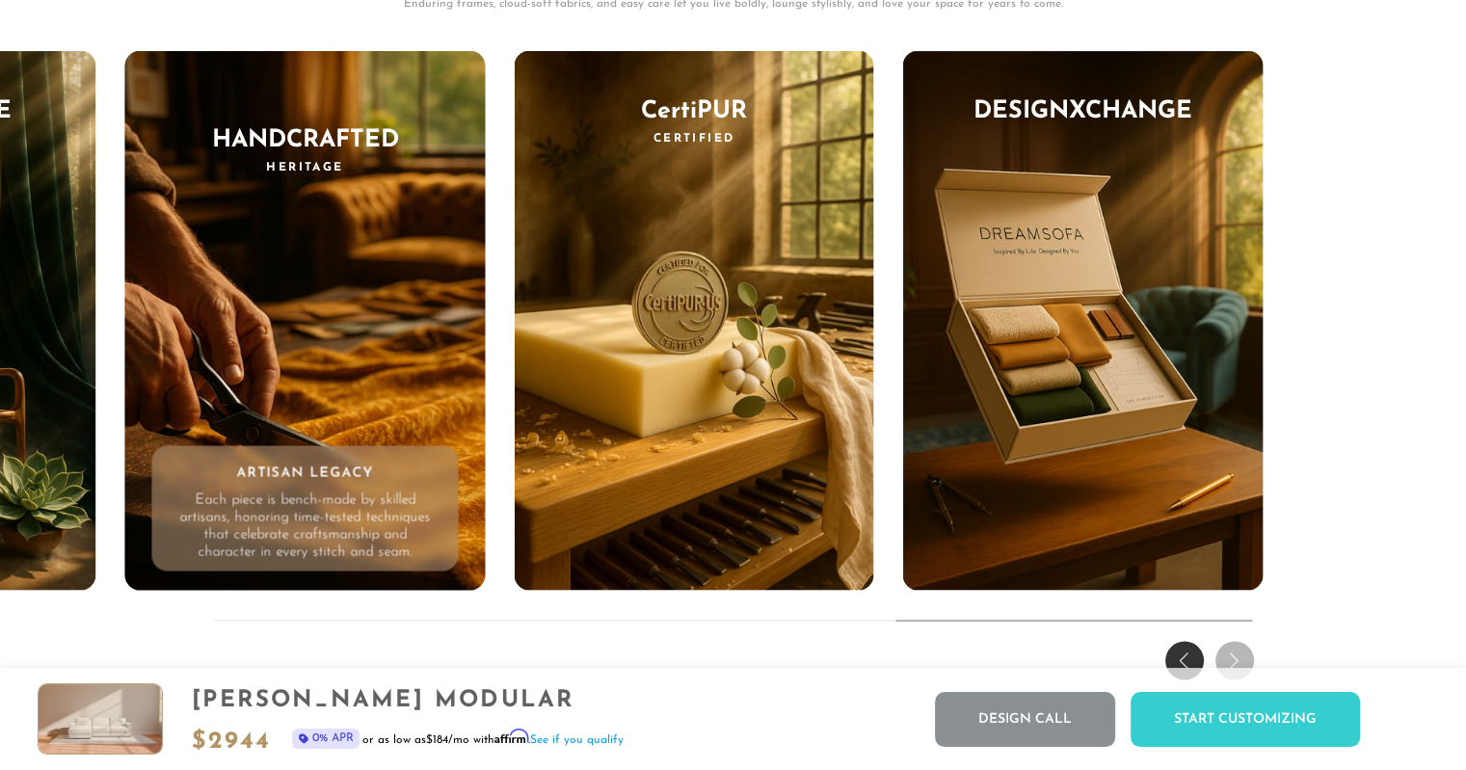
click at [1230, 663] on div "THE DREAM EXPERIENCE Every Feature, Every Feeling - Reimagined. Enduring frames…" at bounding box center [733, 250] width 1466 height 874
click at [1187, 663] on div "Previous slide" at bounding box center [1184, 661] width 39 height 39
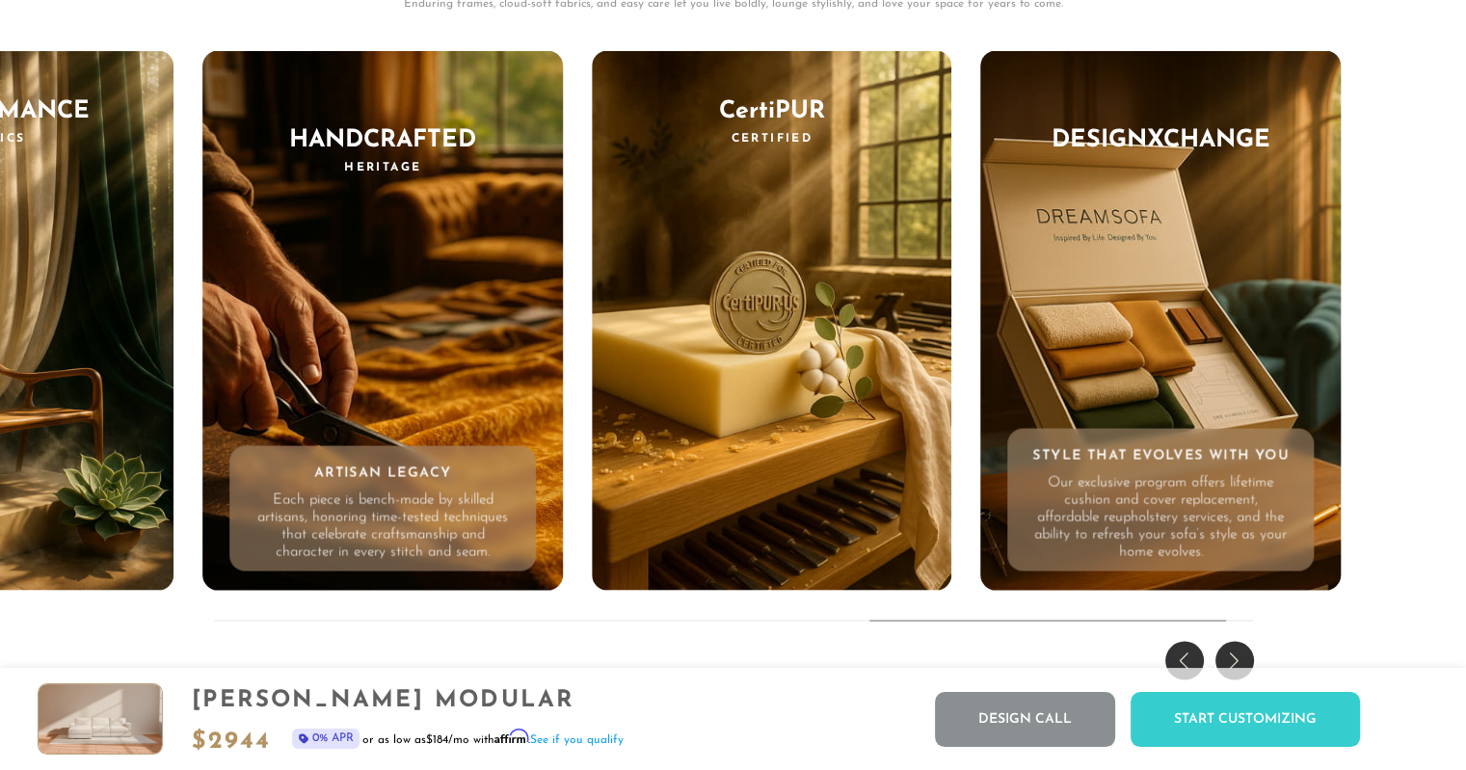
click at [1101, 242] on div "DesignXChange Style That Evolves With You Our exclusive program offers lifetime…" at bounding box center [1161, 321] width 360 height 540
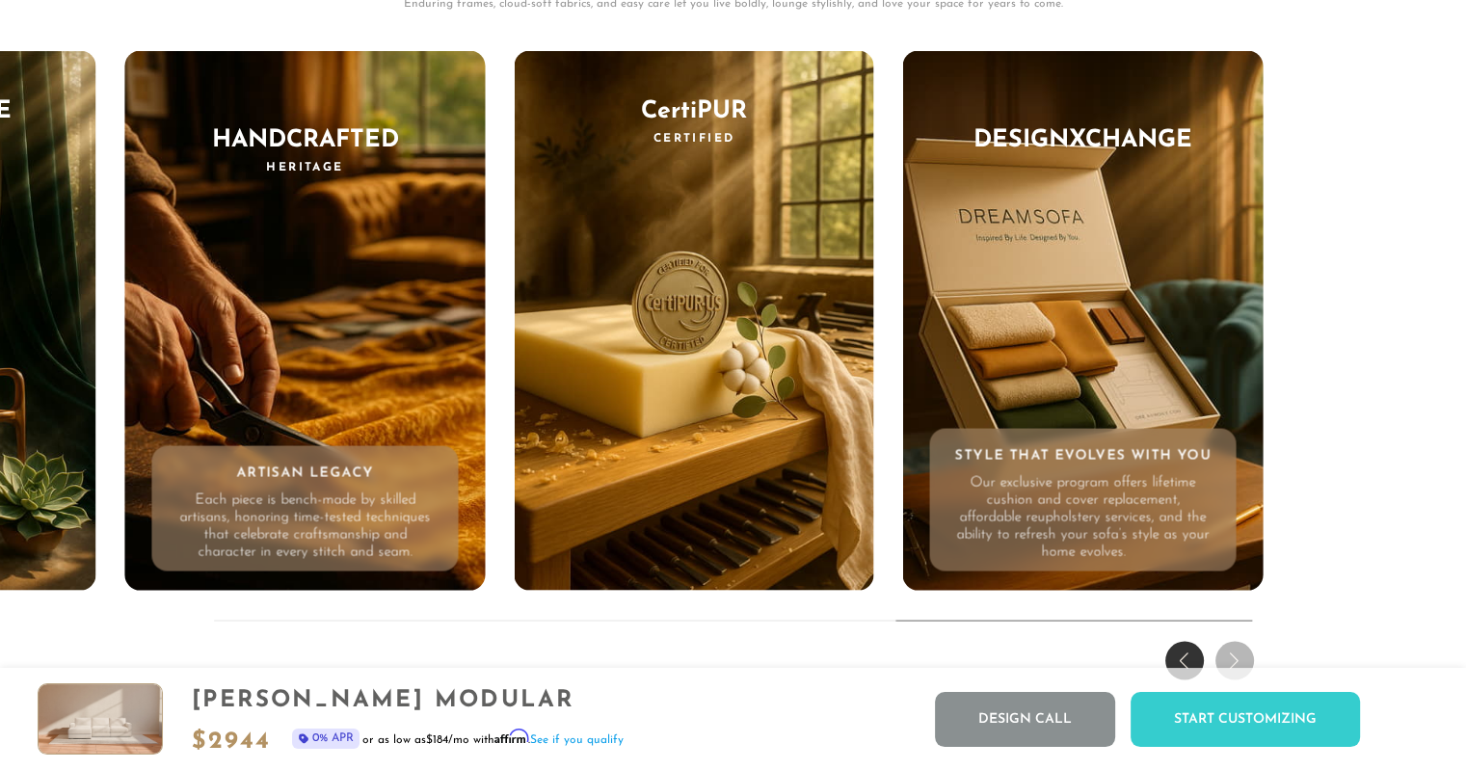
click at [1076, 492] on p "Our exclusive program offers lifetime cushion and cover replacement, affordable…" at bounding box center [1083, 518] width 258 height 87
click at [1056, 188] on div "DesignXChange Style That Evolves With You Our exclusive program offers lifetime…" at bounding box center [1083, 321] width 360 height 540
